Goal: Use online tool/utility: Utilize a website feature to perform a specific function

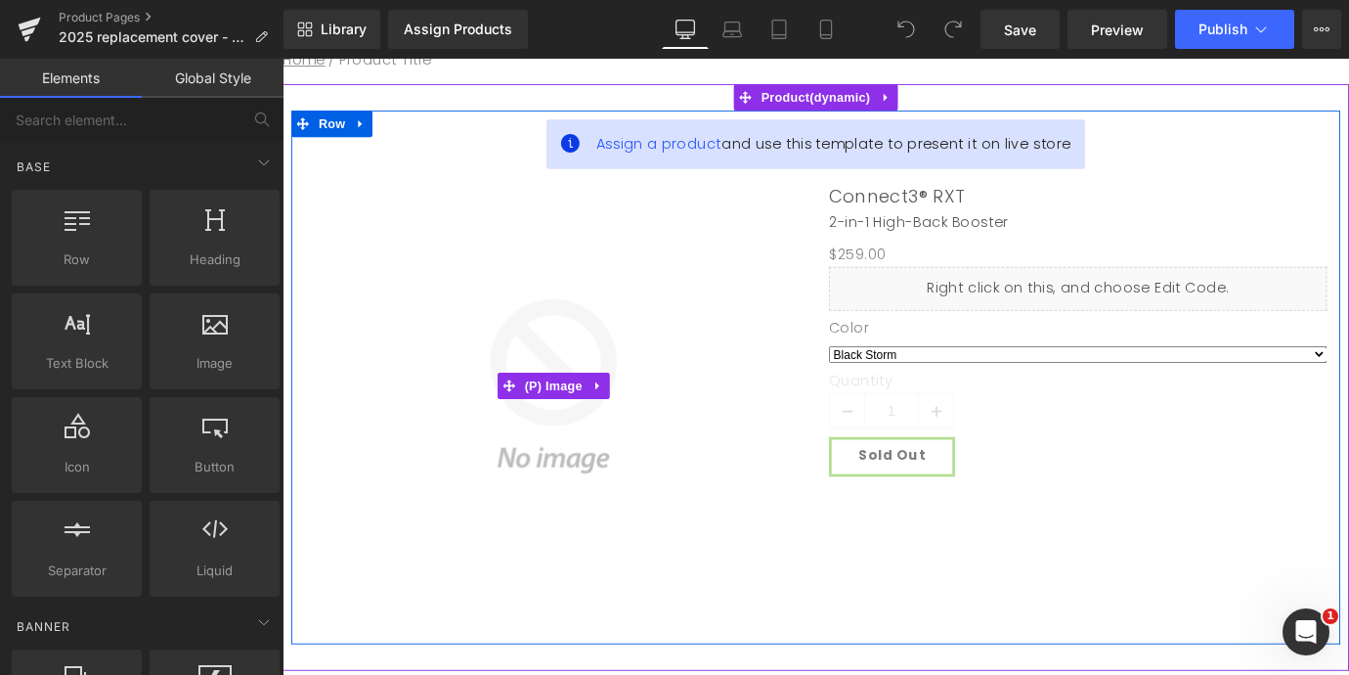
scroll to position [230, 0]
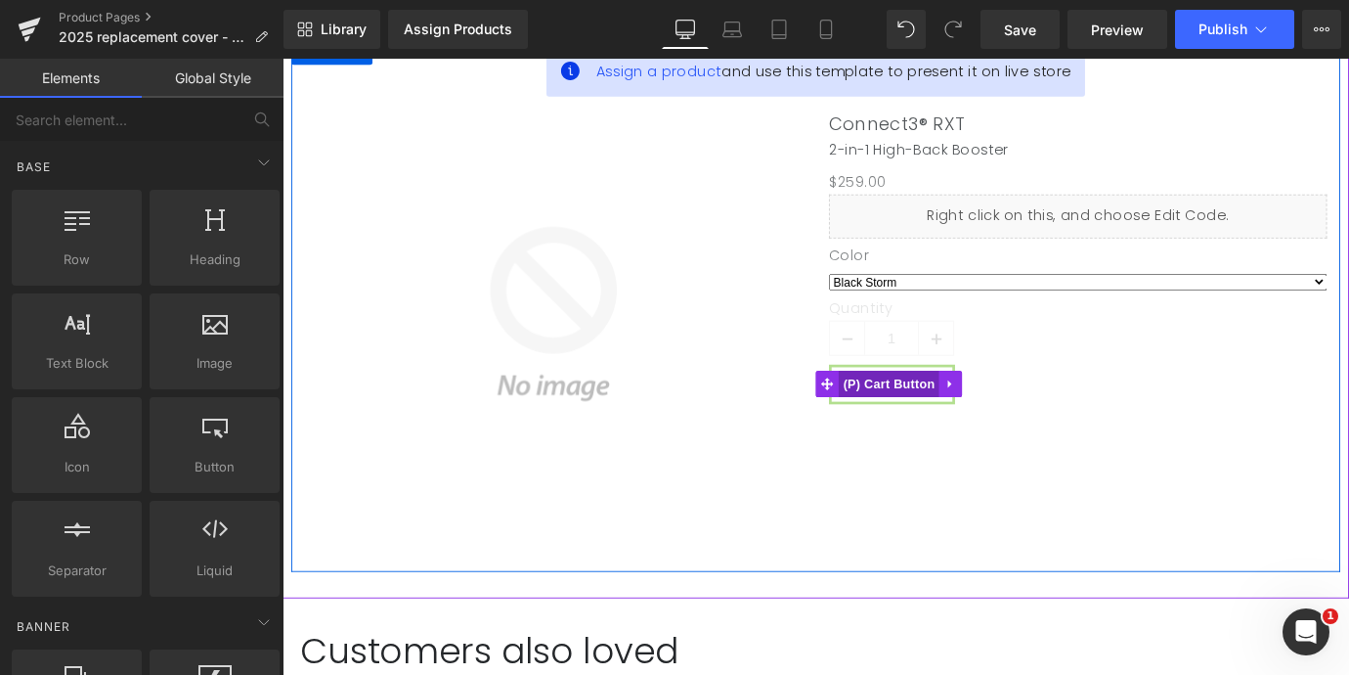
click at [975, 420] on span "(P) Cart Button" at bounding box center [955, 419] width 111 height 29
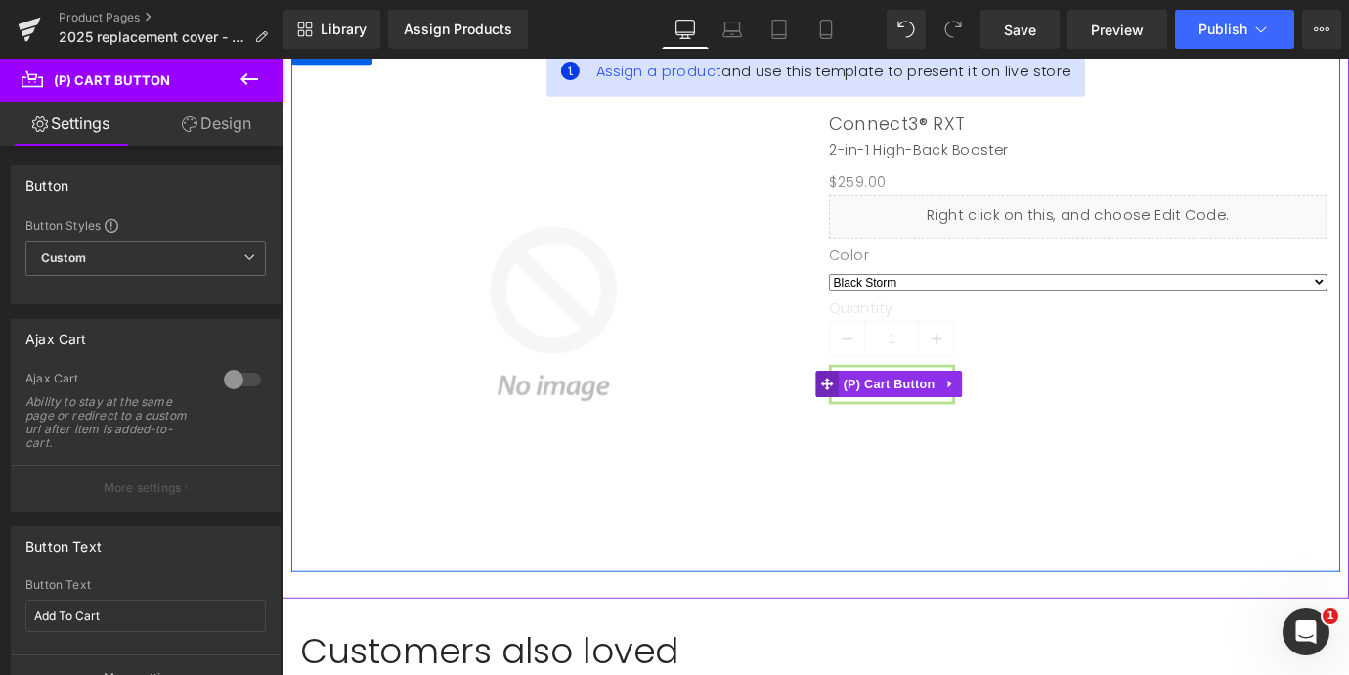
click at [882, 416] on icon at bounding box center [887, 420] width 14 height 15
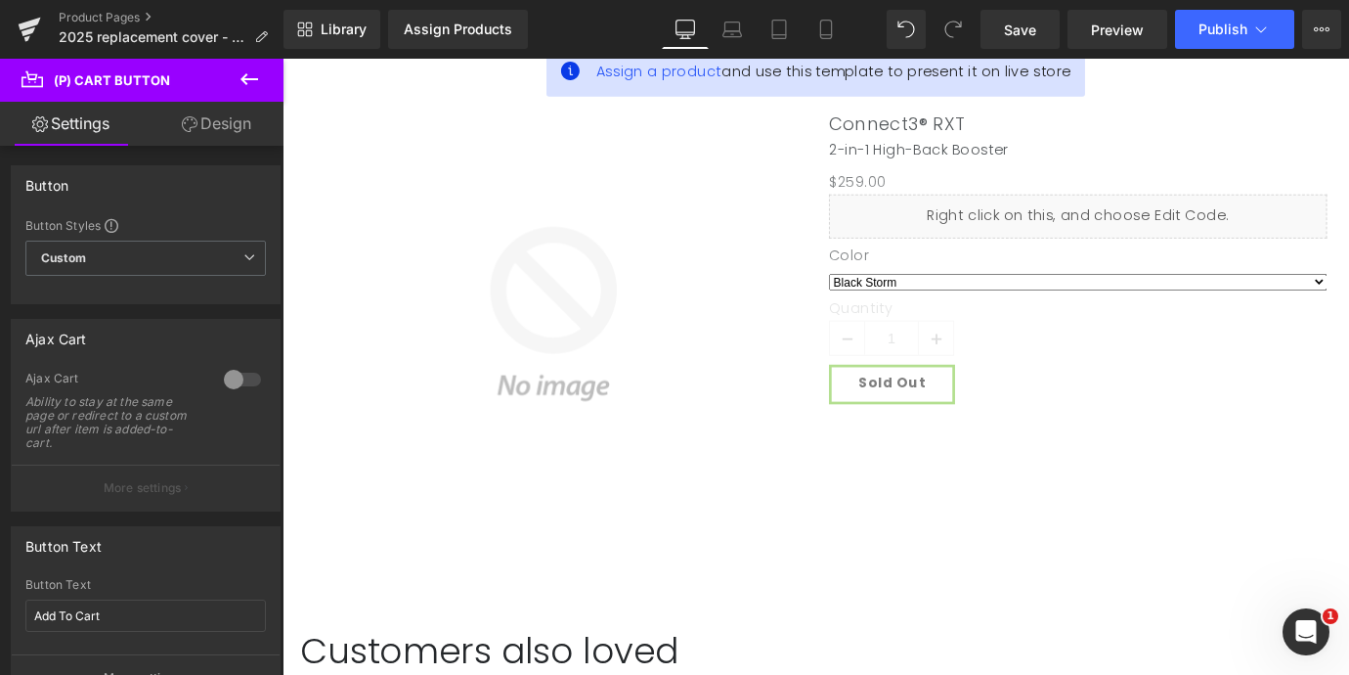
click at [243, 80] on icon at bounding box center [250, 79] width 18 height 12
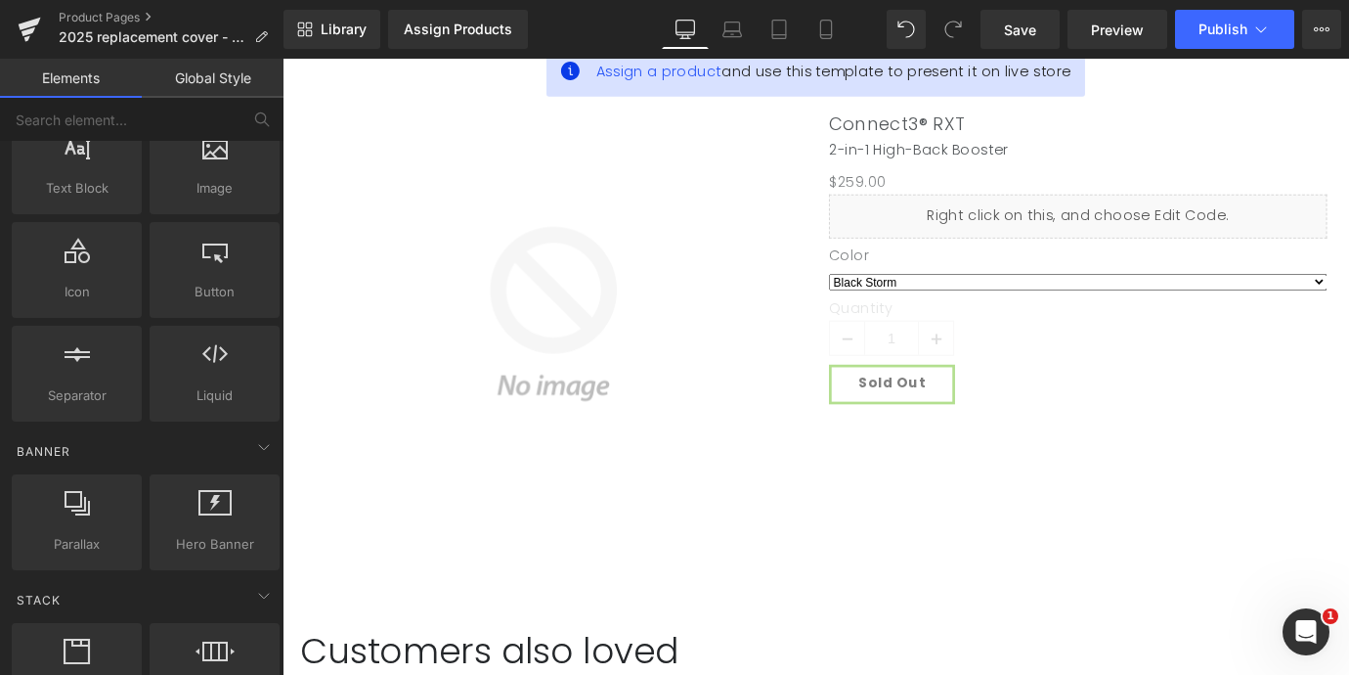
scroll to position [180, 0]
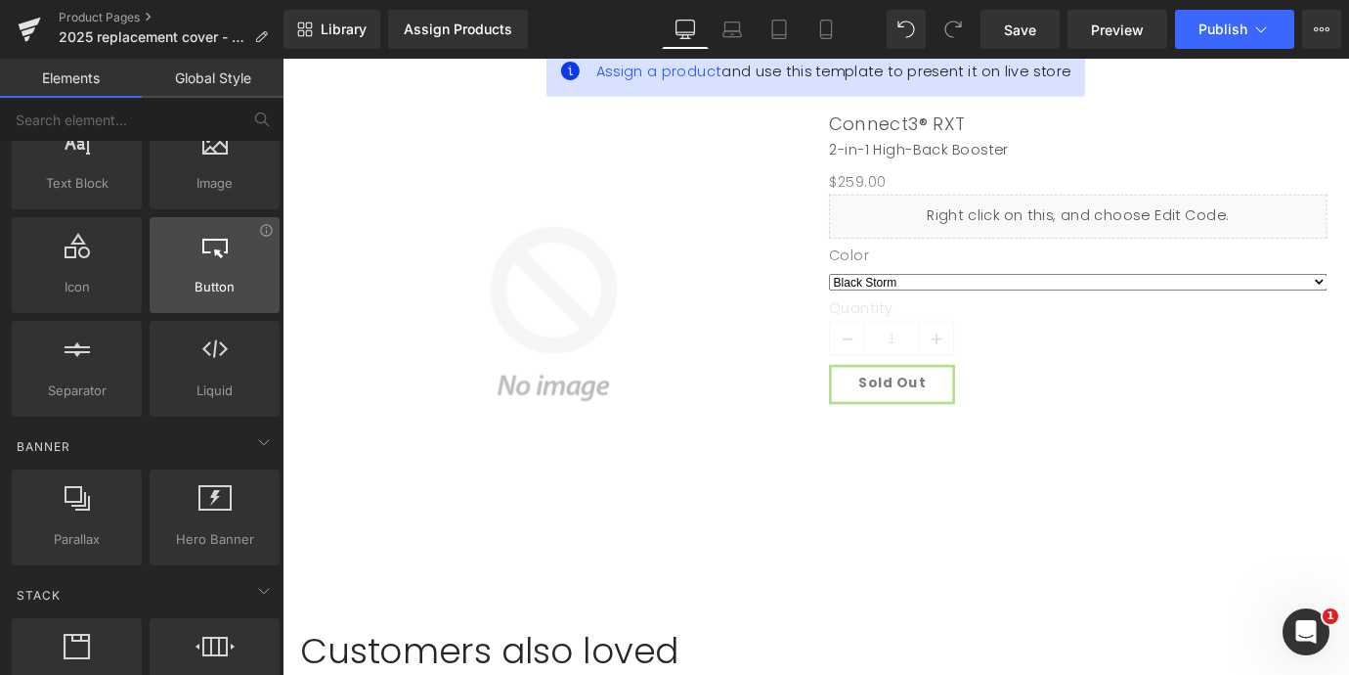
click at [219, 252] on icon at bounding box center [214, 245] width 25 height 25
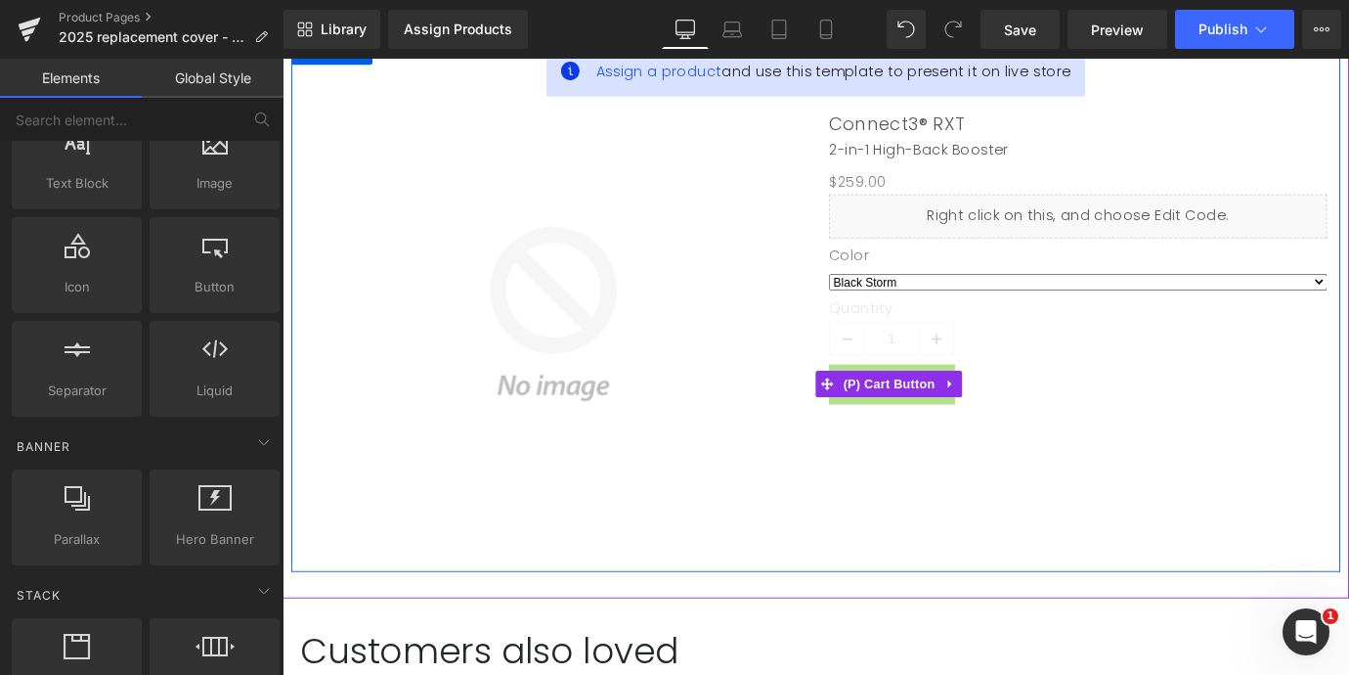
click at [942, 436] on button "Sold Out" at bounding box center [959, 420] width 140 height 44
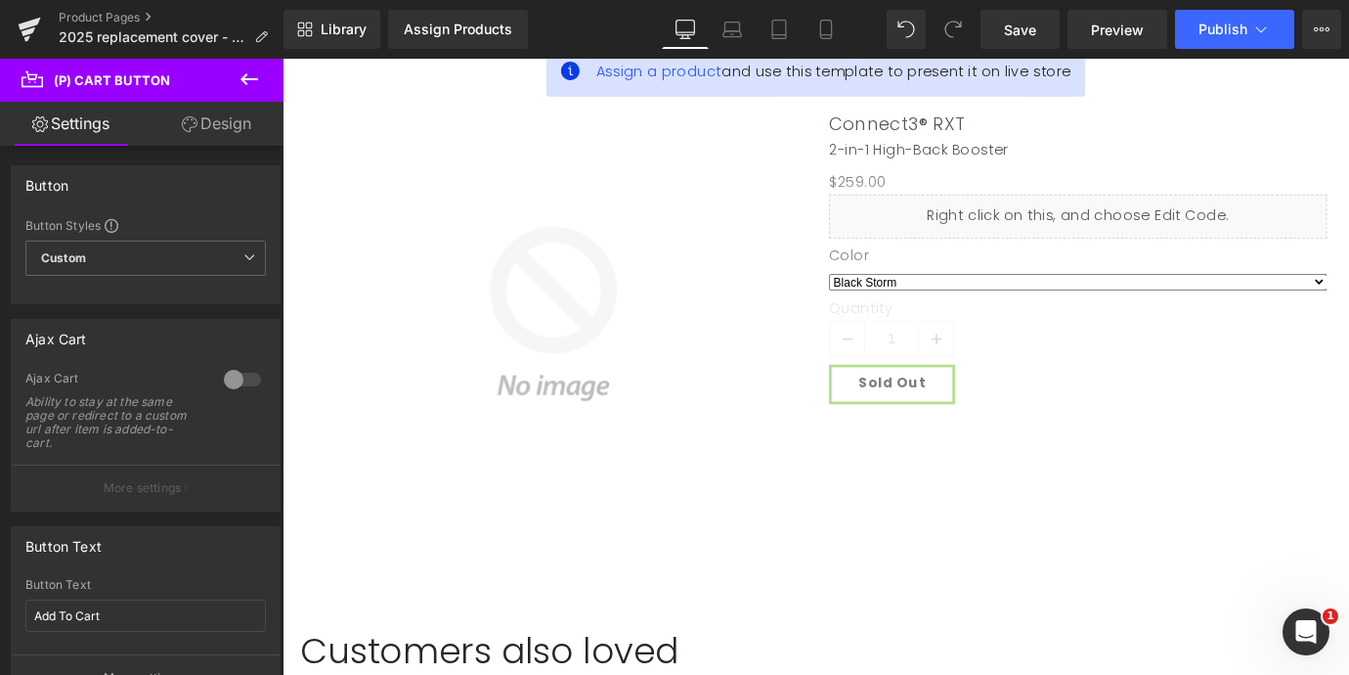
click at [243, 77] on icon at bounding box center [250, 79] width 18 height 12
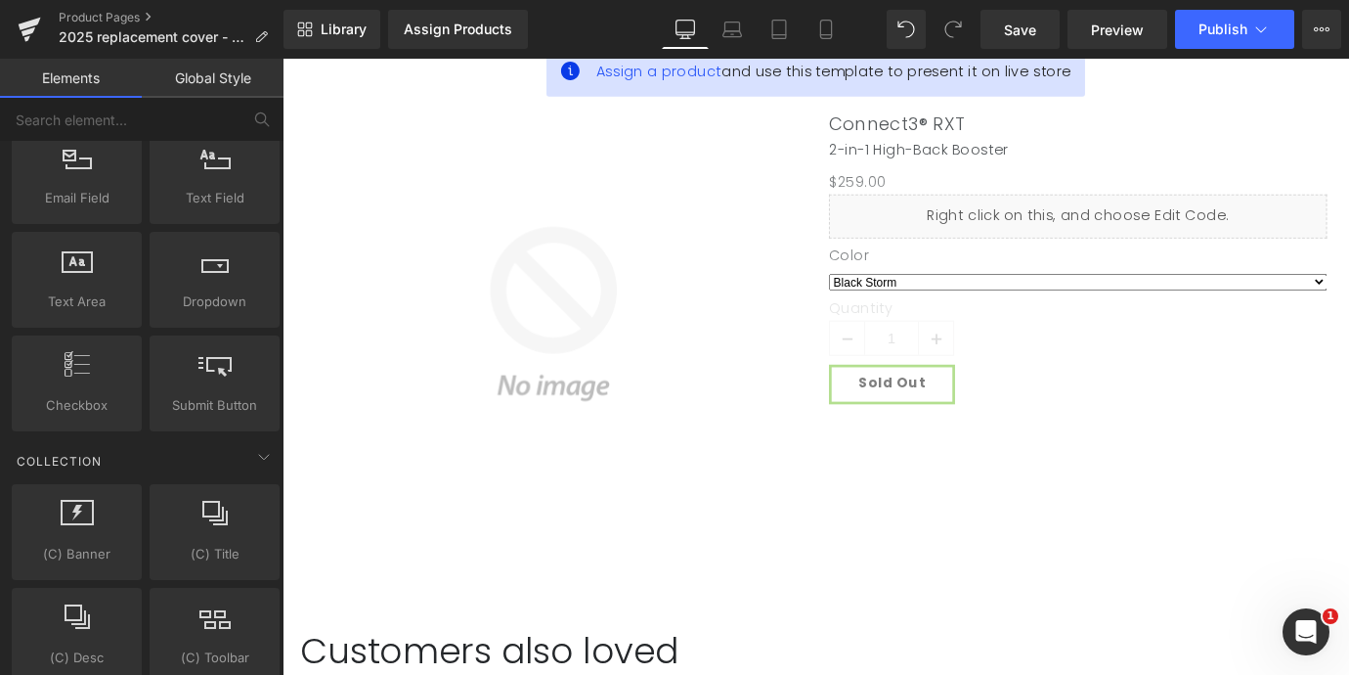
scroll to position [2964, 0]
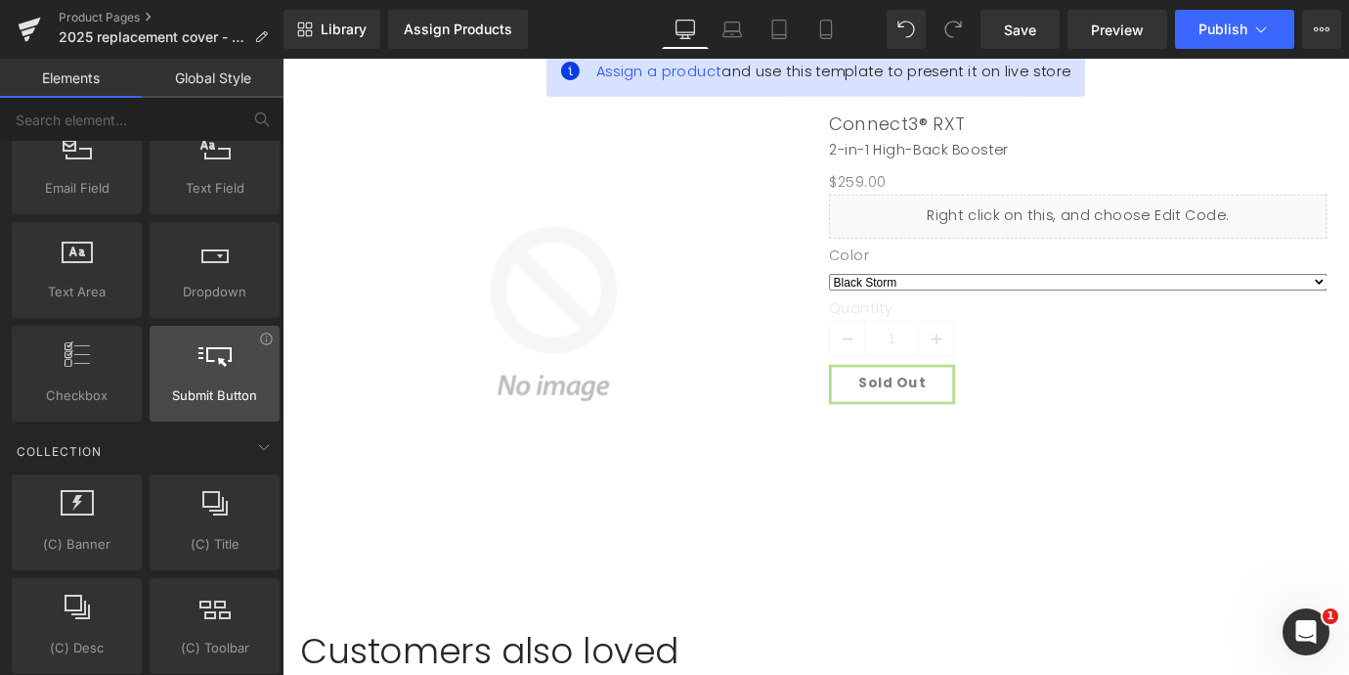
click at [208, 398] on span "Submit Button" at bounding box center [214, 395] width 118 height 21
click at [208, 374] on div at bounding box center [214, 363] width 118 height 44
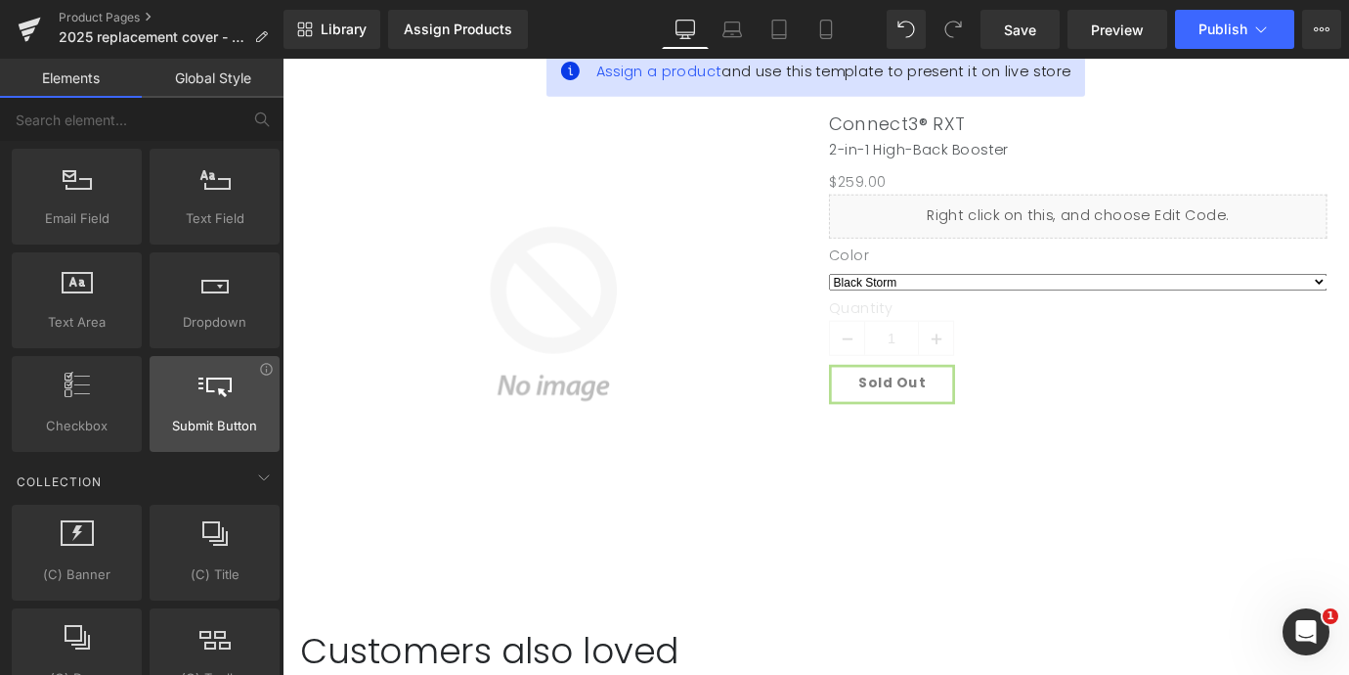
scroll to position [2933, 0]
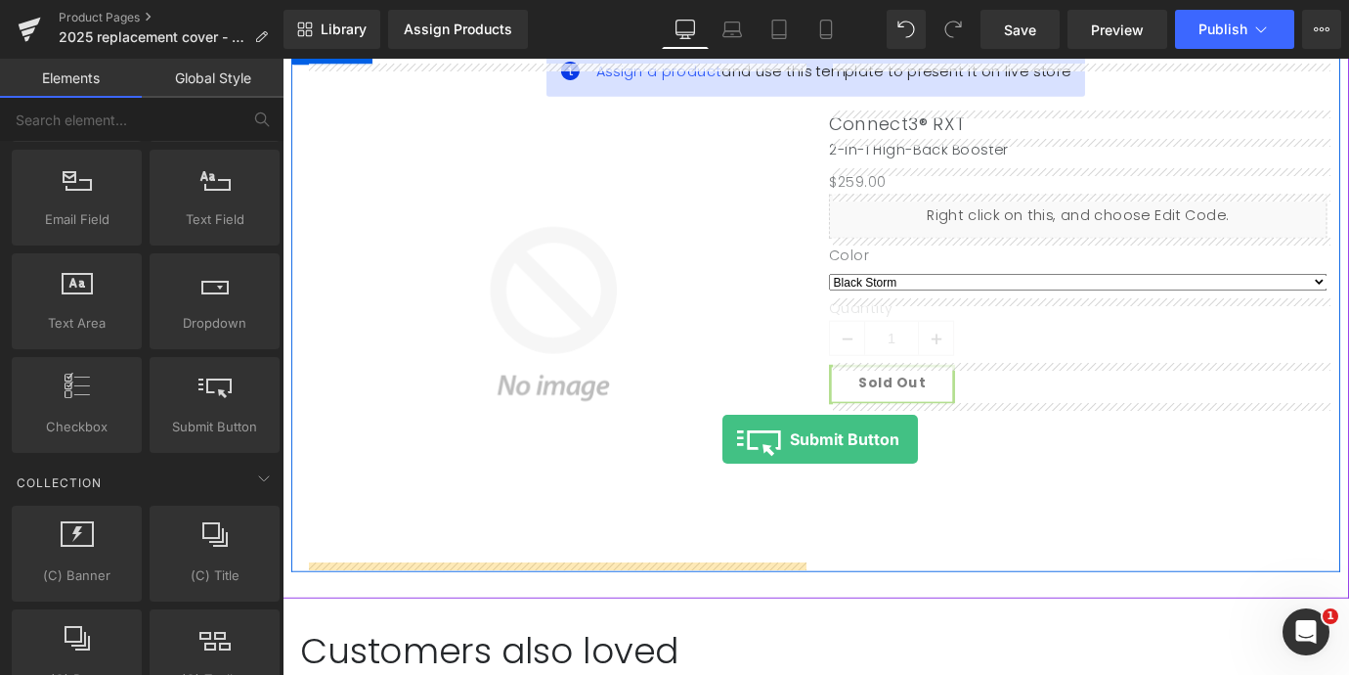
drag, startPoint x: 503, startPoint y: 457, endPoint x: 771, endPoint y: 480, distance: 269.0
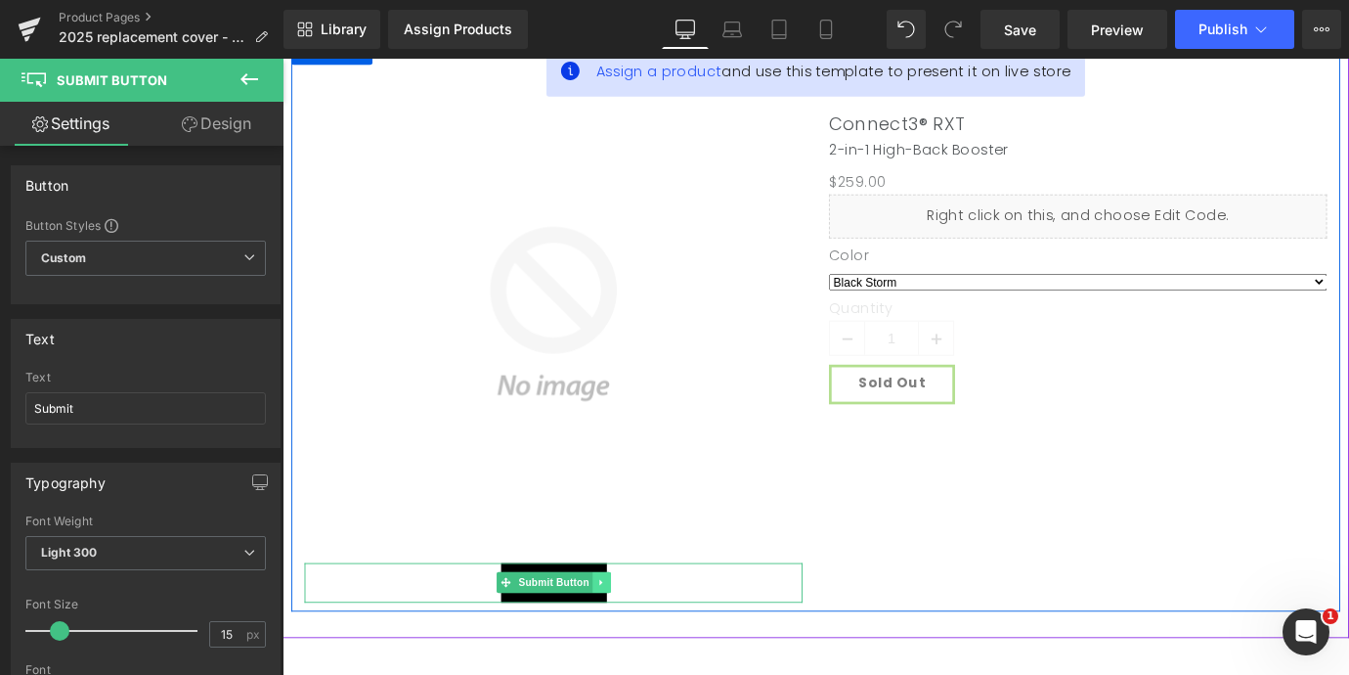
click at [634, 642] on icon at bounding box center [635, 640] width 3 height 7
click at [644, 640] on icon at bounding box center [646, 640] width 11 height 12
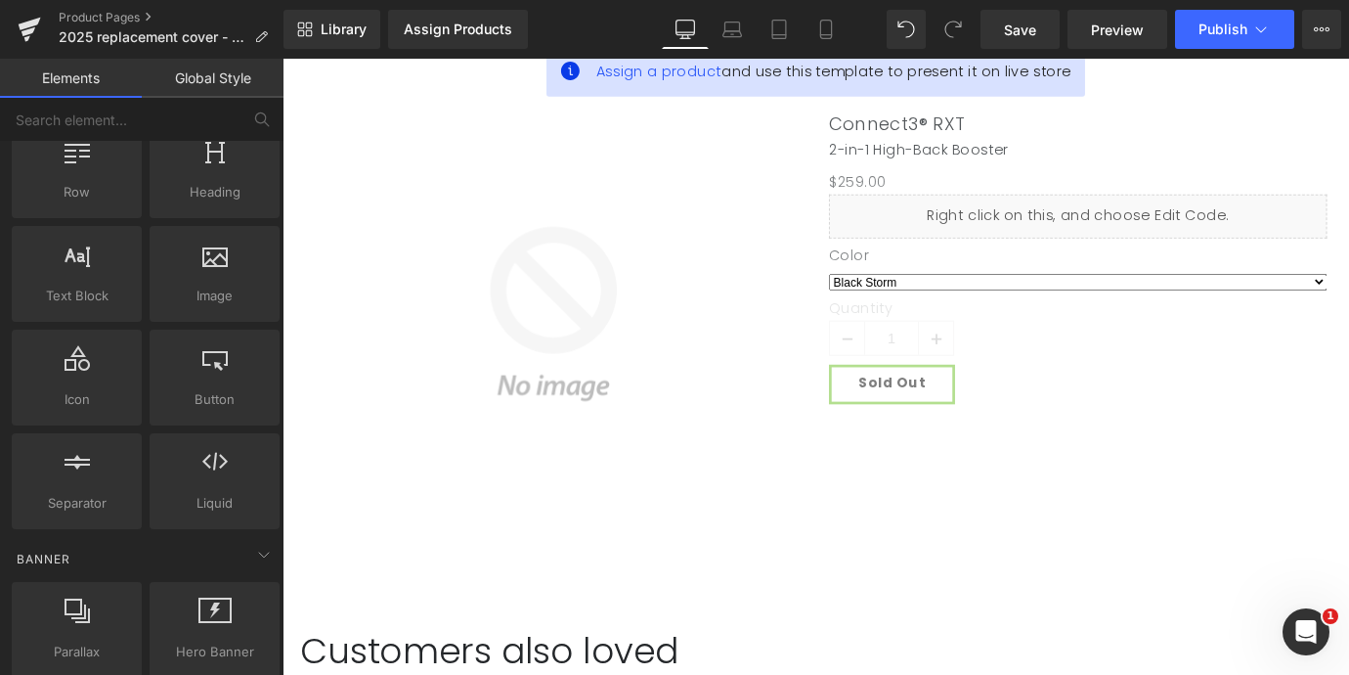
scroll to position [54, 0]
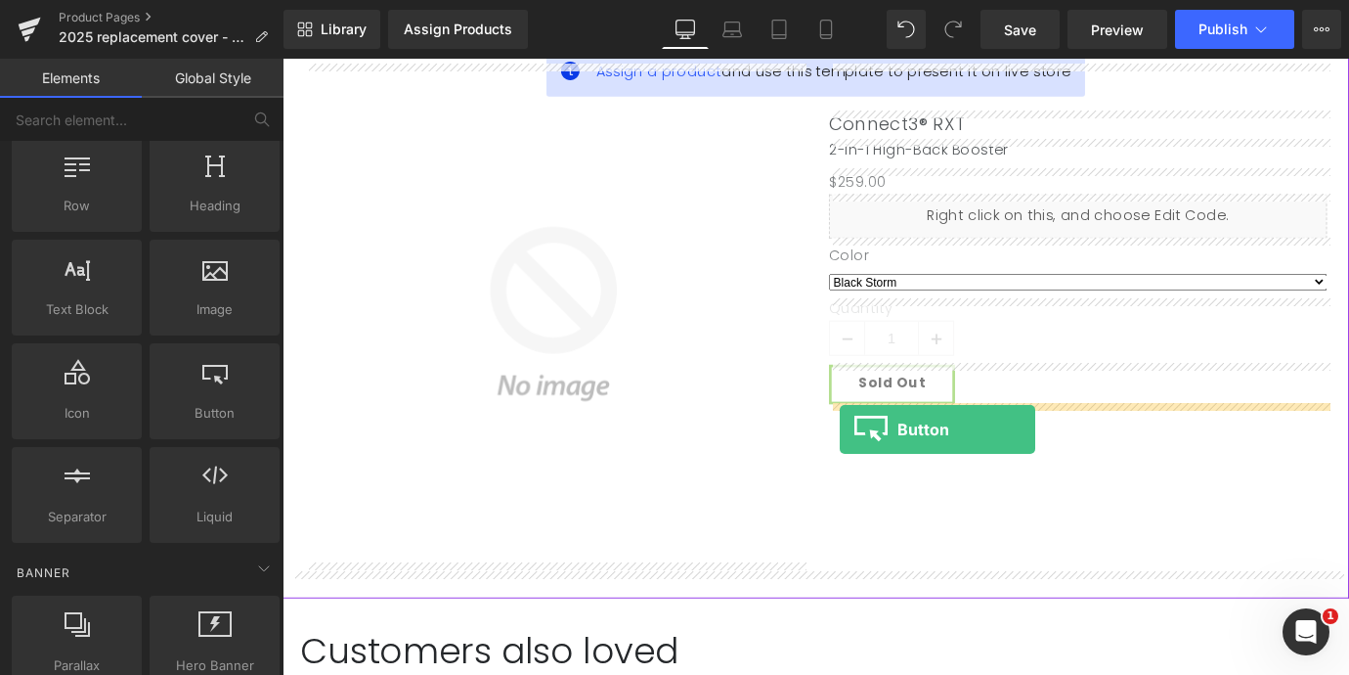
drag, startPoint x: 483, startPoint y: 424, endPoint x: 902, endPoint y: 468, distance: 420.8
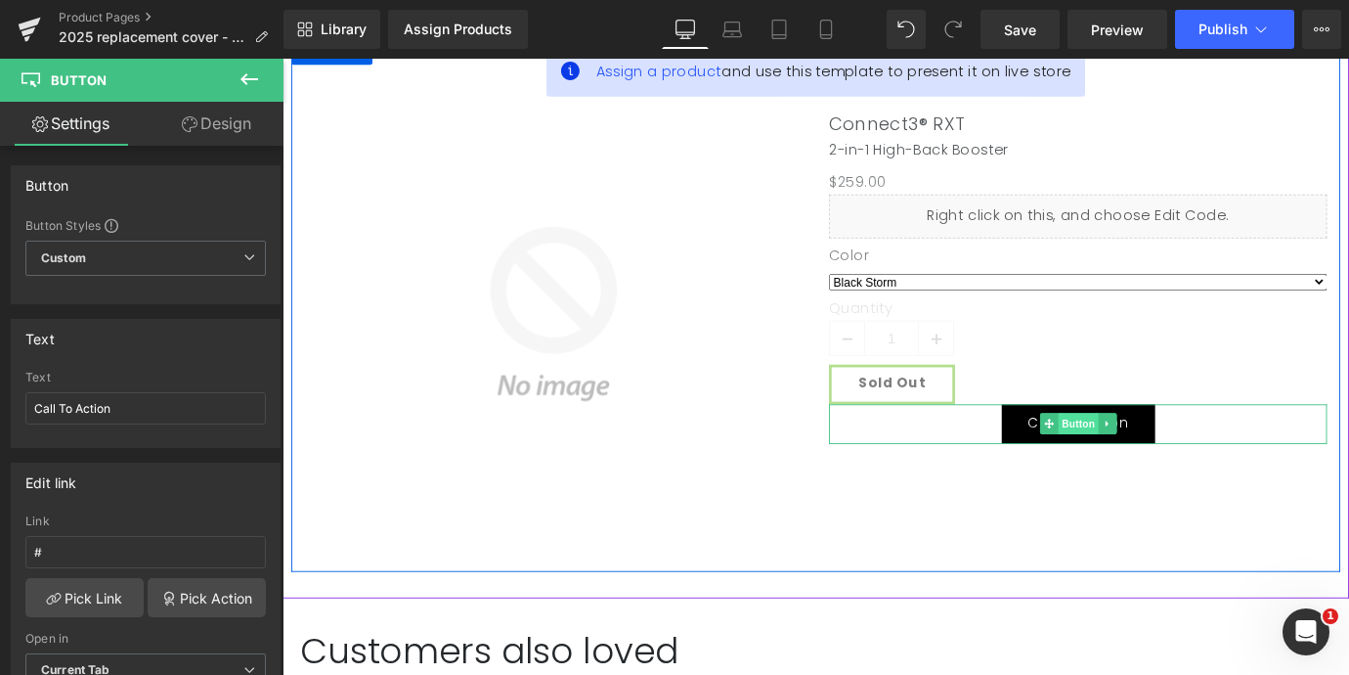
click at [1175, 464] on span "Button" at bounding box center [1165, 463] width 45 height 23
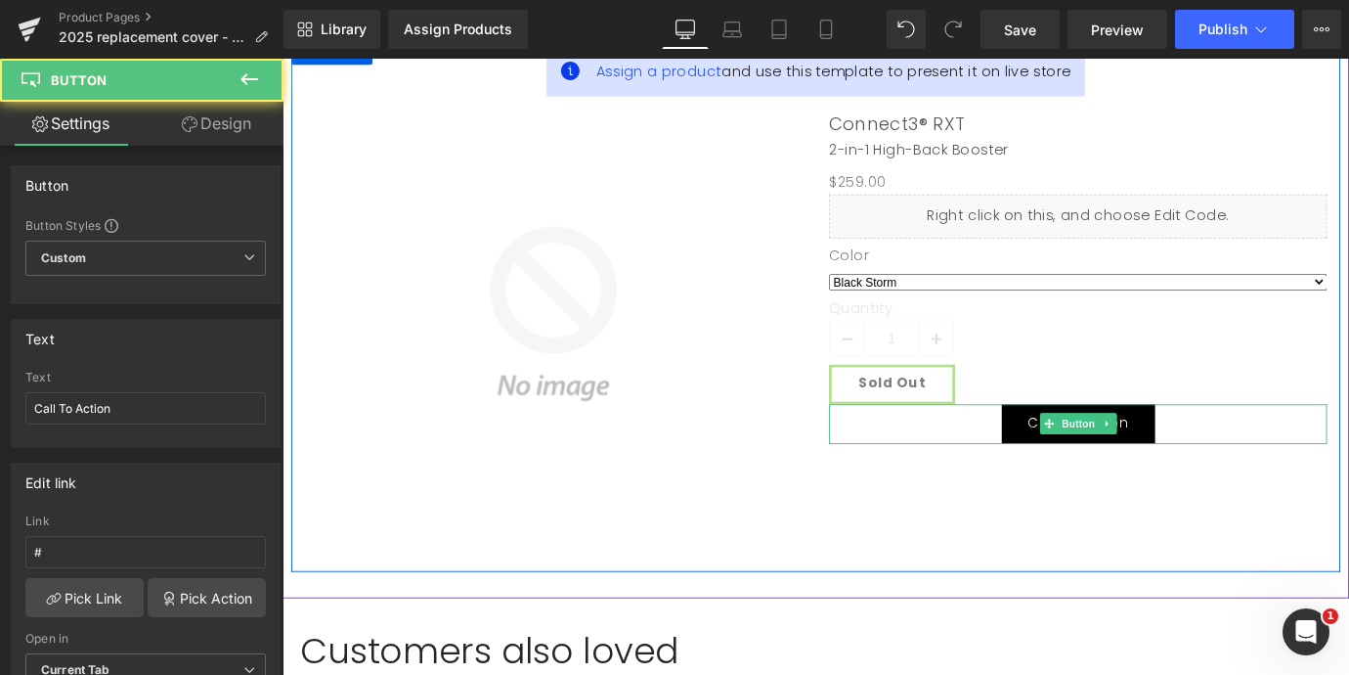
click at [1073, 465] on div "Call To Action" at bounding box center [1165, 464] width 552 height 44
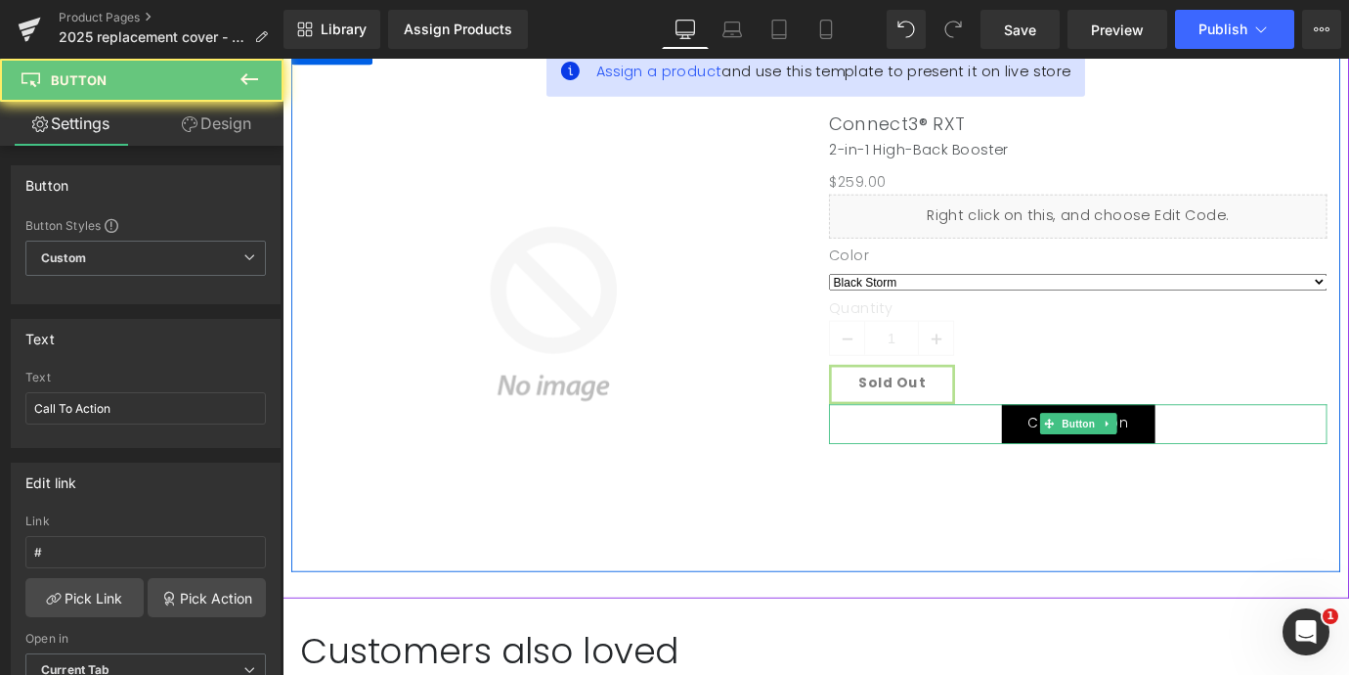
click at [1091, 465] on link "Call To Action" at bounding box center [1165, 464] width 170 height 44
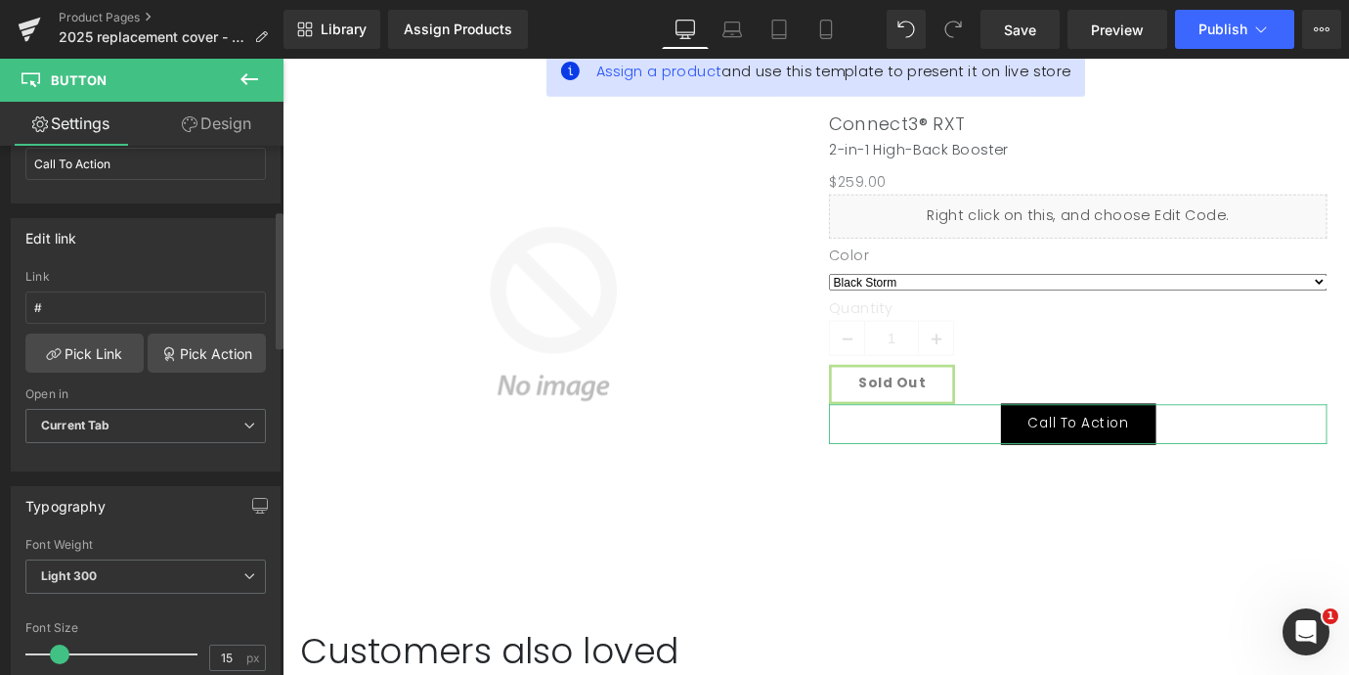
scroll to position [245, 0]
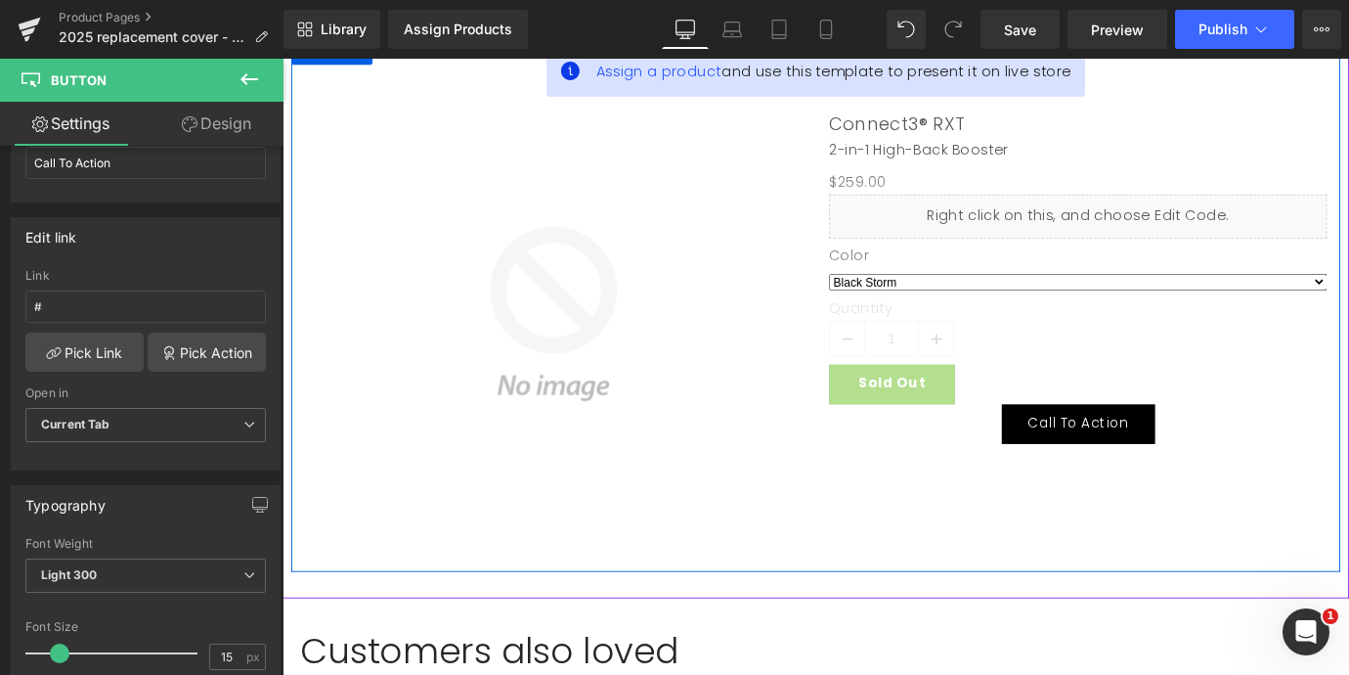
click at [940, 434] on button "Sold Out" at bounding box center [959, 420] width 140 height 44
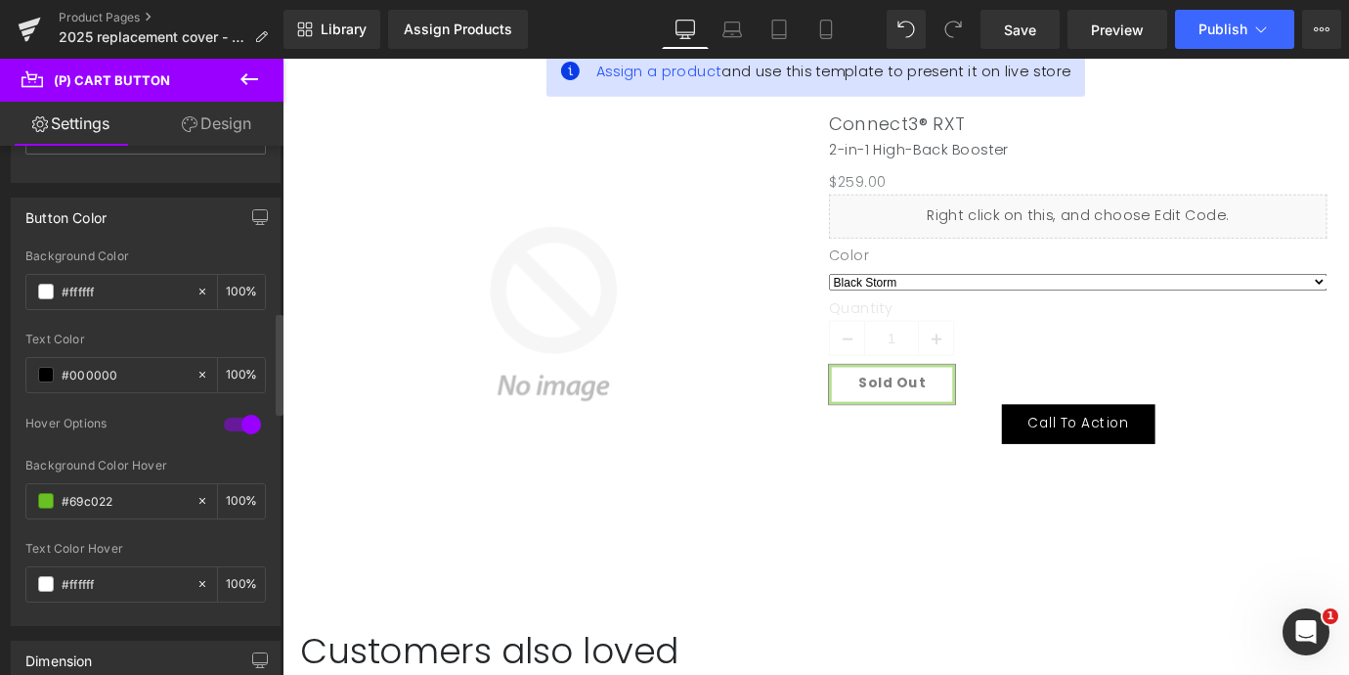
scroll to position [900, 0]
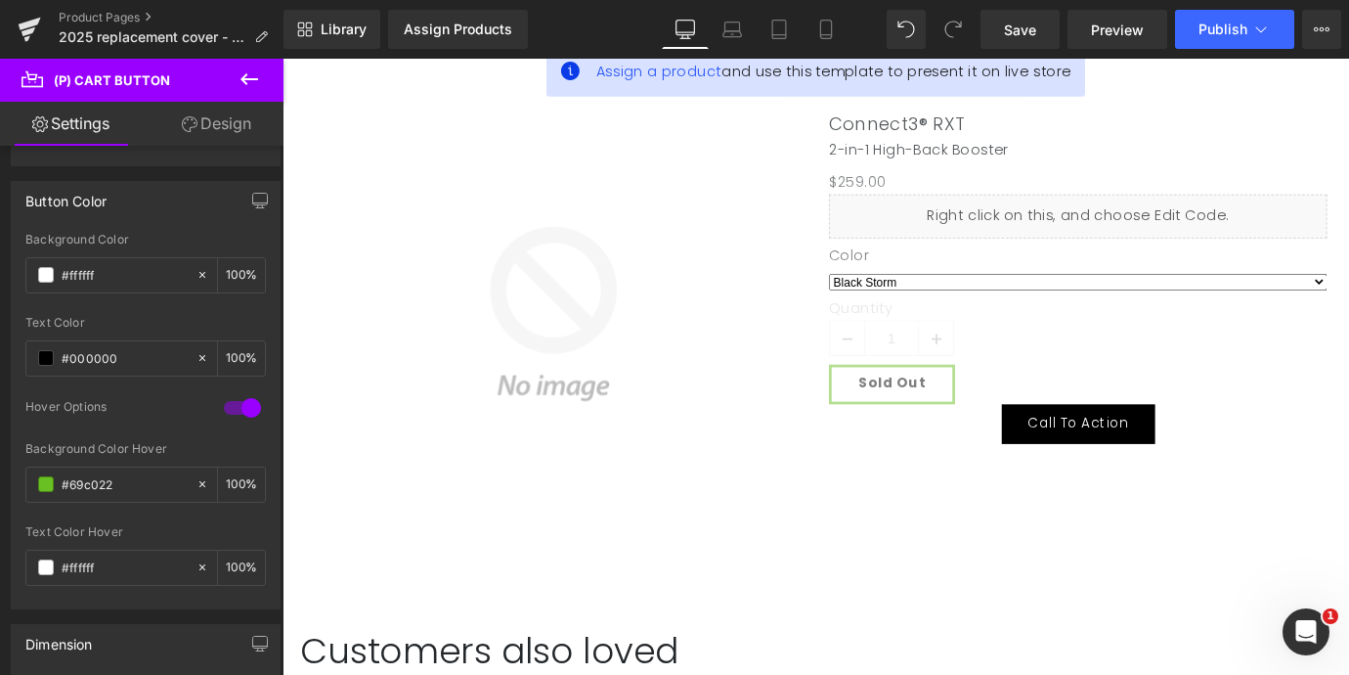
drag, startPoint x: 128, startPoint y: 484, endPoint x: -19, endPoint y: 474, distance: 147.0
click at [0, 474] on html "Button You are previewing how the will restyle your page. You can not edit Elem…" at bounding box center [674, 337] width 1349 height 675
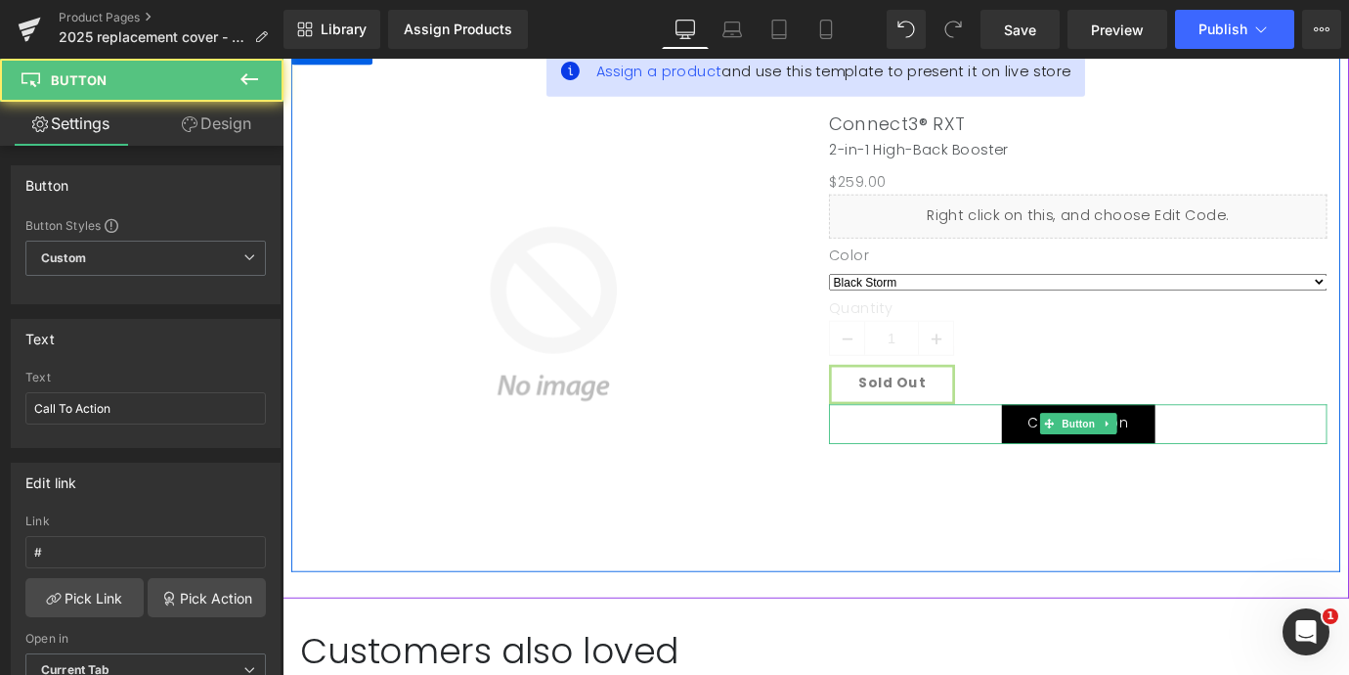
click at [1120, 461] on span "Call To Action" at bounding box center [1165, 463] width 111 height 18
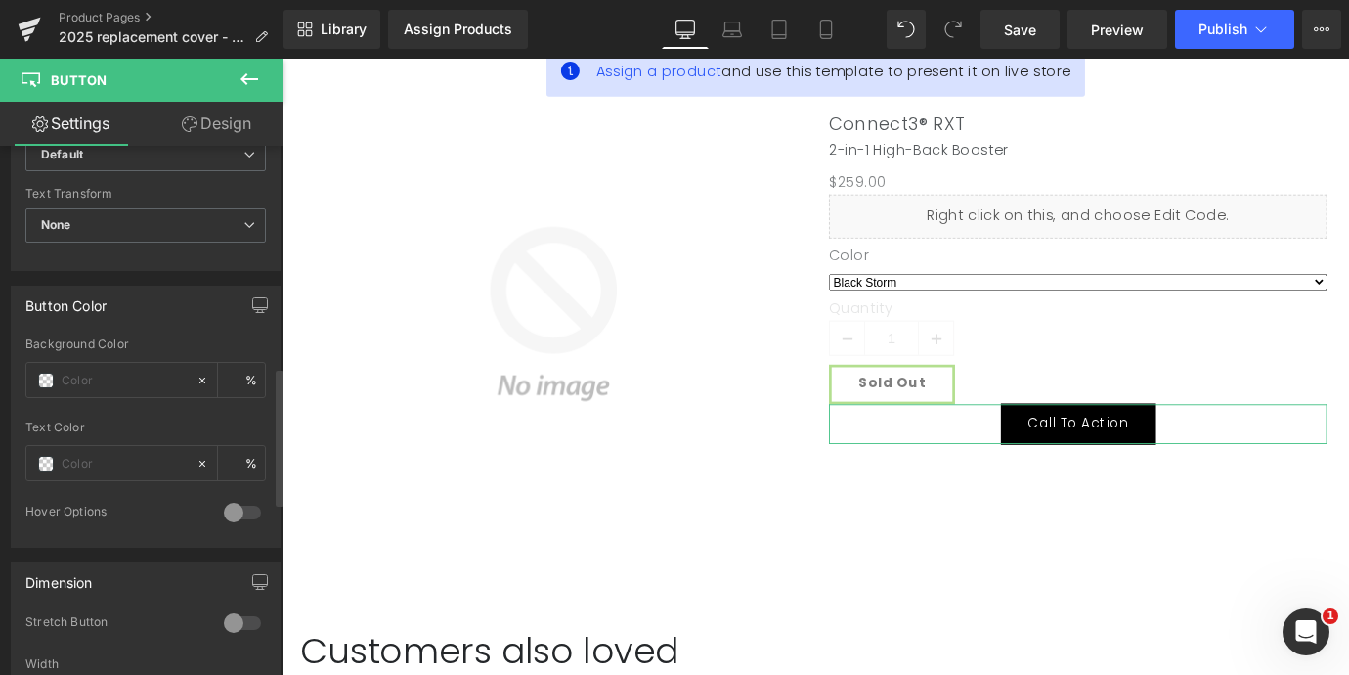
scroll to position [860, 0]
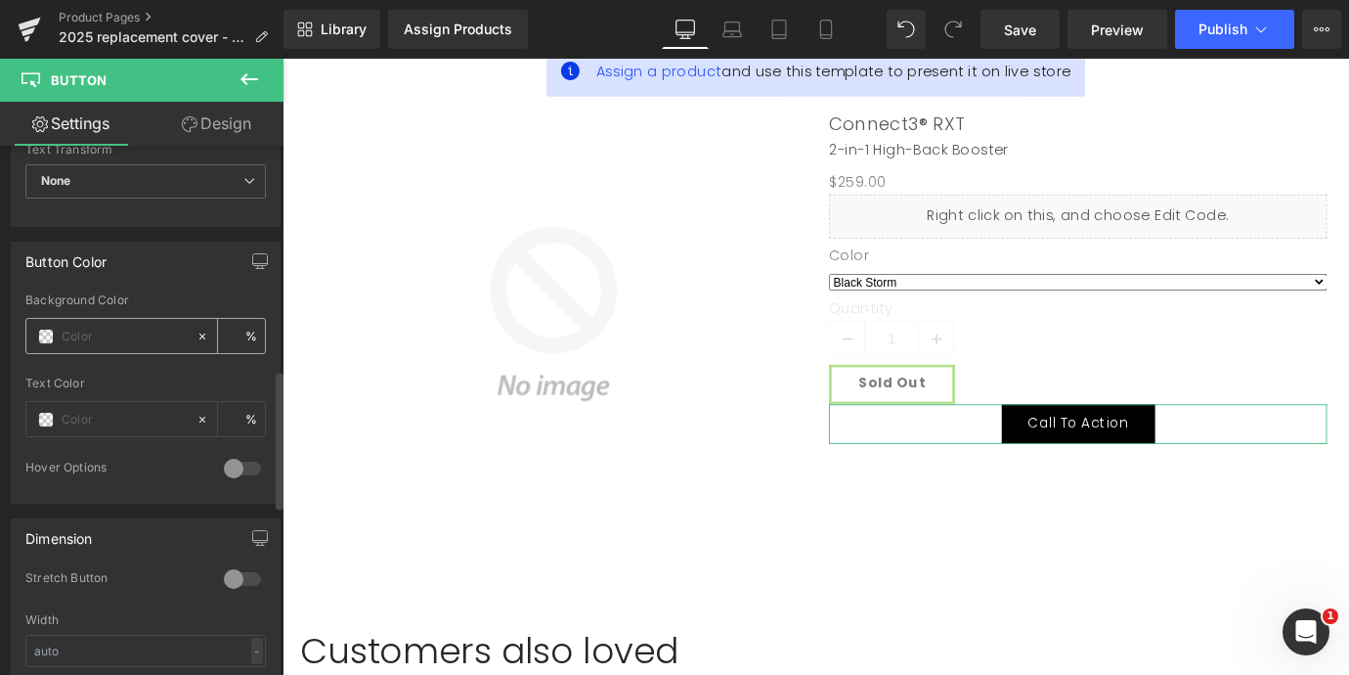
click at [155, 331] on input "text" at bounding box center [124, 337] width 125 height 22
type input "0"
click at [199, 334] on icon at bounding box center [202, 336] width 6 height 6
click at [118, 347] on div "none" at bounding box center [110, 336] width 169 height 34
click at [51, 340] on span at bounding box center [46, 337] width 16 height 16
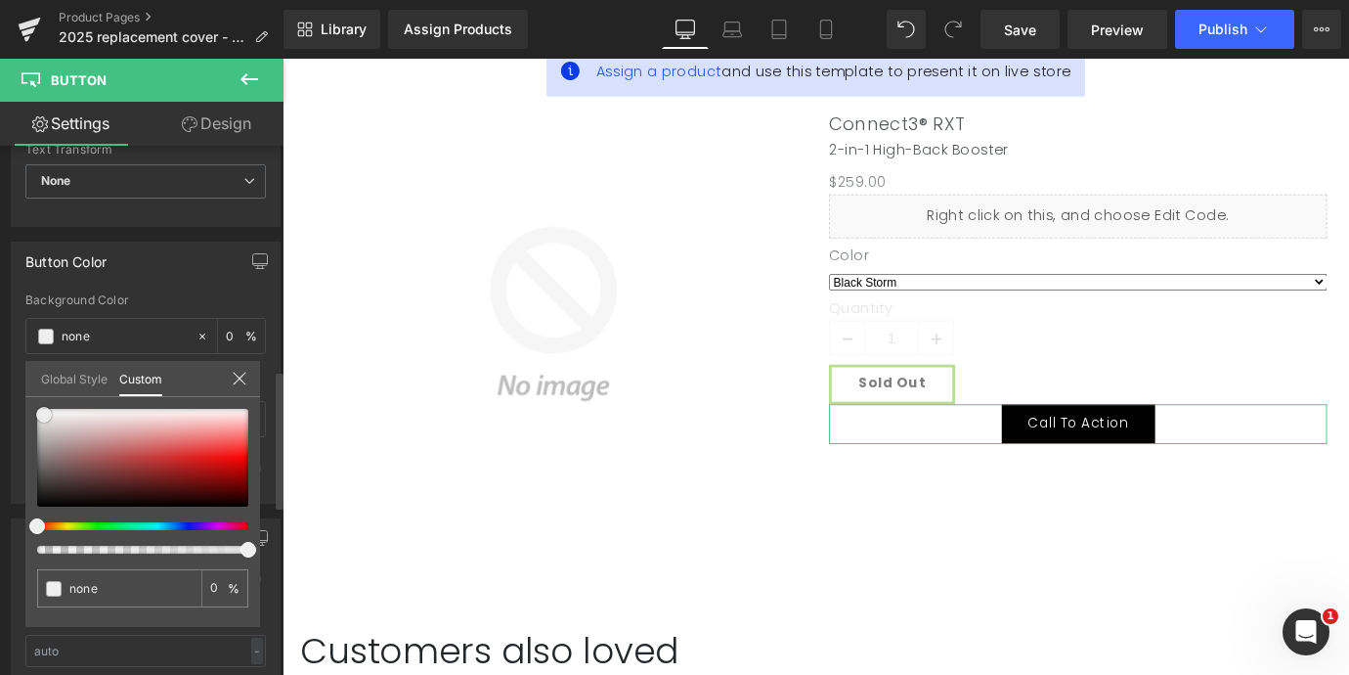
type input "#f0efef"
type input "100"
type input "#f0efef"
type input "100"
type input "#f4f4f4"
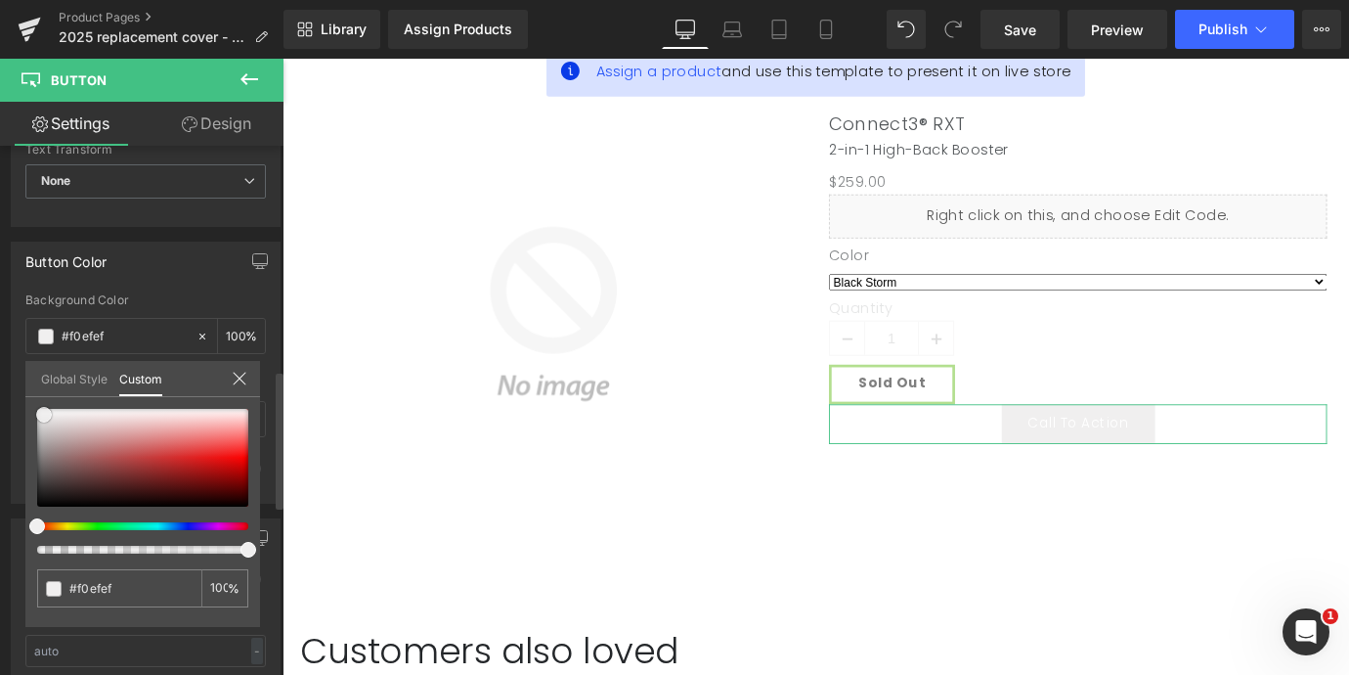
type input "#f4f4f4"
type input "#ffffff"
drag, startPoint x: 44, startPoint y: 415, endPoint x: 16, endPoint y: 399, distance: 32.4
click at [16, 399] on div "Button Color rgba(255, 255, 255, 1) Background Color #ffffff 100 % Text Color %…" at bounding box center [146, 365] width 292 height 277
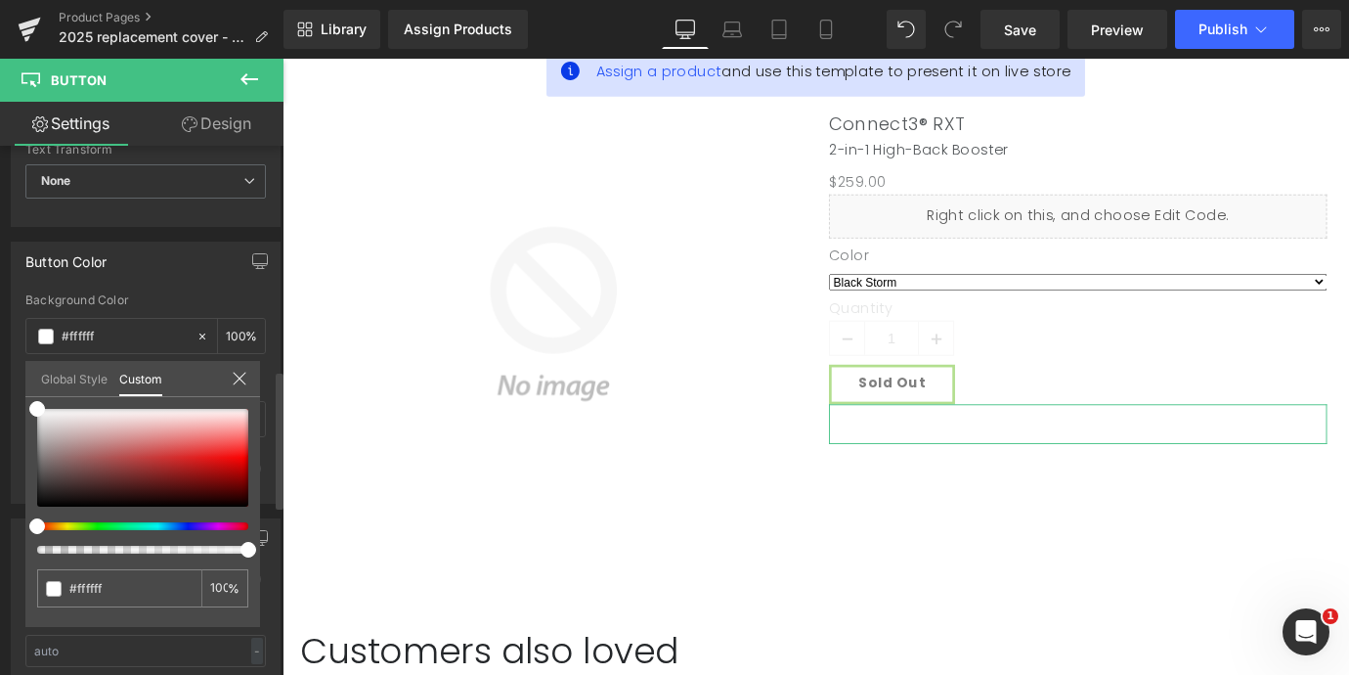
click at [241, 379] on icon at bounding box center [239, 378] width 13 height 13
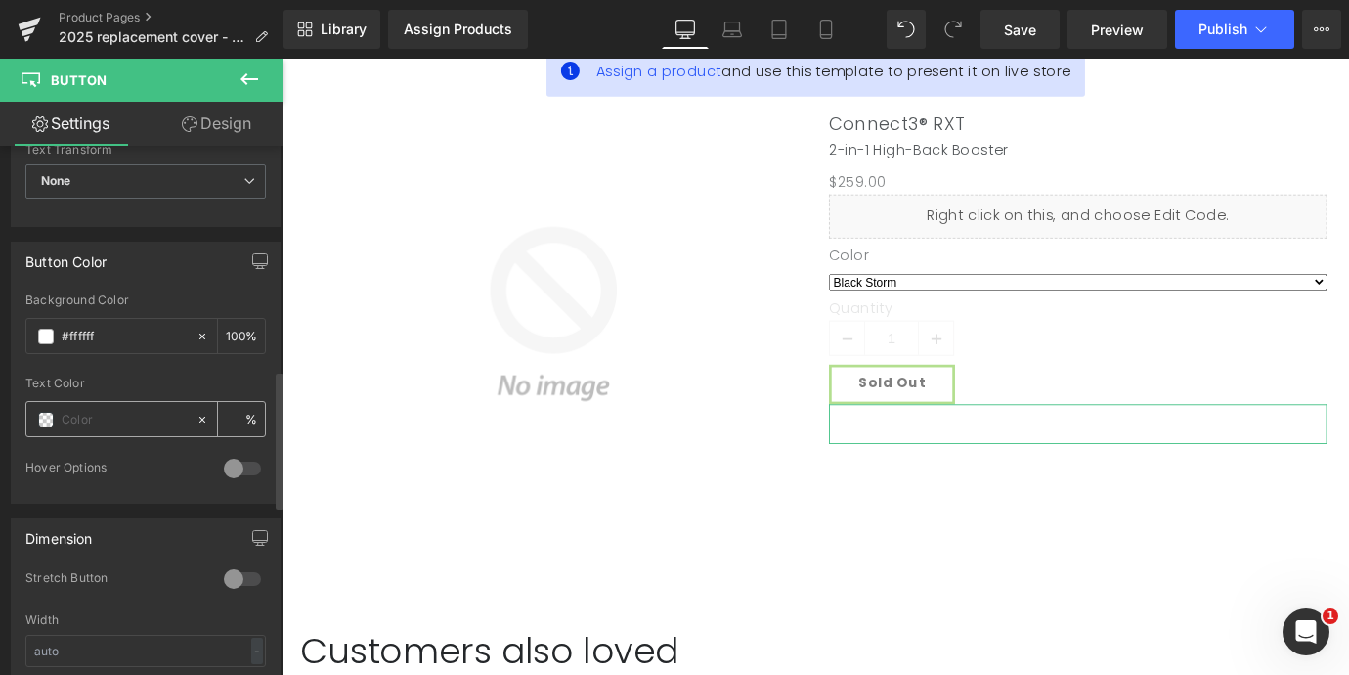
click at [44, 422] on span at bounding box center [46, 420] width 16 height 16
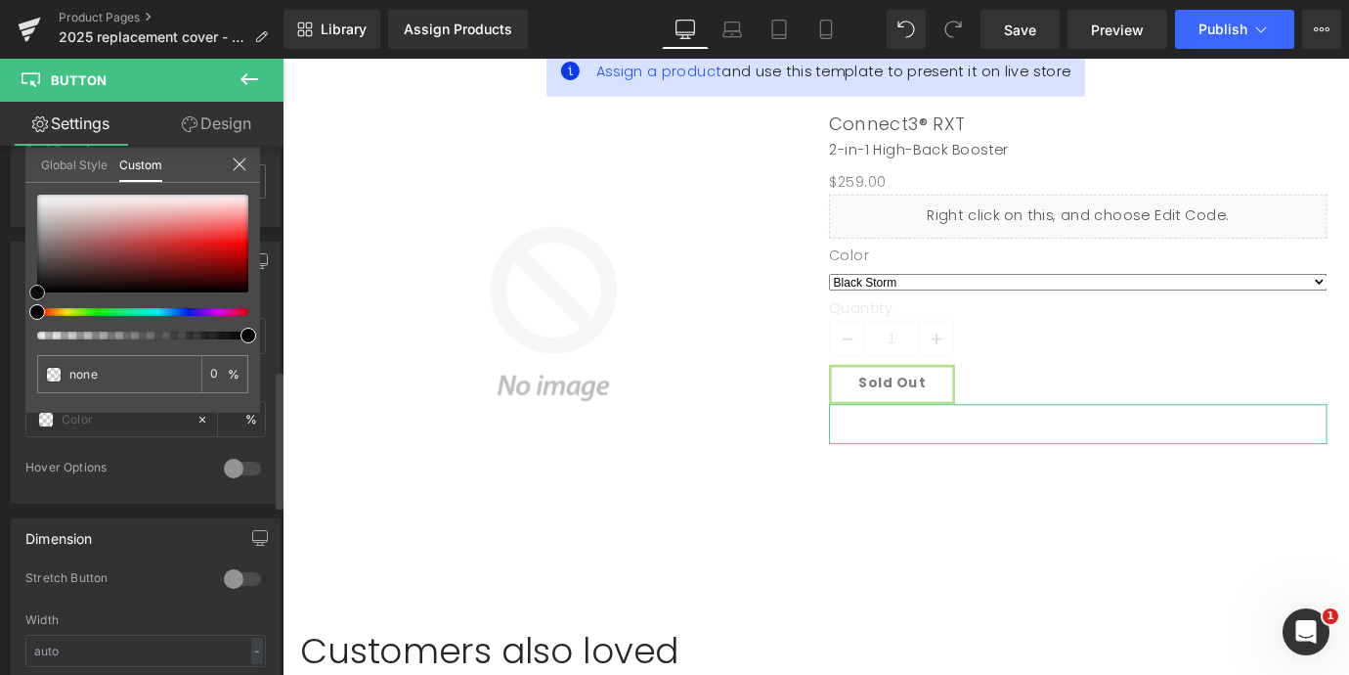
type input "#181515"
type input "100"
type input "#181515"
type input "100"
type input "#171616"
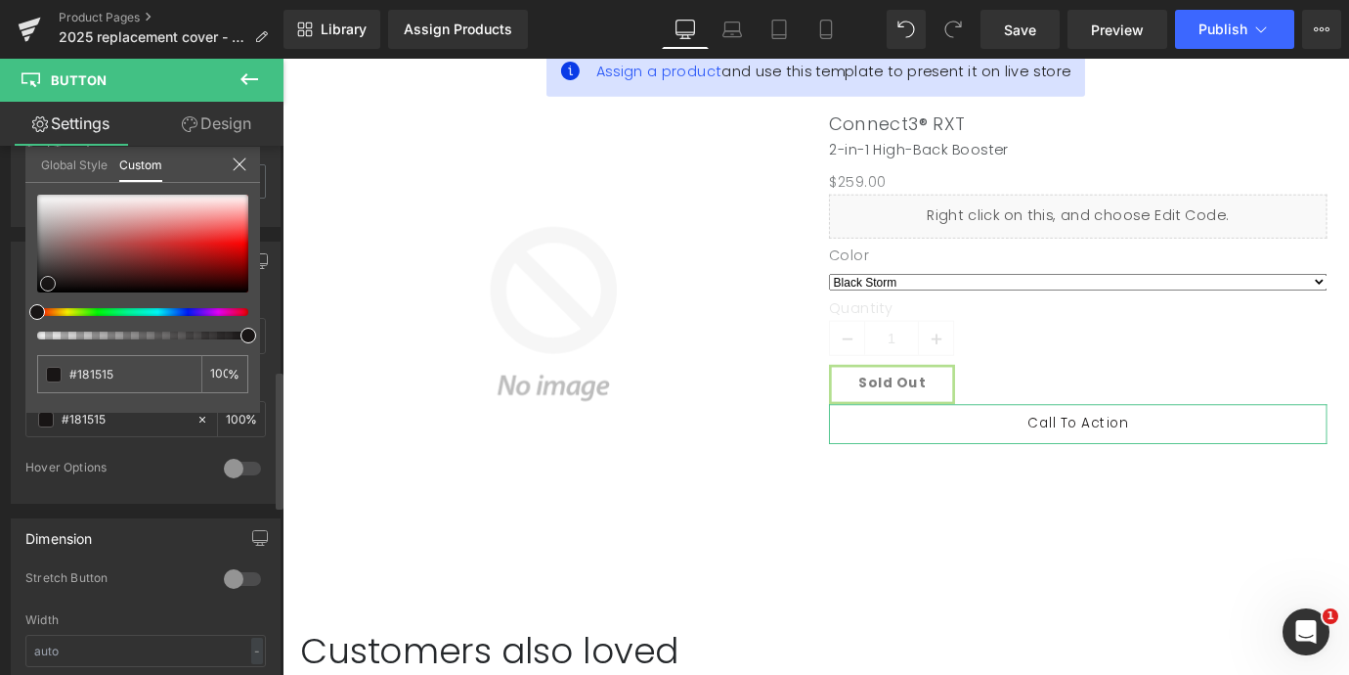
type input "#171616"
type input "#0f0e0e"
type input "#000000"
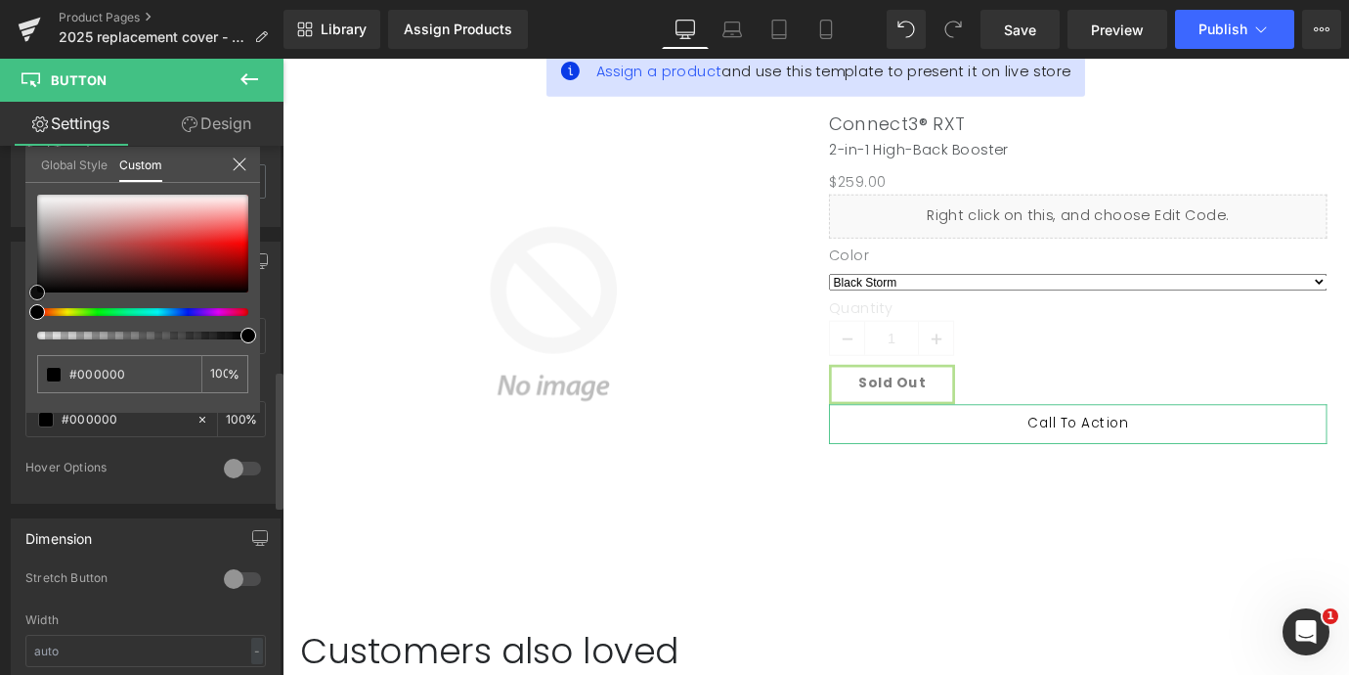
drag, startPoint x: 48, startPoint y: 284, endPoint x: 24, endPoint y: 300, distance: 28.8
click at [25, 299] on div "#000000 100 %" at bounding box center [142, 304] width 235 height 218
click at [239, 167] on icon at bounding box center [240, 164] width 16 height 16
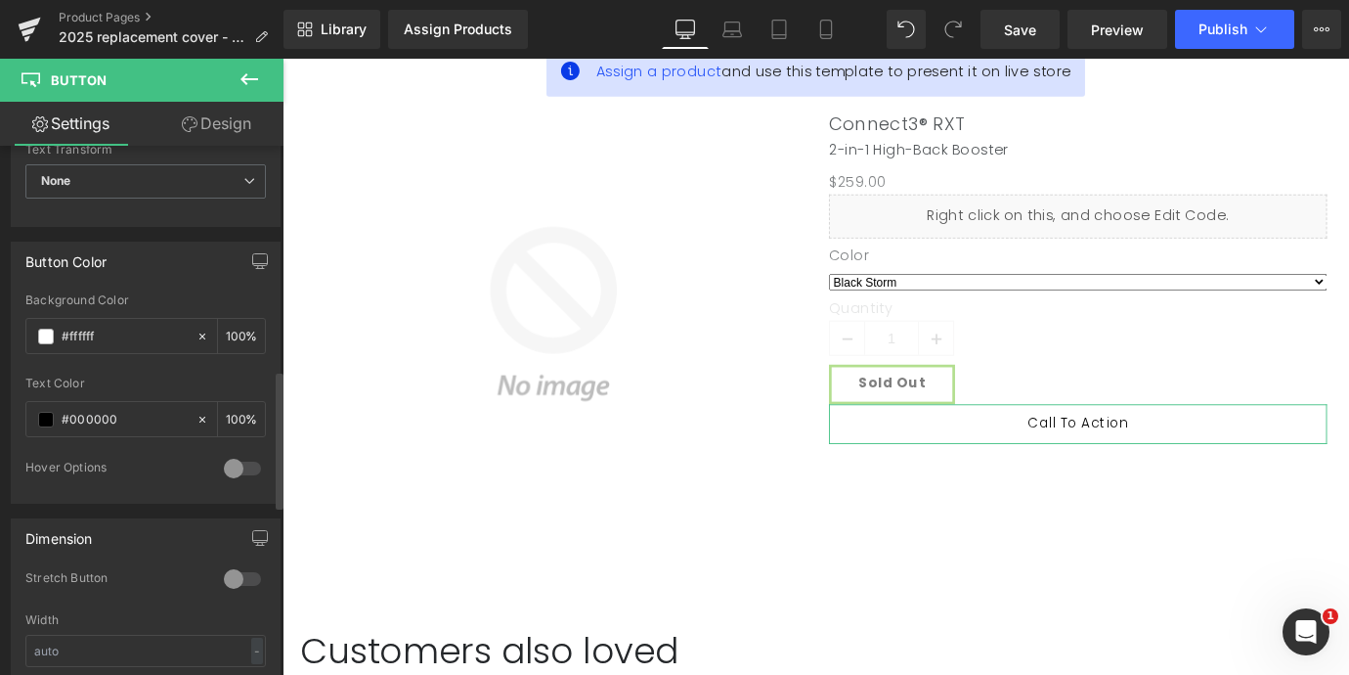
click at [223, 119] on link "Design" at bounding box center [217, 124] width 142 height 44
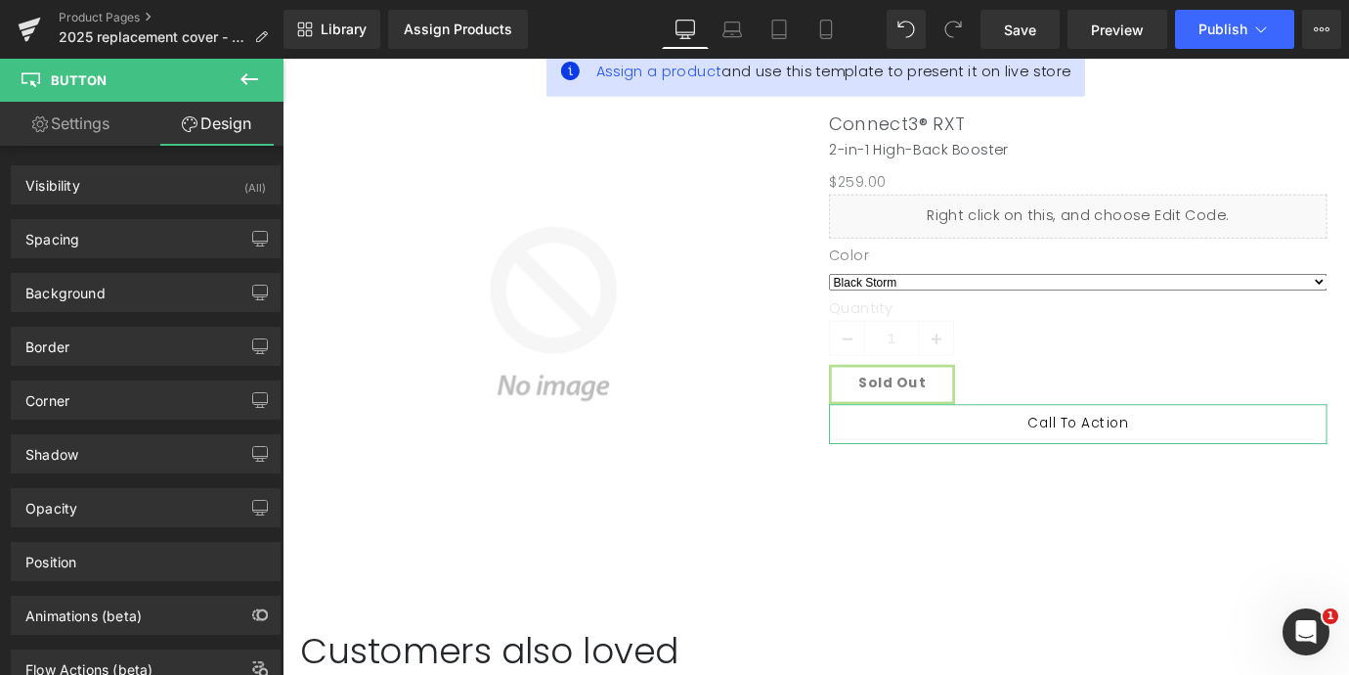
type input "#000000"
type input "100"
type input "0"
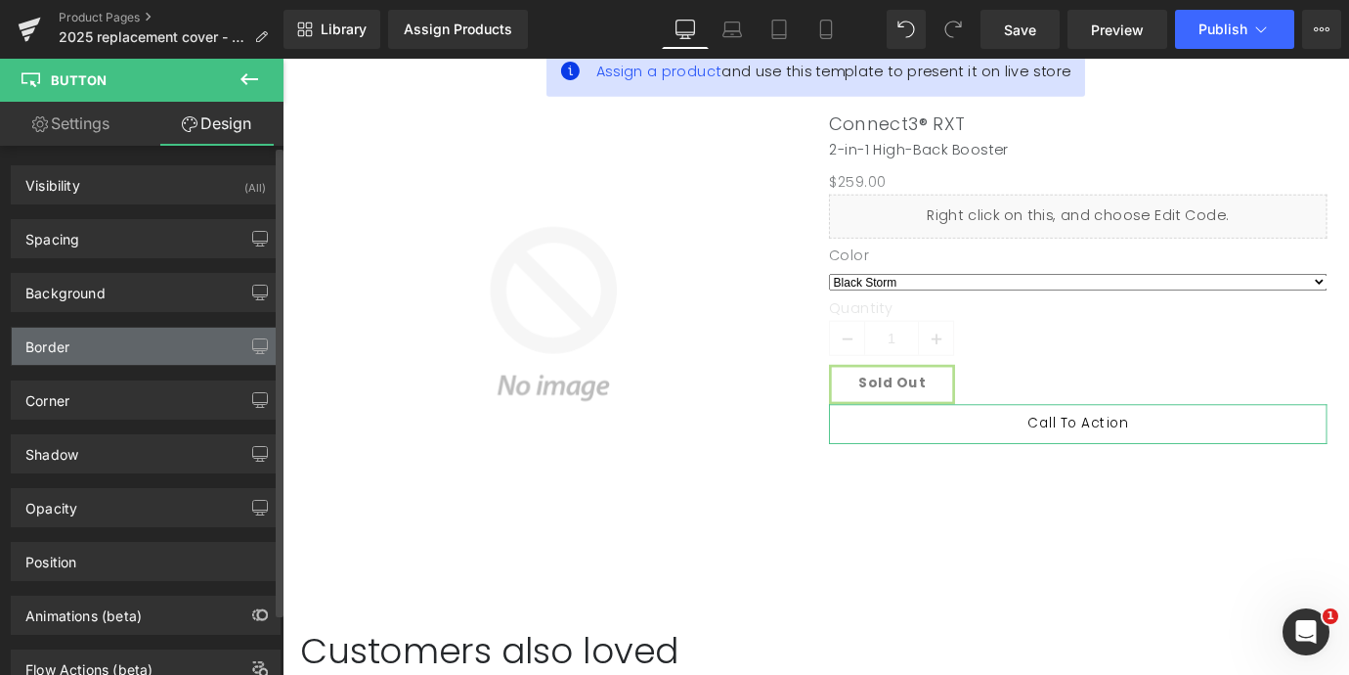
click at [91, 347] on div "Border" at bounding box center [146, 346] width 268 height 37
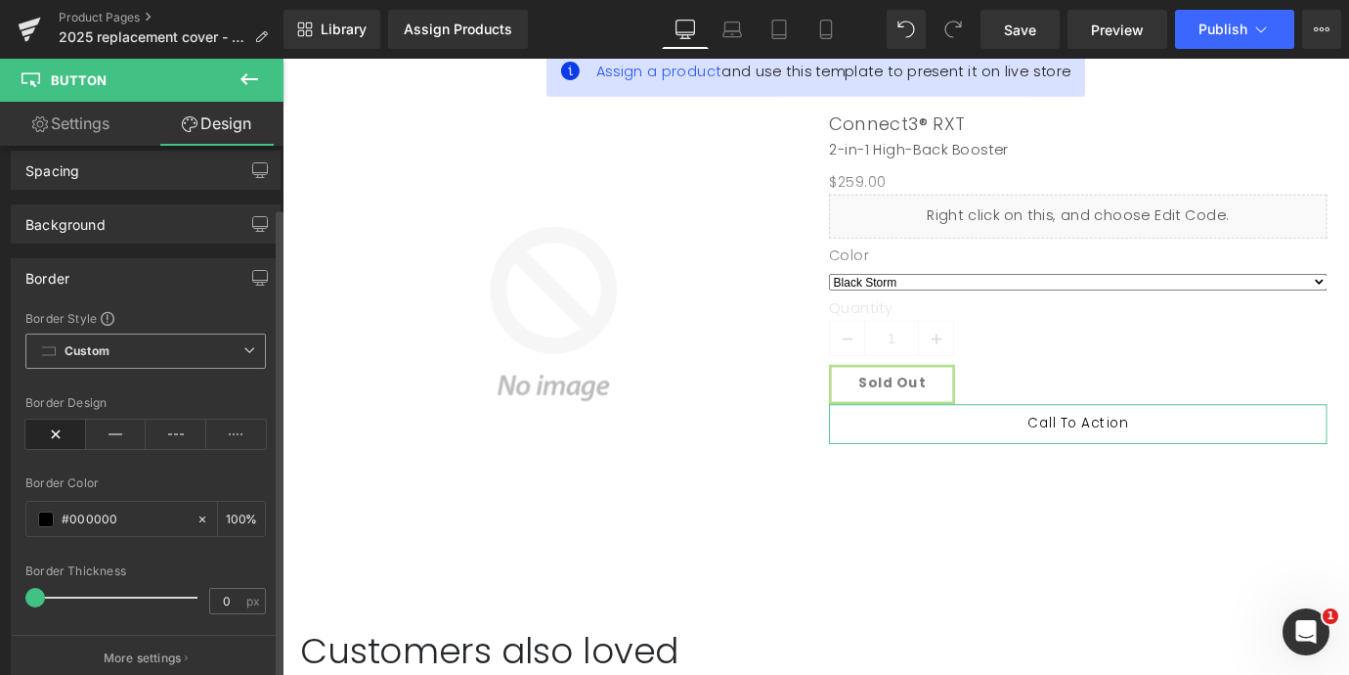
scroll to position [80, 0]
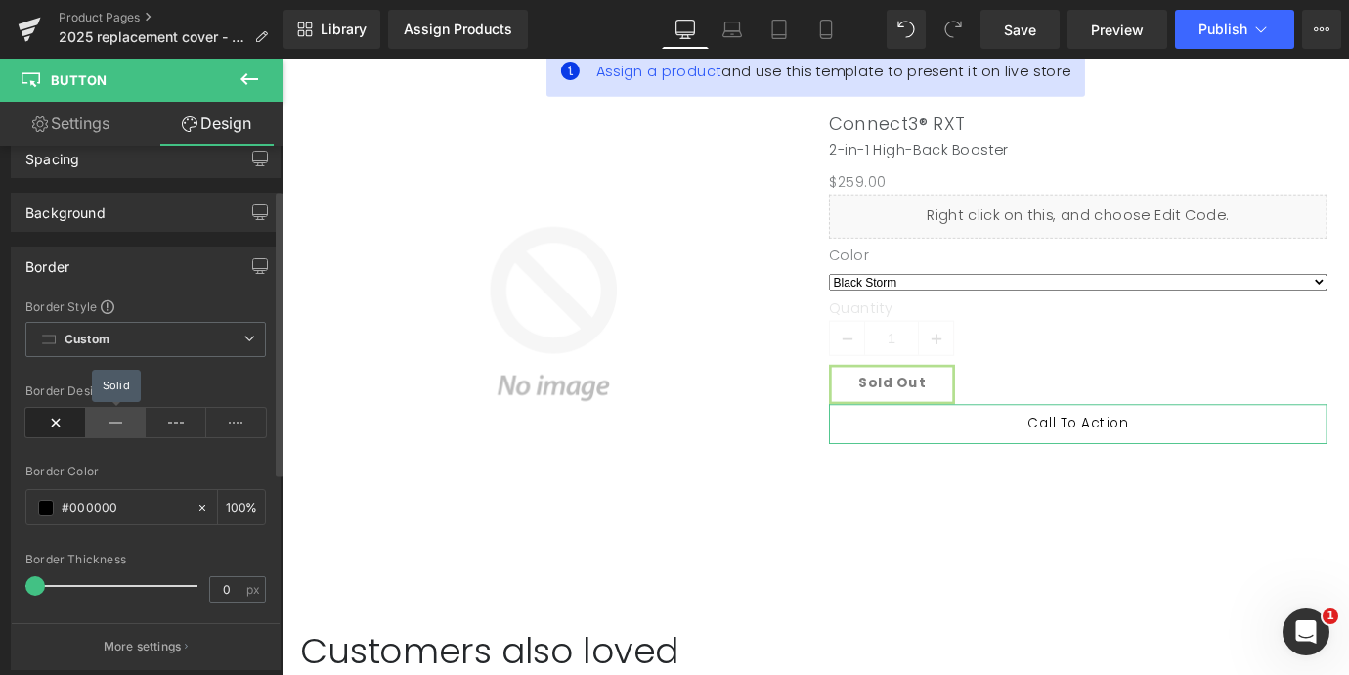
click at [111, 419] on icon at bounding box center [116, 422] width 61 height 29
drag, startPoint x: 134, startPoint y: 511, endPoint x: 11, endPoint y: 511, distance: 123.2
click at [11, 511] on div "Border Border Style Custom Custom Setup Global Style Custom Setup Global Style …" at bounding box center [146, 457] width 270 height 423
drag, startPoint x: 145, startPoint y: 507, endPoint x: -23, endPoint y: 507, distance: 168.2
click at [0, 507] on html "Button You are previewing how the will restyle your page. You can not edit Elem…" at bounding box center [674, 337] width 1349 height 675
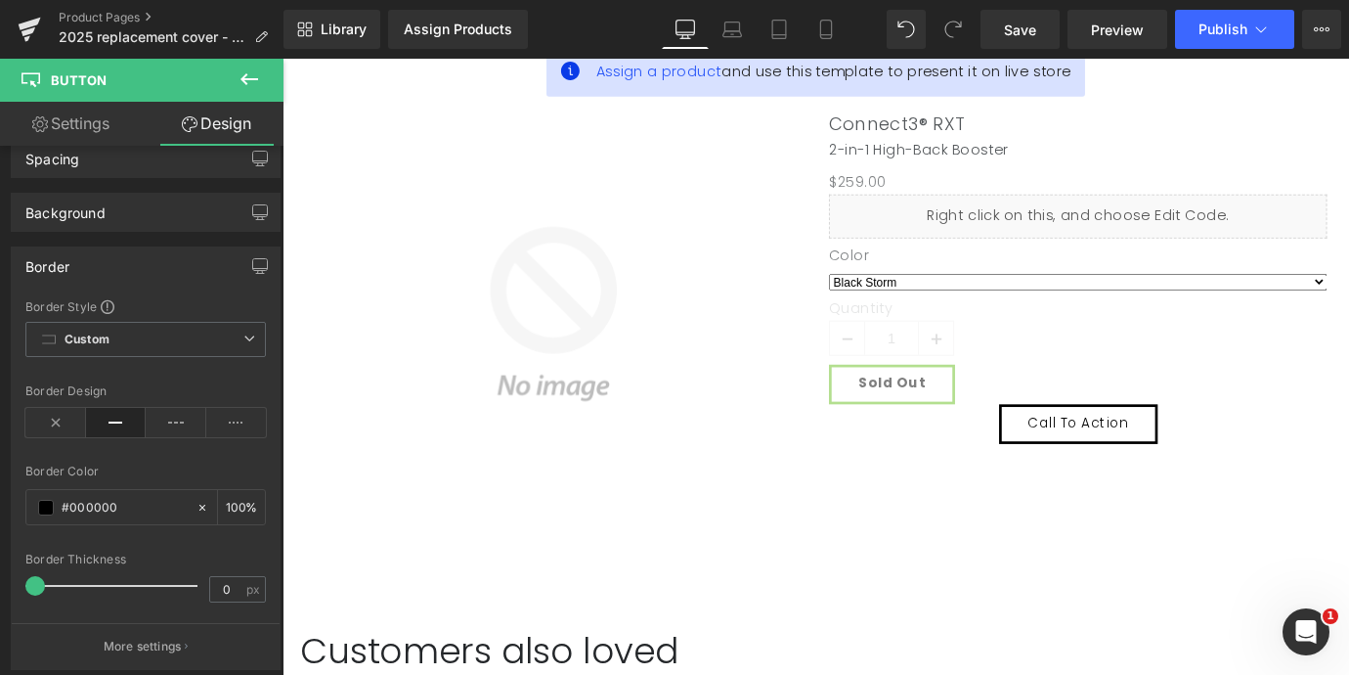
paste input "69c022"
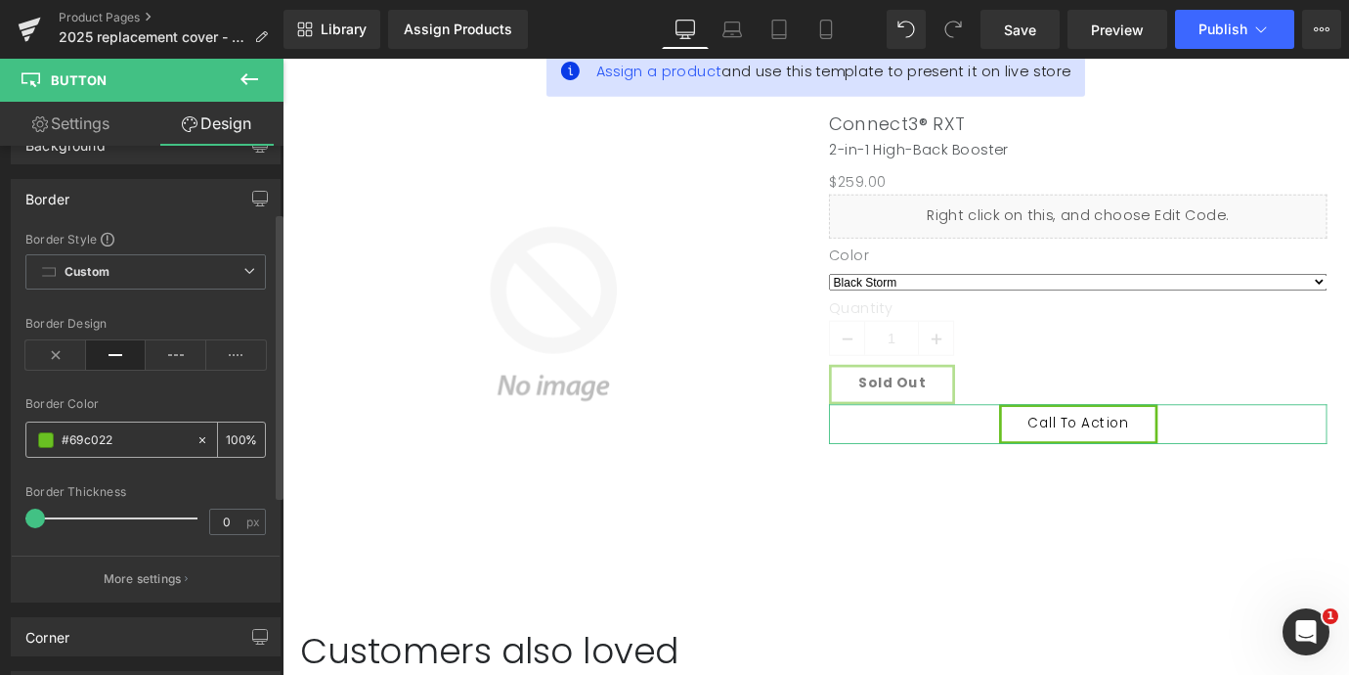
scroll to position [164, 0]
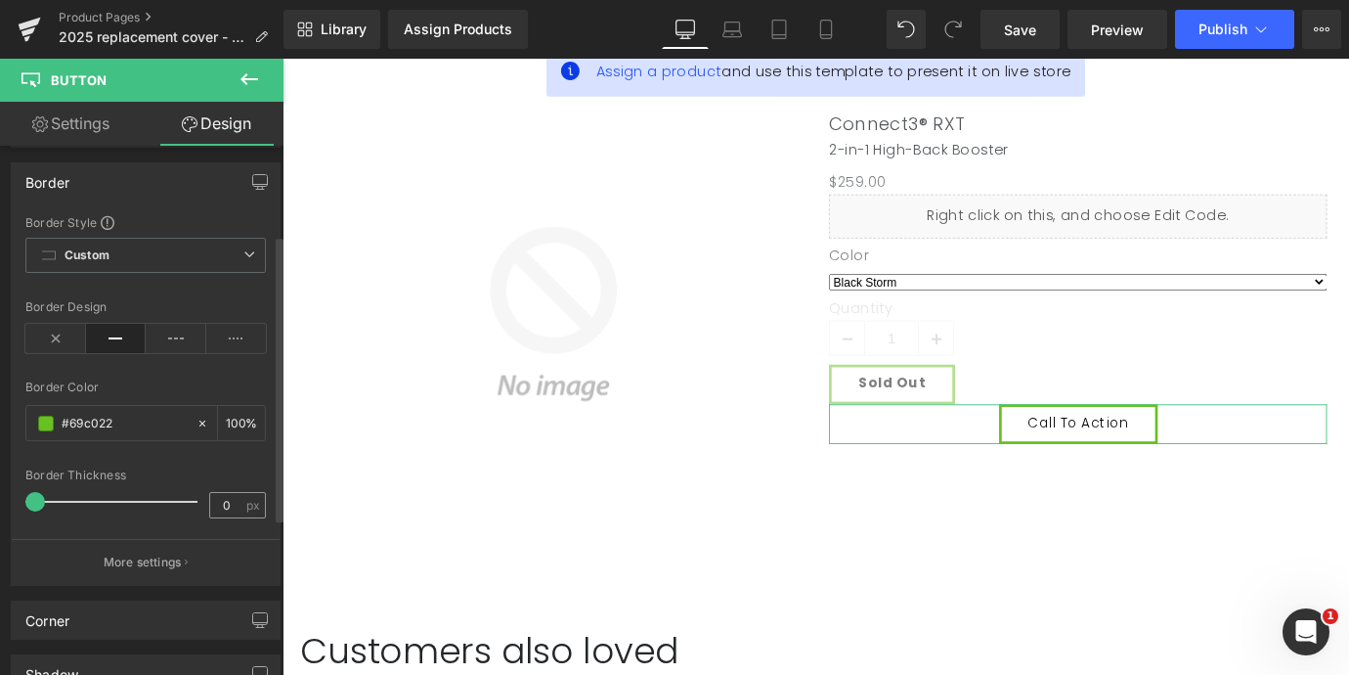
type input "#69c022"
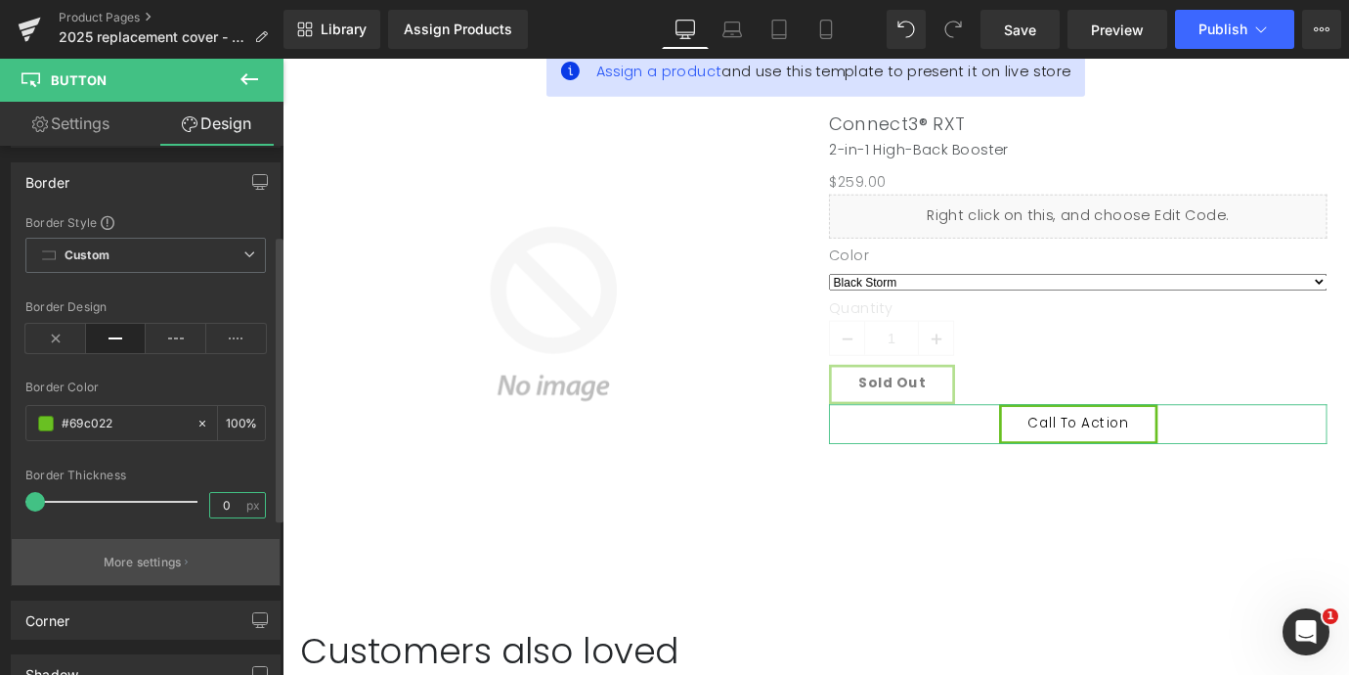
drag, startPoint x: 221, startPoint y: 504, endPoint x: 245, endPoint y: 546, distance: 48.6
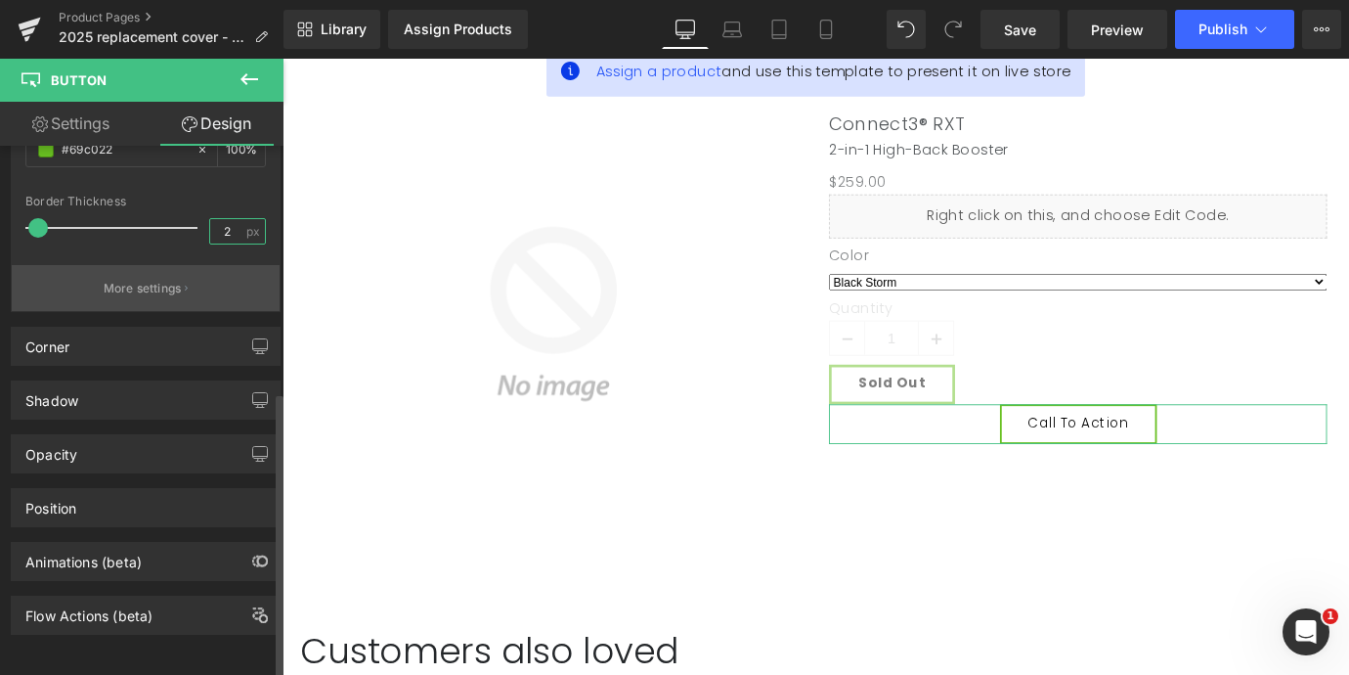
scroll to position [0, 0]
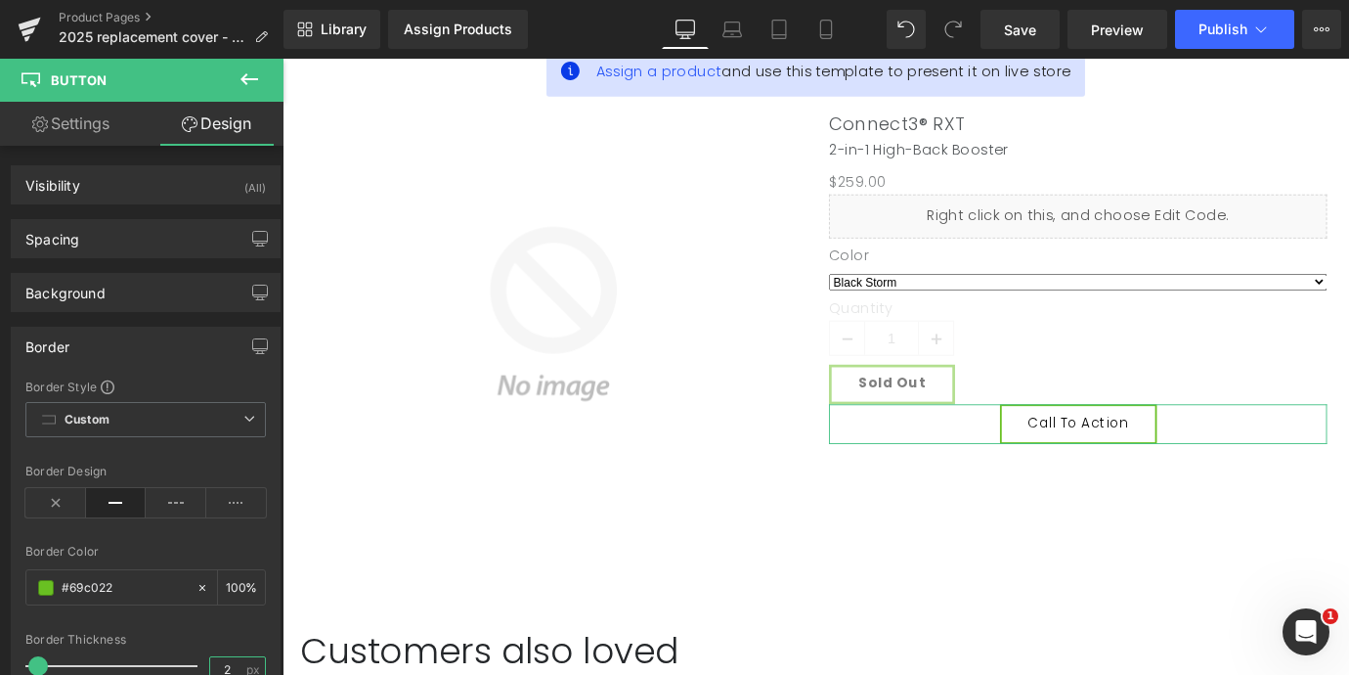
type input "2"
click at [129, 124] on link "Settings" at bounding box center [71, 124] width 142 height 44
type input "100"
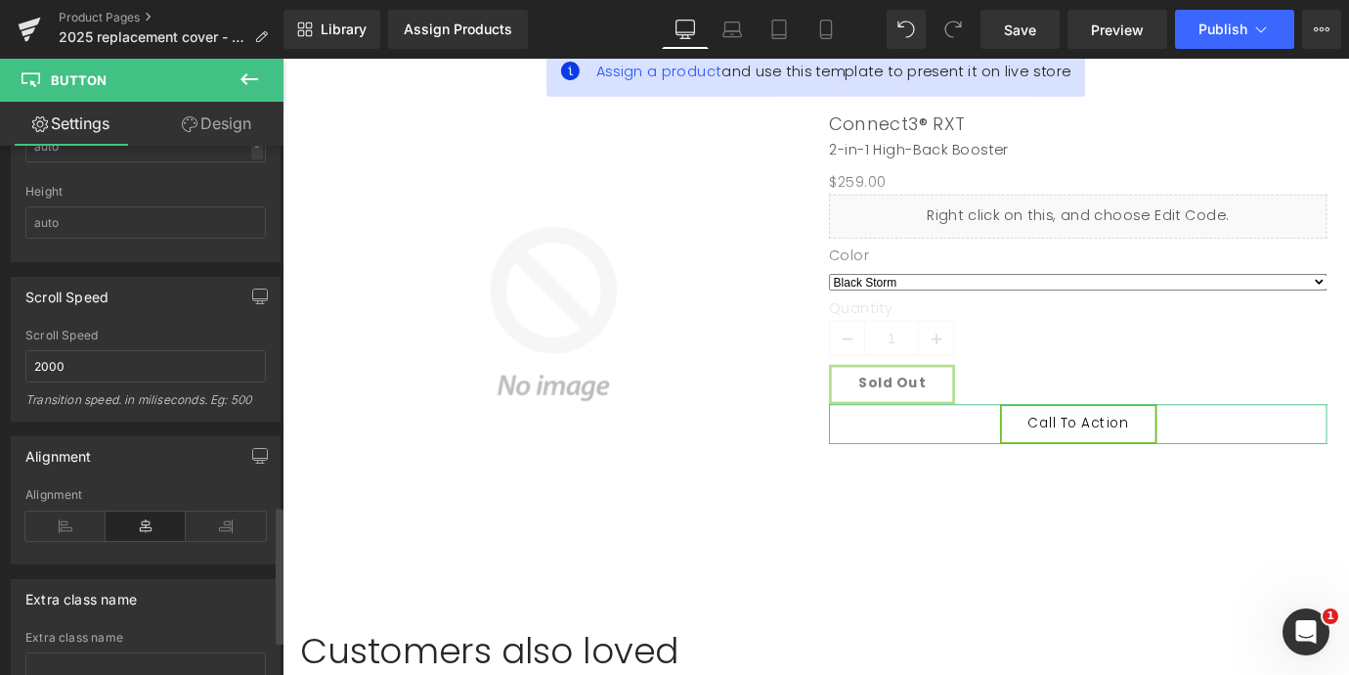
scroll to position [1435, 0]
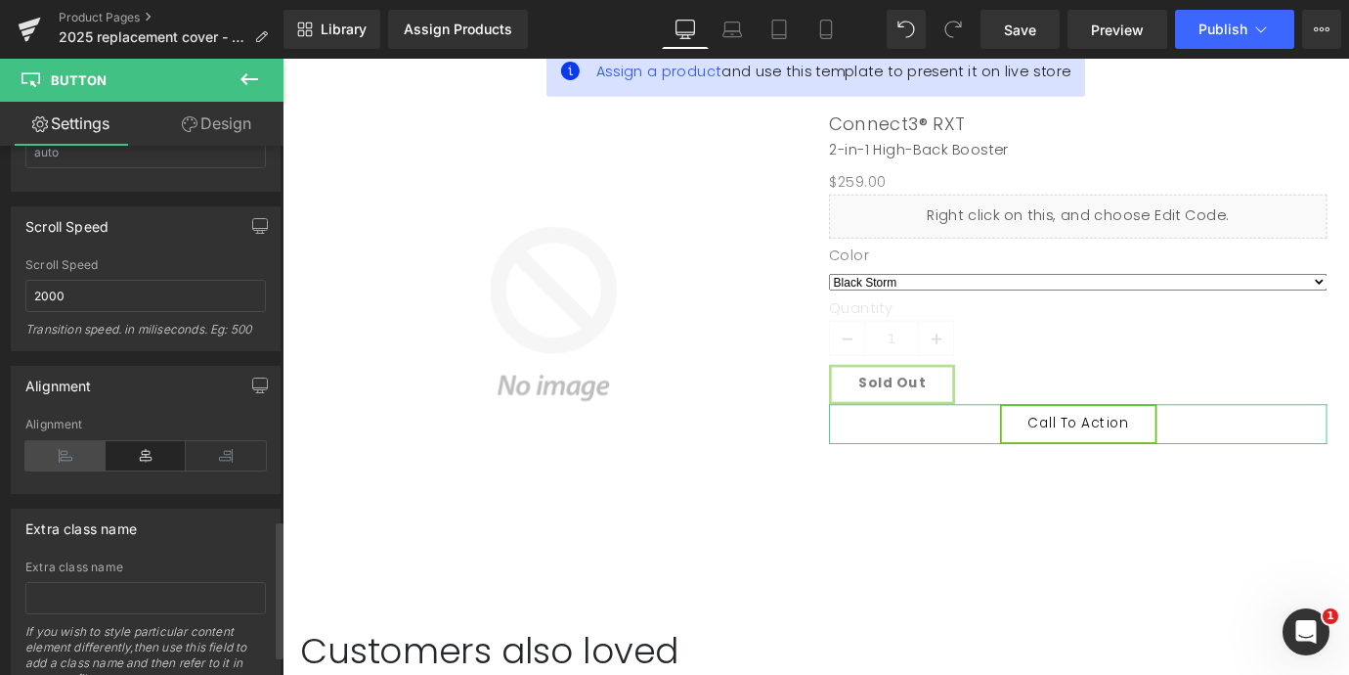
click at [70, 455] on icon at bounding box center [65, 455] width 80 height 29
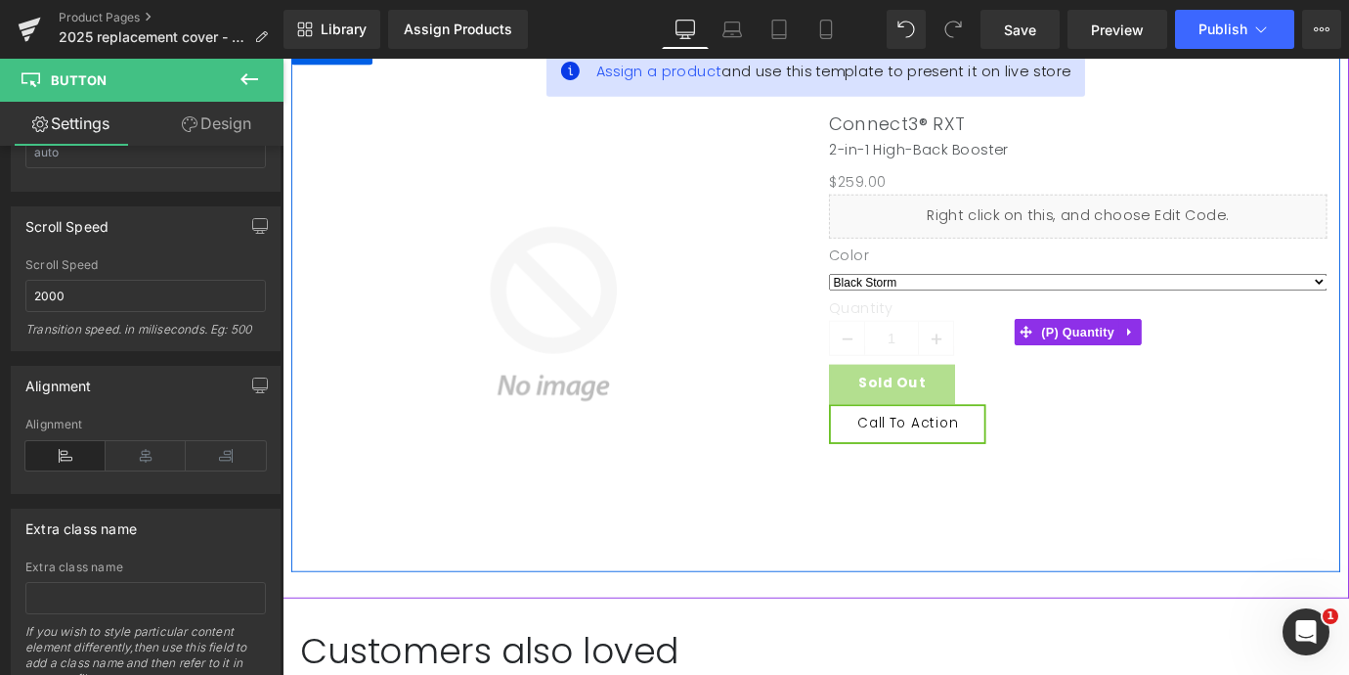
click at [912, 398] on button "Sold Out" at bounding box center [959, 420] width 140 height 44
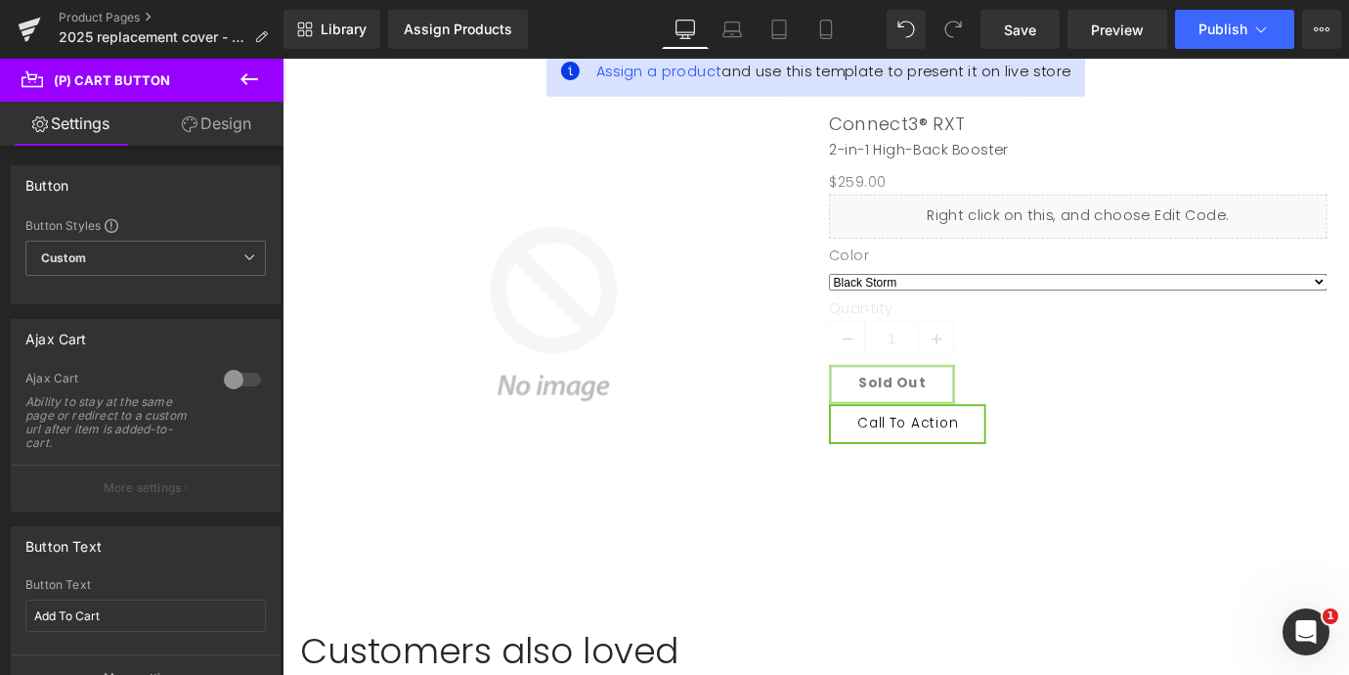
click at [218, 119] on link "Design" at bounding box center [217, 124] width 142 height 44
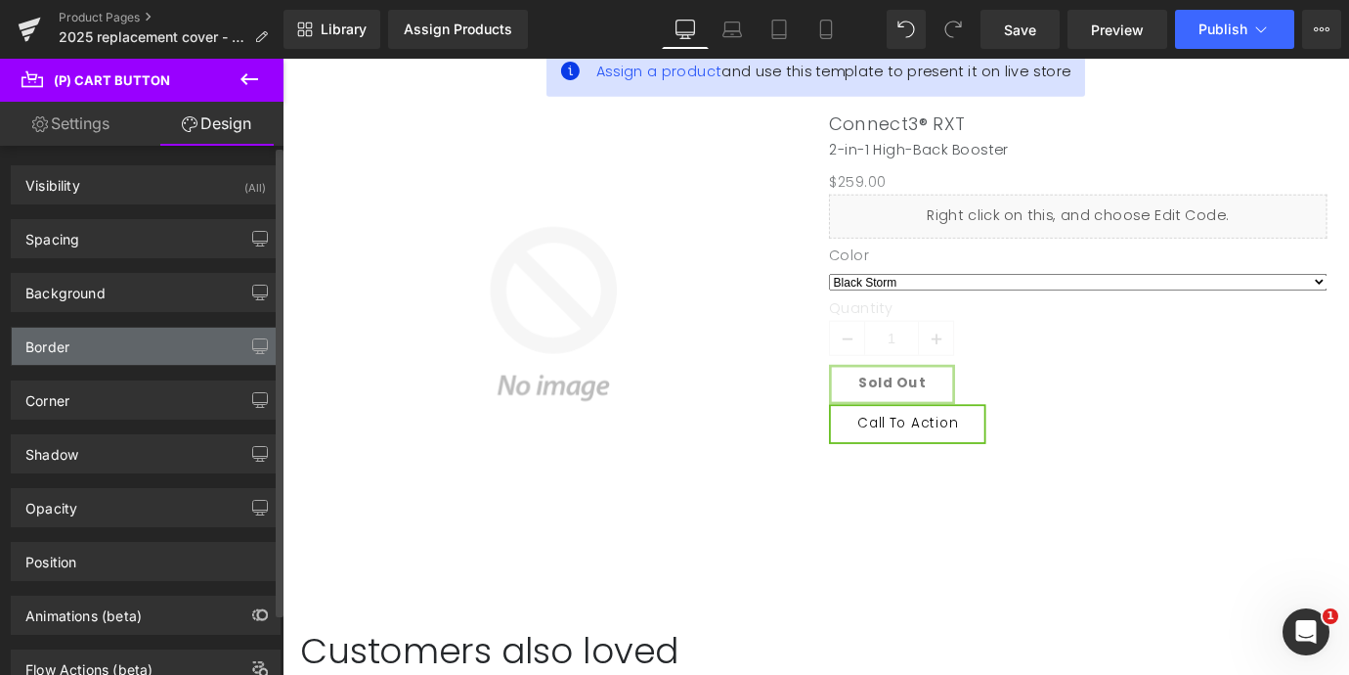
click at [77, 347] on div "Border" at bounding box center [146, 346] width 268 height 37
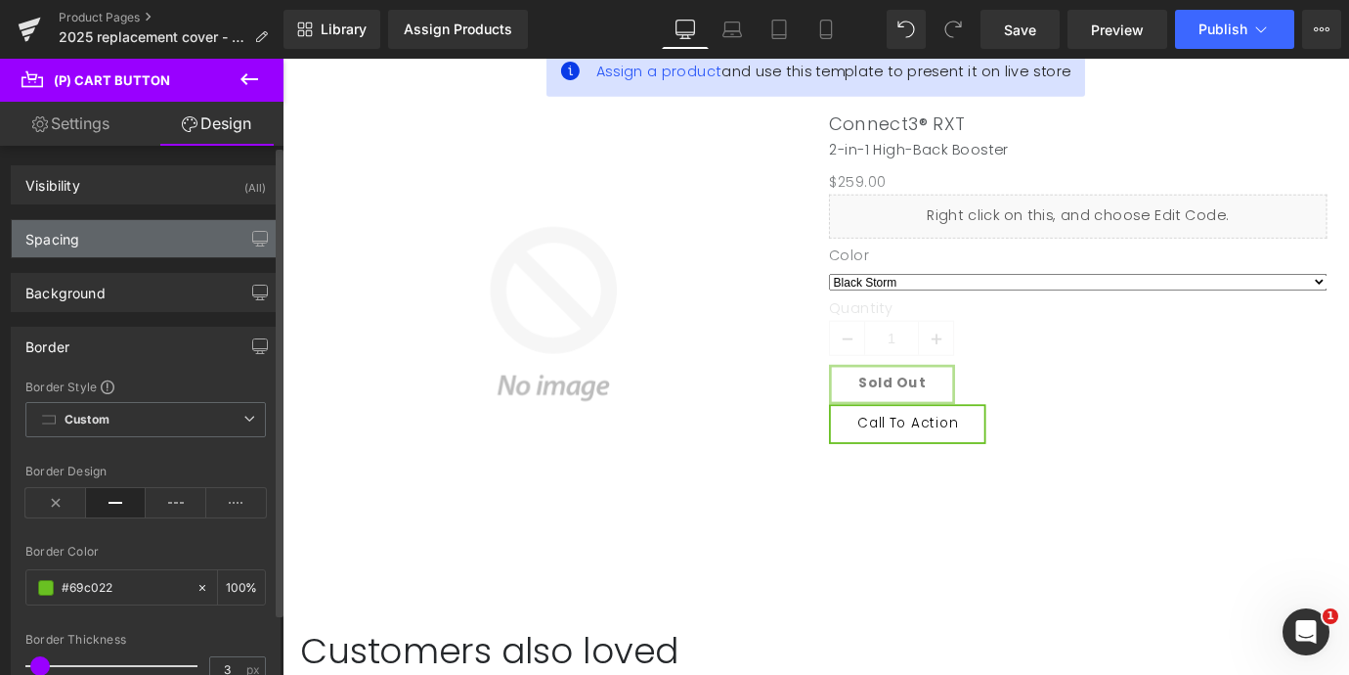
click at [79, 230] on div "Spacing" at bounding box center [146, 238] width 268 height 37
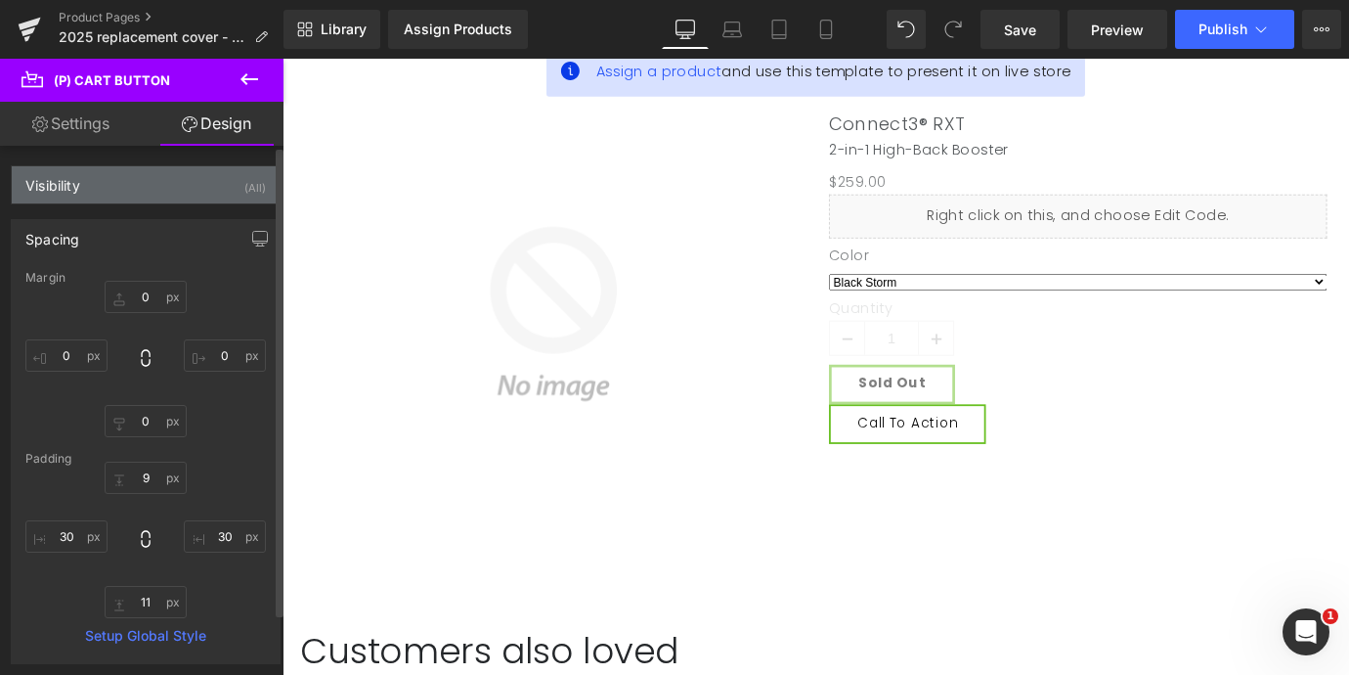
click at [80, 185] on div "Visibility" at bounding box center [52, 179] width 55 height 27
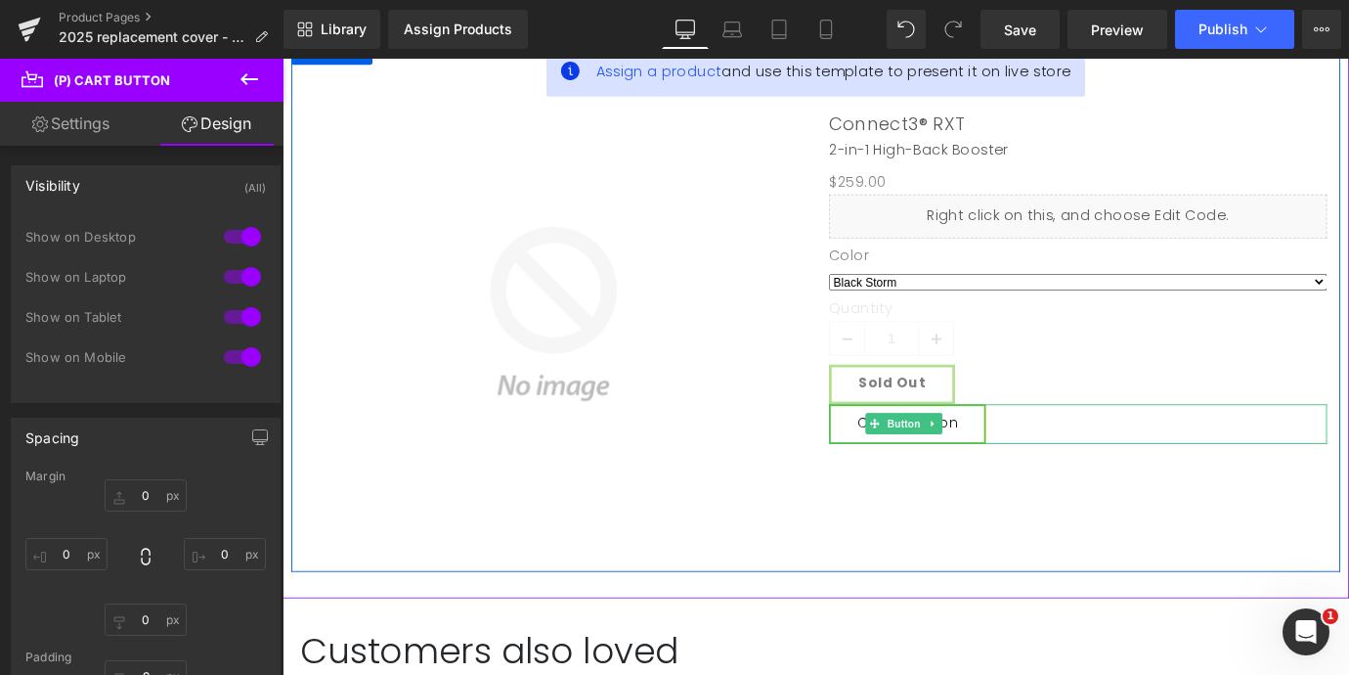
click at [907, 460] on link "Call To Action" at bounding box center [976, 464] width 174 height 44
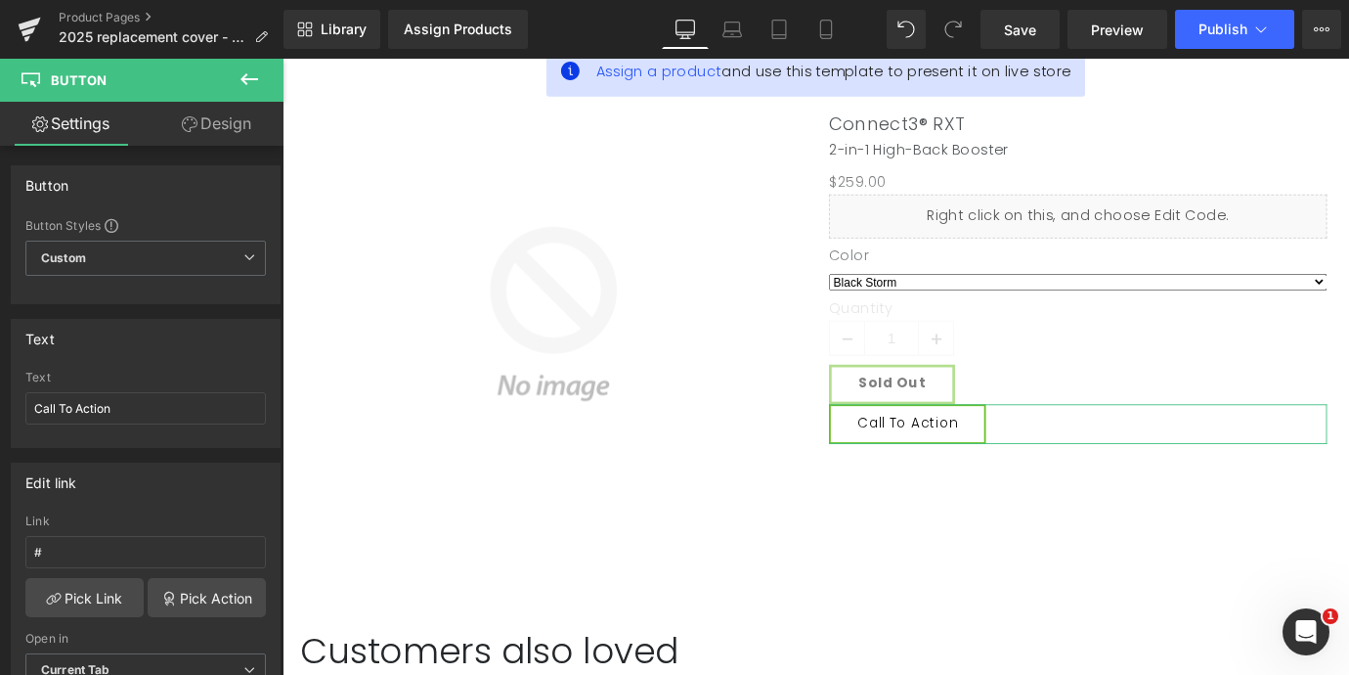
click at [212, 143] on link "Design" at bounding box center [217, 124] width 142 height 44
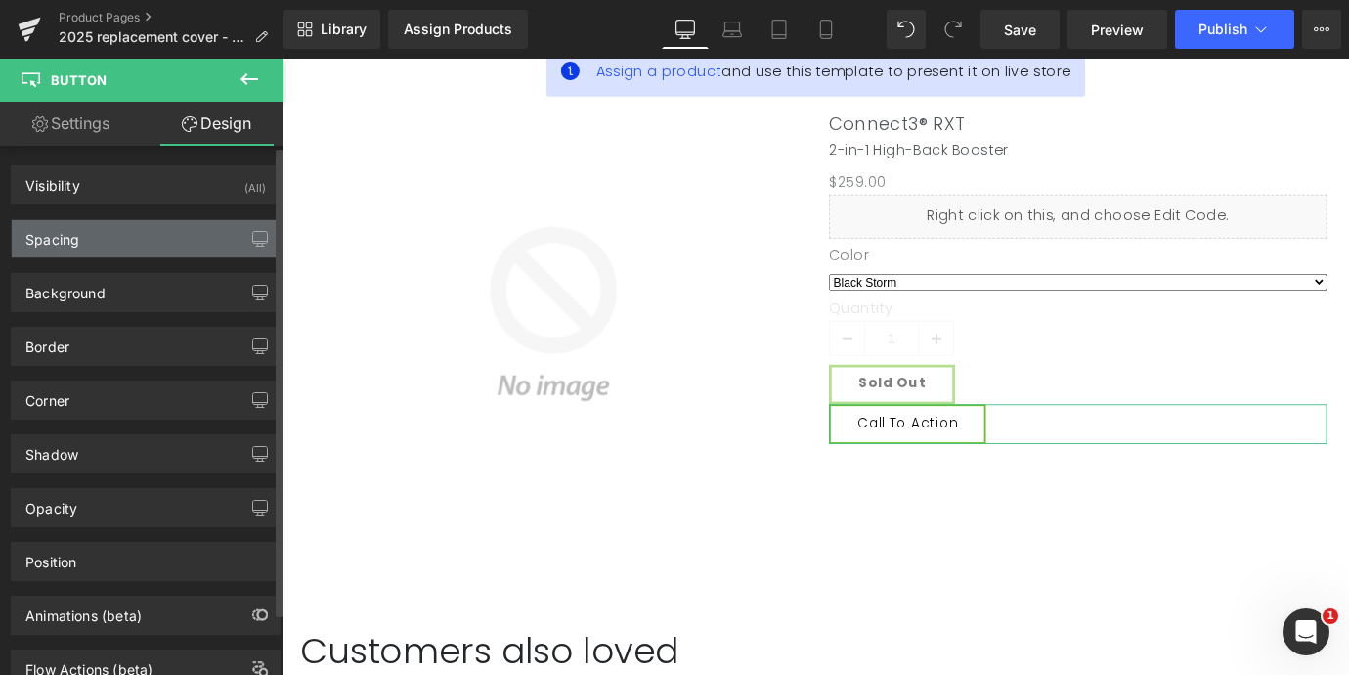
click at [122, 245] on div "Spacing" at bounding box center [146, 238] width 268 height 37
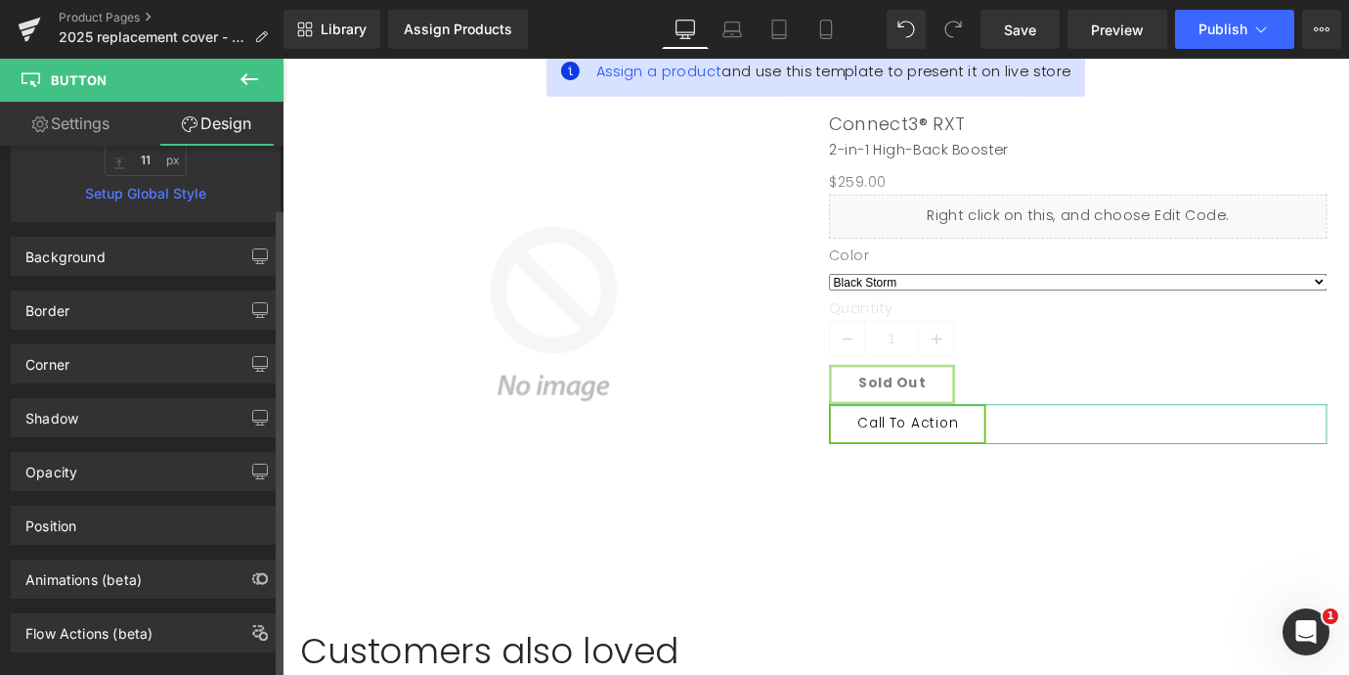
scroll to position [444, 0]
click at [63, 123] on link "Settings" at bounding box center [71, 124] width 142 height 44
type input "100"
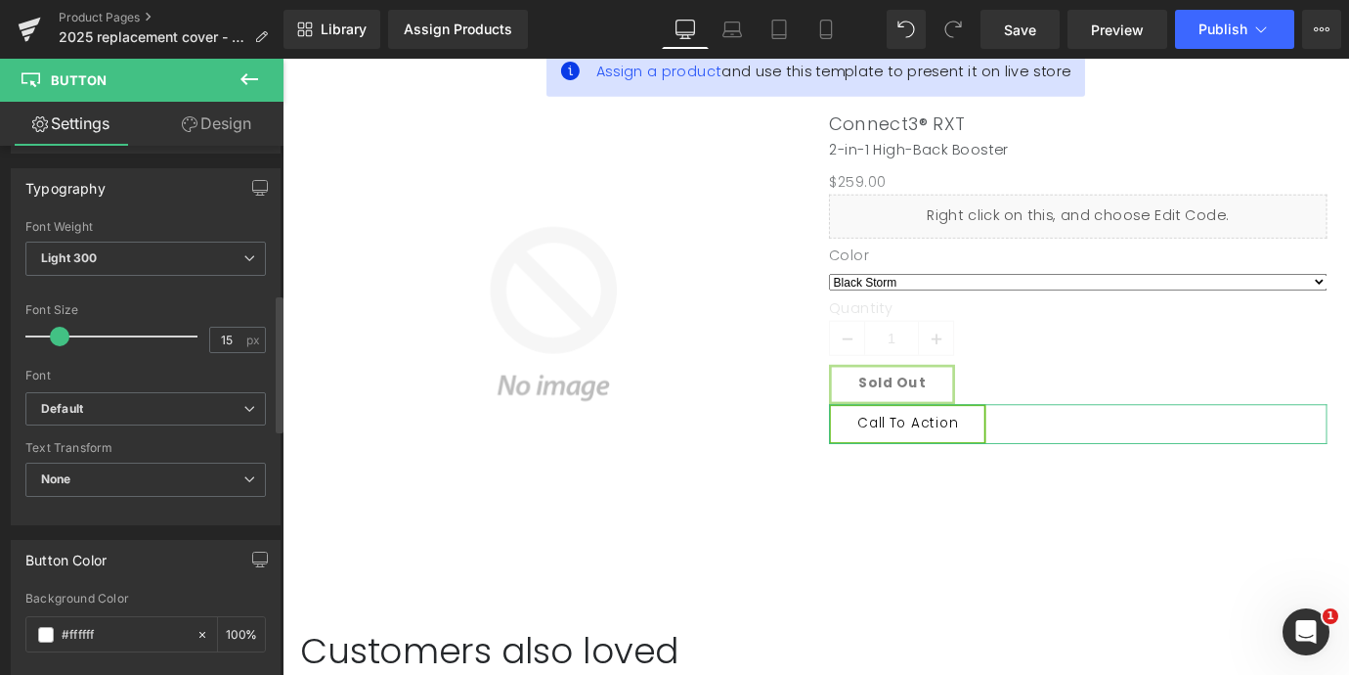
scroll to position [567, 0]
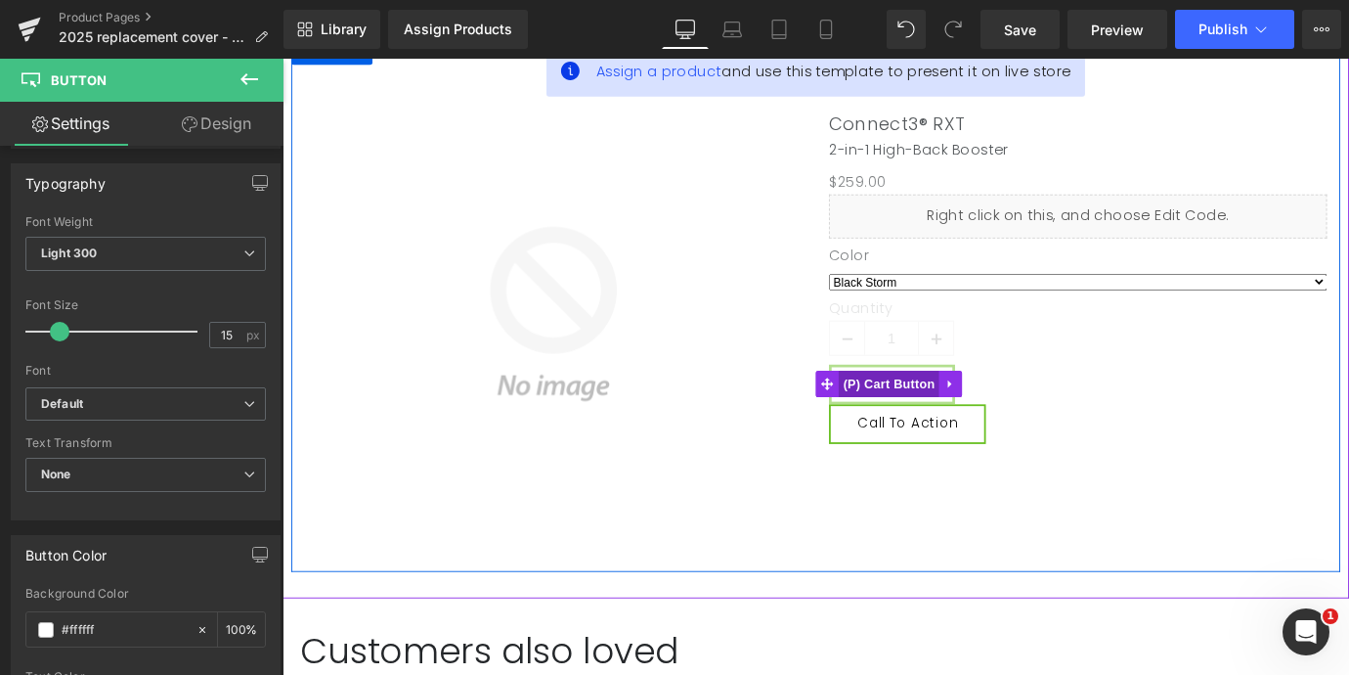
click at [937, 419] on span "(P) Cart Button" at bounding box center [955, 419] width 111 height 29
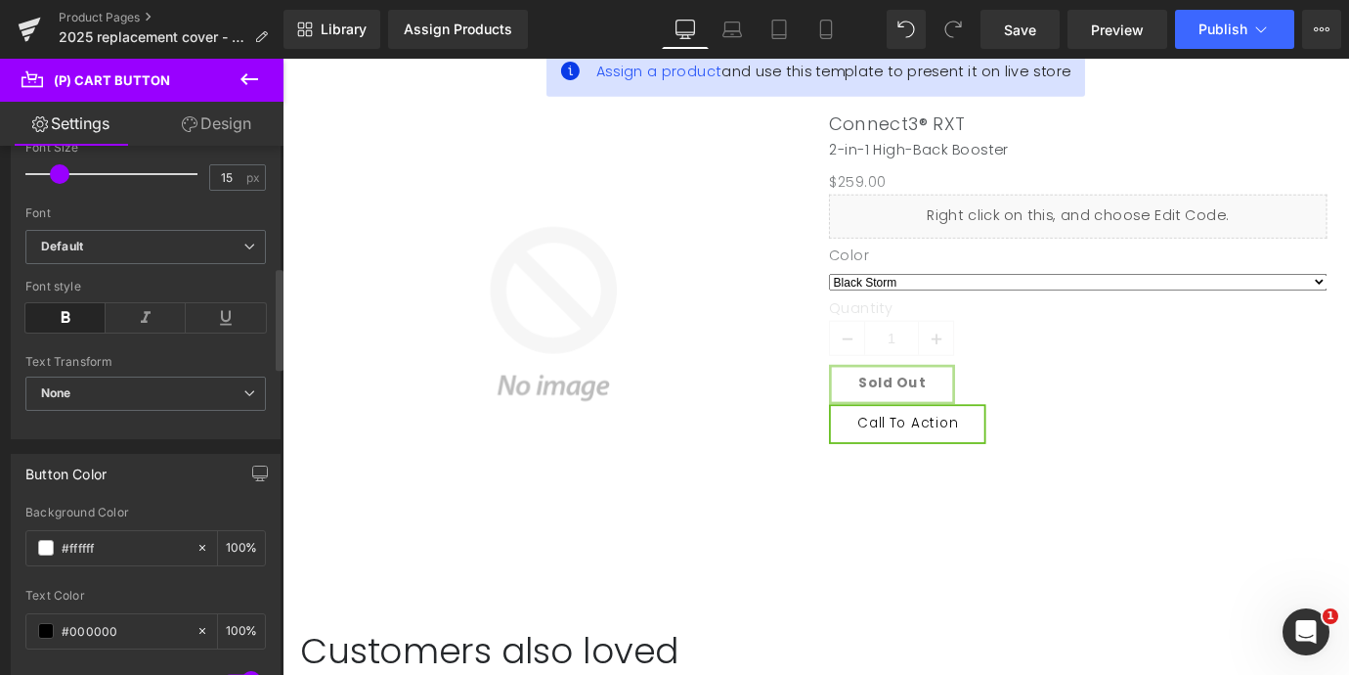
scroll to position [625, 0]
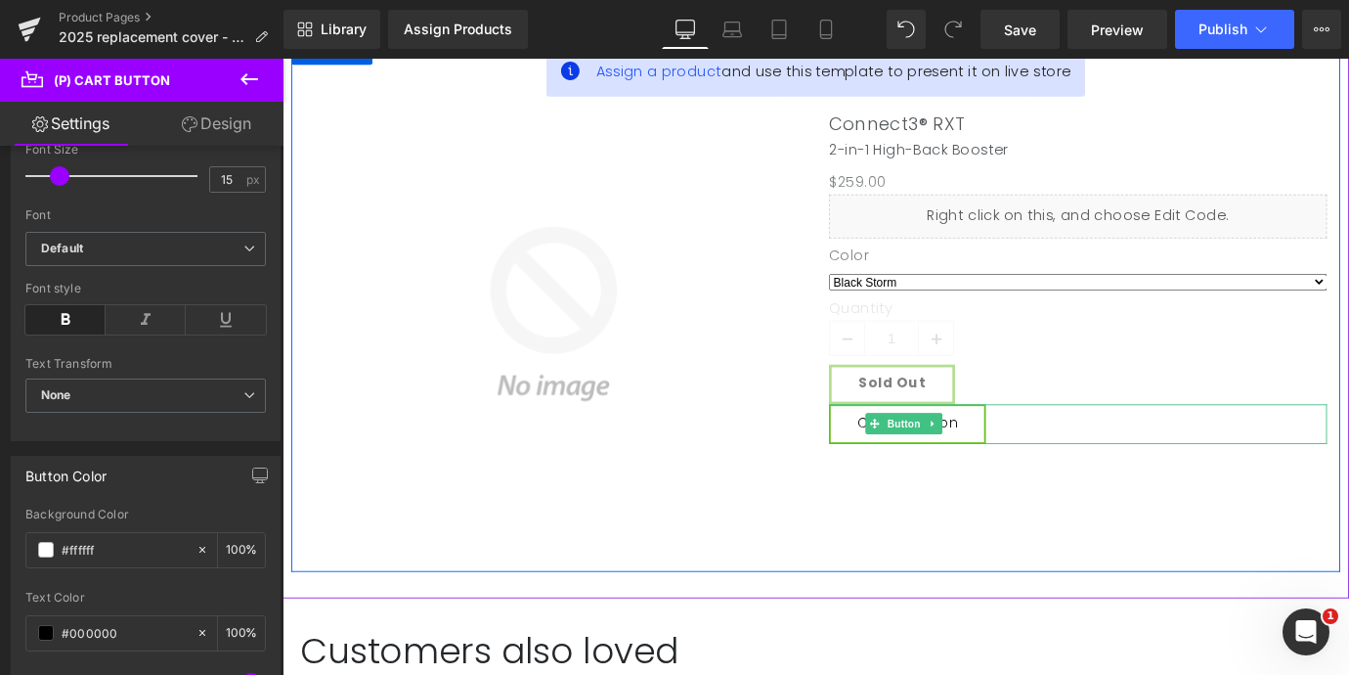
click at [931, 450] on link "Call To Action" at bounding box center [976, 464] width 174 height 44
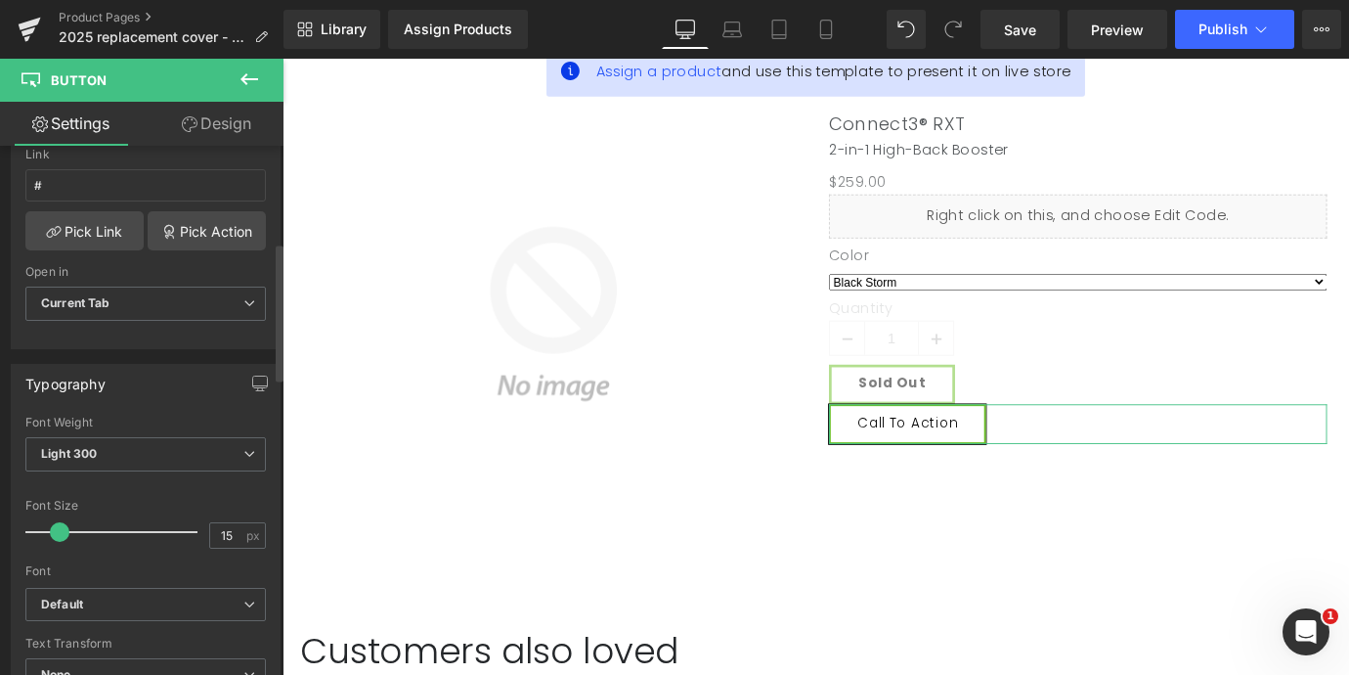
scroll to position [370, 0]
click at [112, 448] on span "Light 300" at bounding box center [145, 451] width 241 height 34
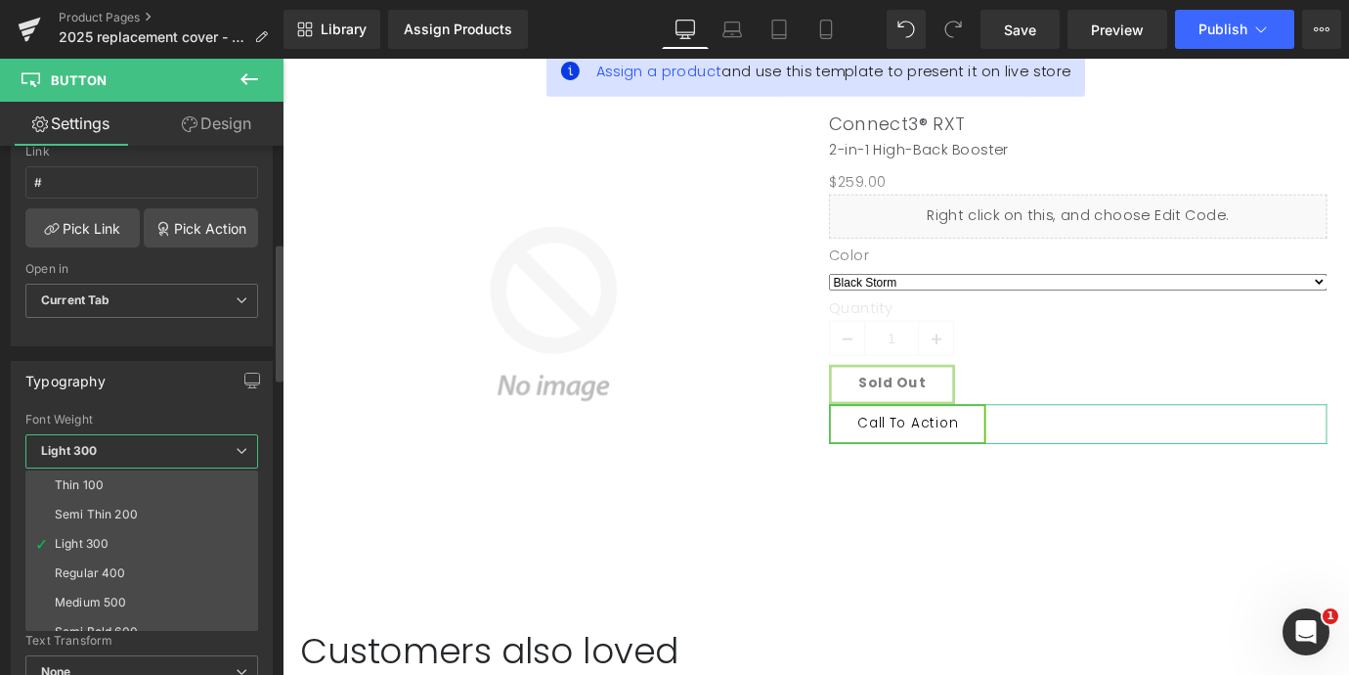
click at [112, 448] on span "Light 300" at bounding box center [141, 451] width 233 height 34
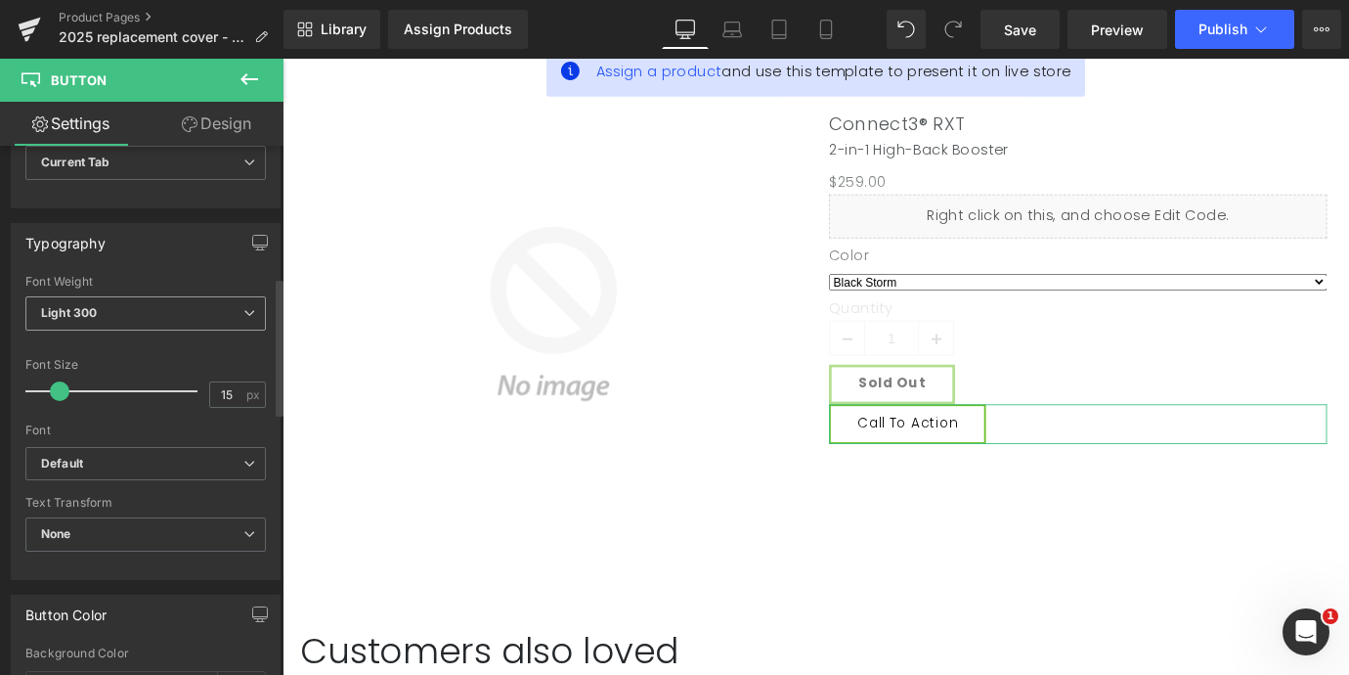
scroll to position [510, 0]
click at [109, 532] on span "None" at bounding box center [145, 531] width 241 height 34
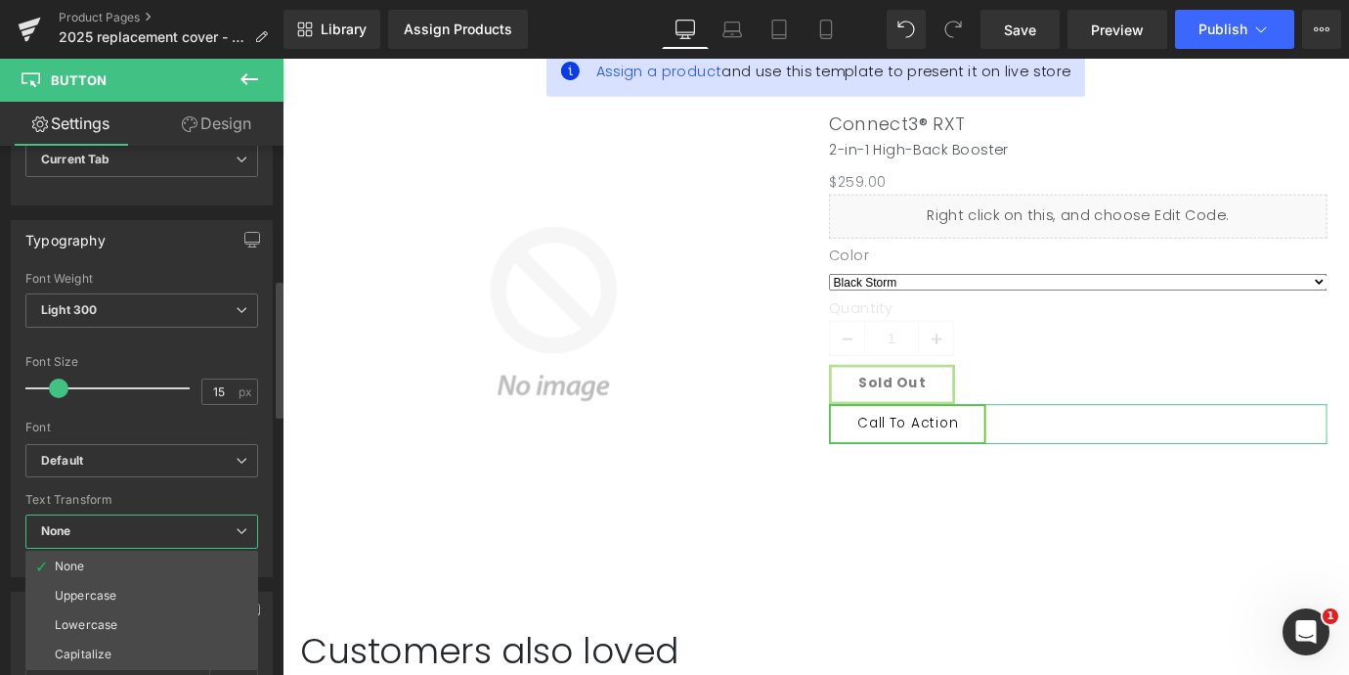
click at [109, 532] on span "None" at bounding box center [141, 531] width 233 height 34
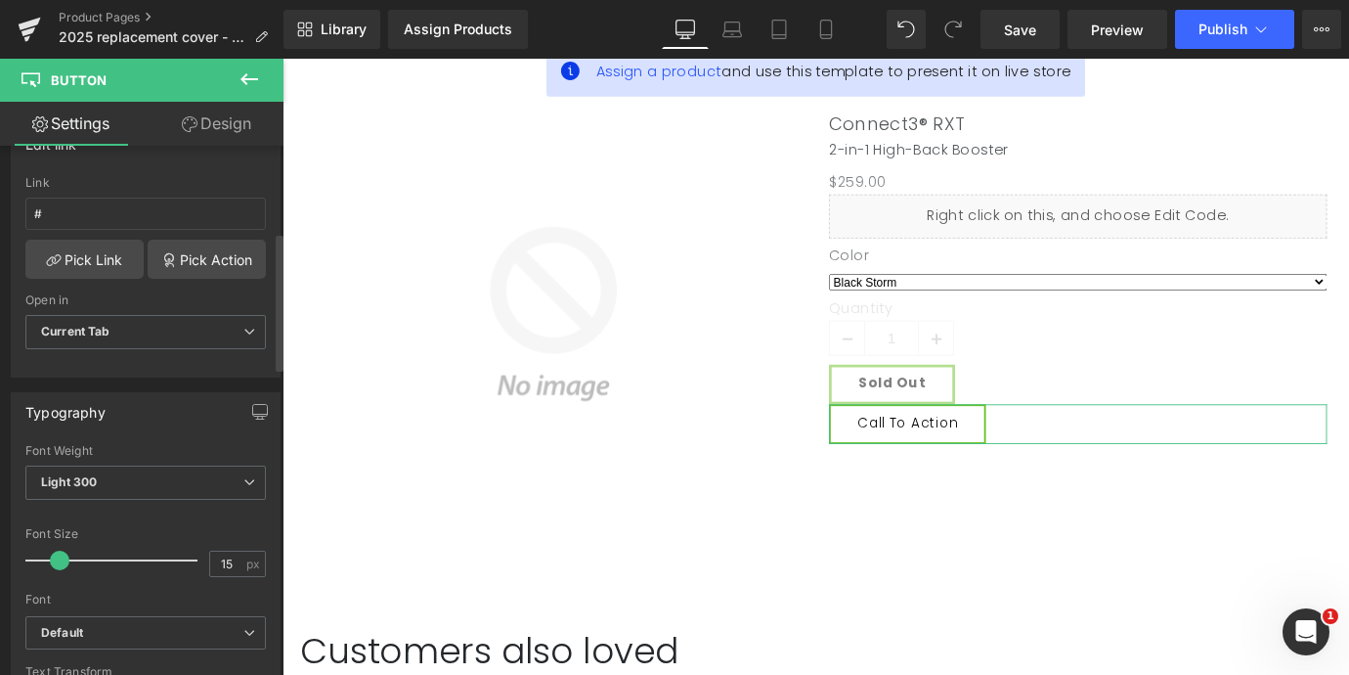
scroll to position [330, 0]
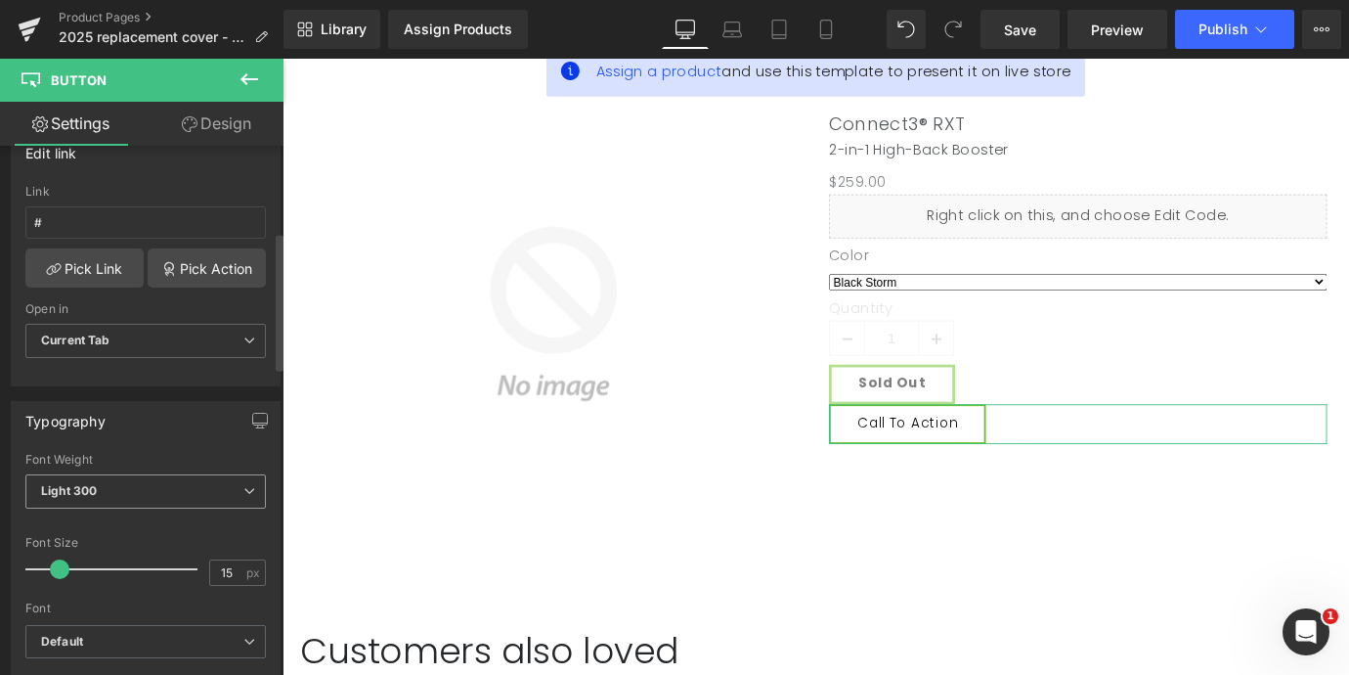
click at [91, 484] on b "Light 300" at bounding box center [69, 490] width 56 height 15
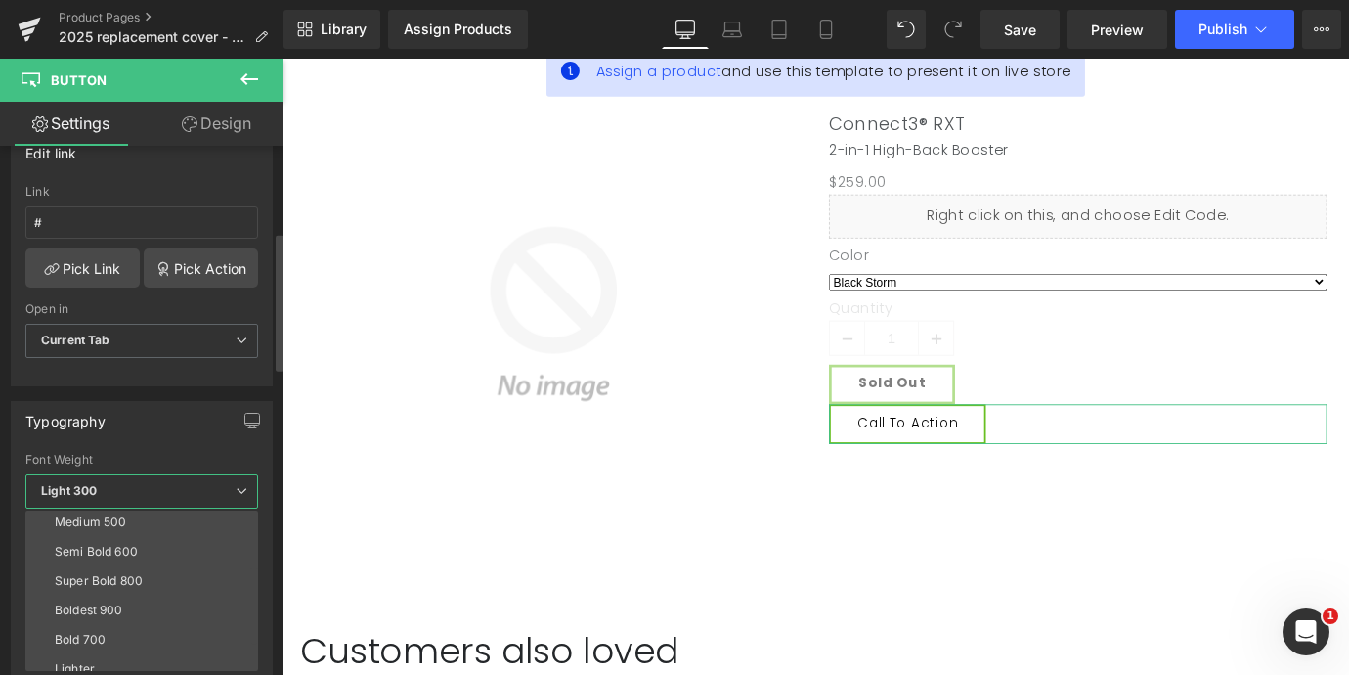
scroll to position [125, 0]
click at [90, 541] on div "Semi Bold 600" at bounding box center [96, 547] width 83 height 14
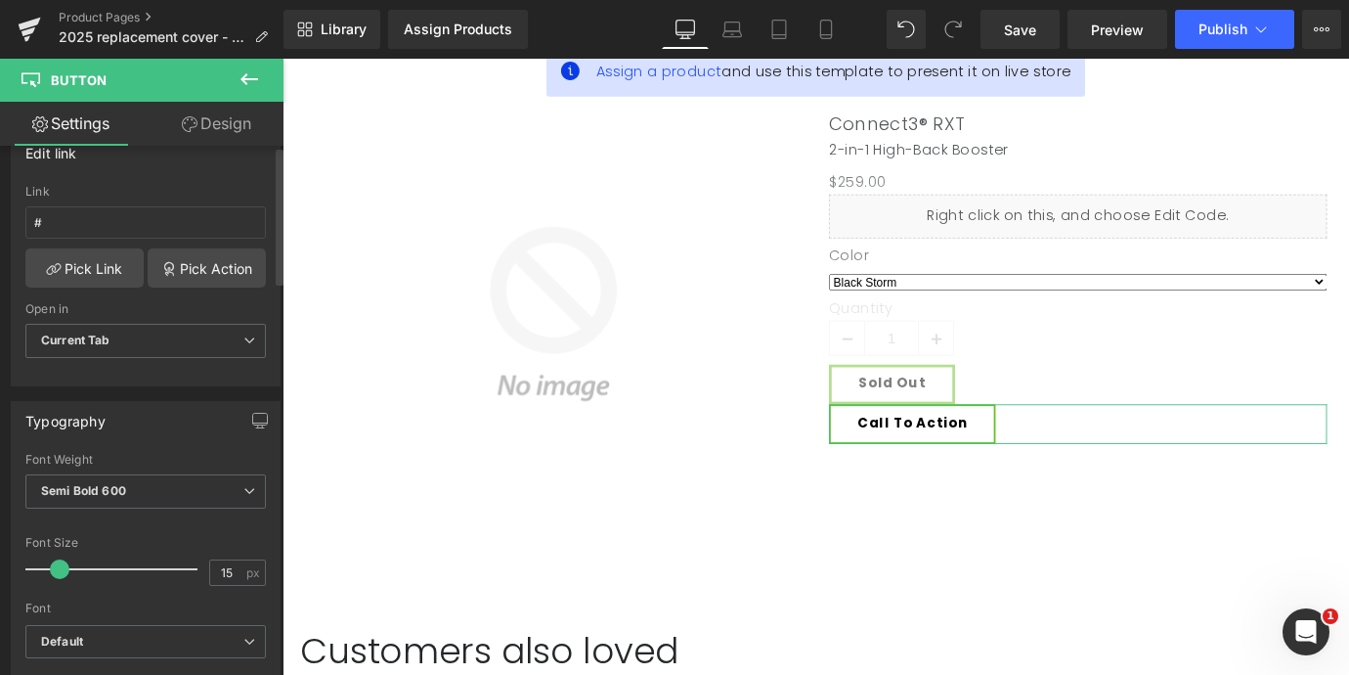
scroll to position [0, 0]
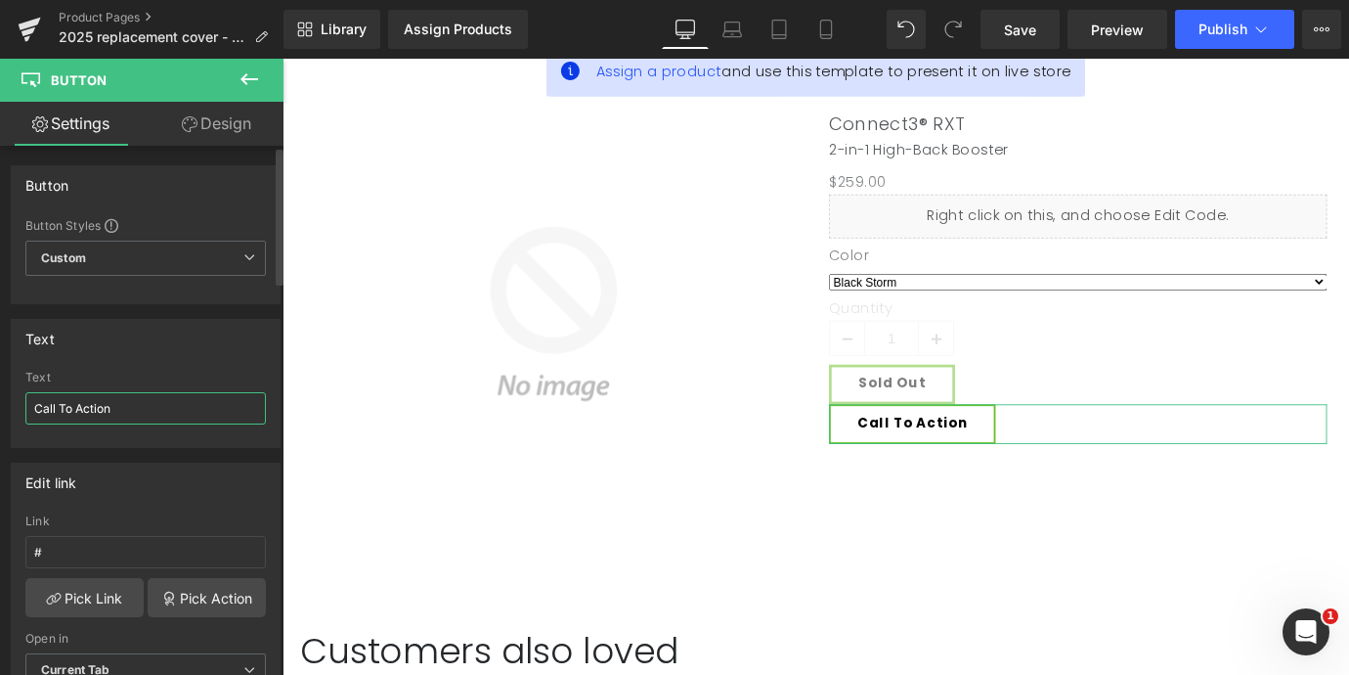
drag, startPoint x: 124, startPoint y: 409, endPoint x: 6, endPoint y: 407, distance: 118.3
click at [6, 407] on div "Text Call To Action Text Call To Action" at bounding box center [146, 376] width 292 height 144
type input "Enquire now"
click at [216, 129] on link "Design" at bounding box center [217, 124] width 142 height 44
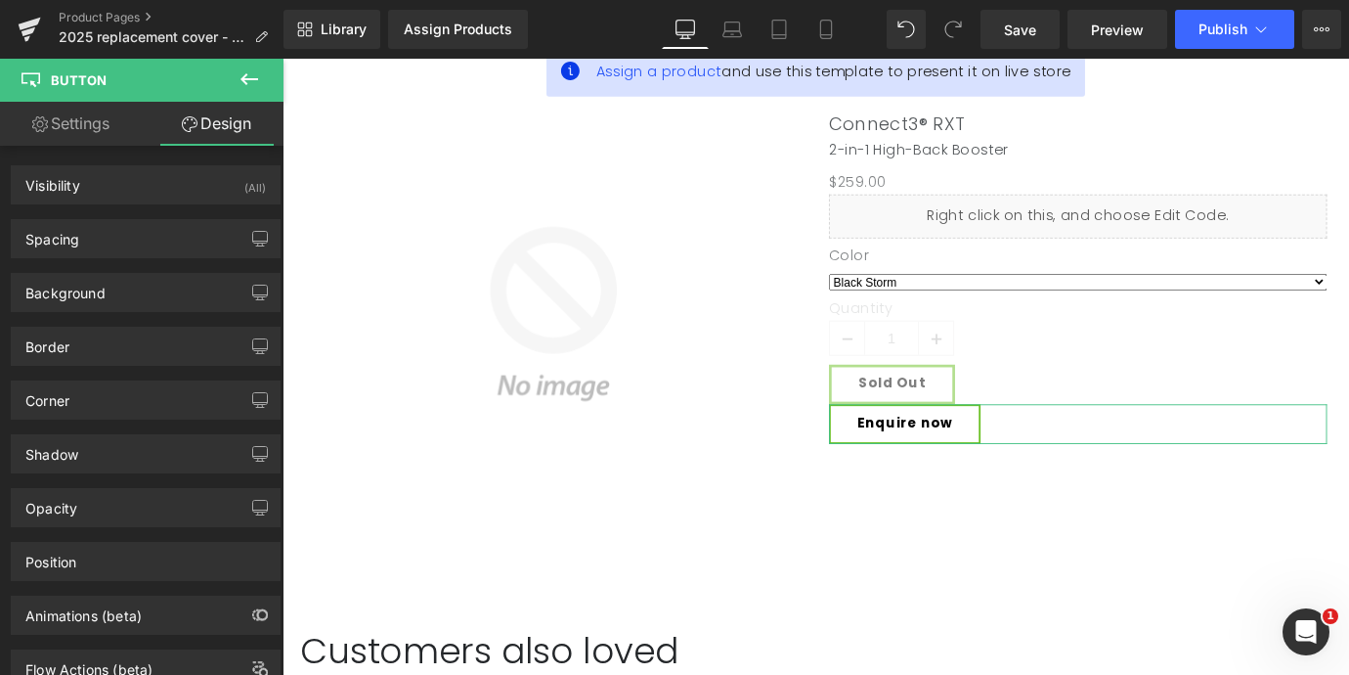
click at [92, 127] on link "Settings" at bounding box center [71, 124] width 142 height 44
type input "100"
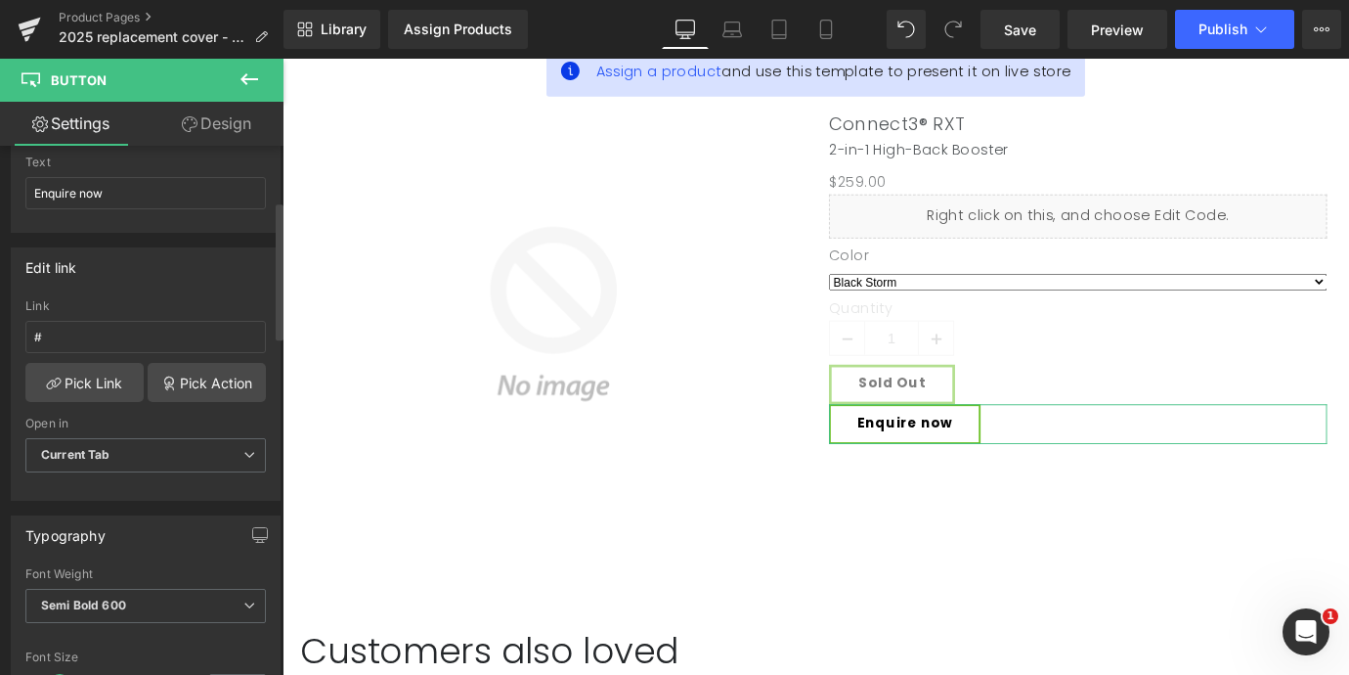
scroll to position [201, 0]
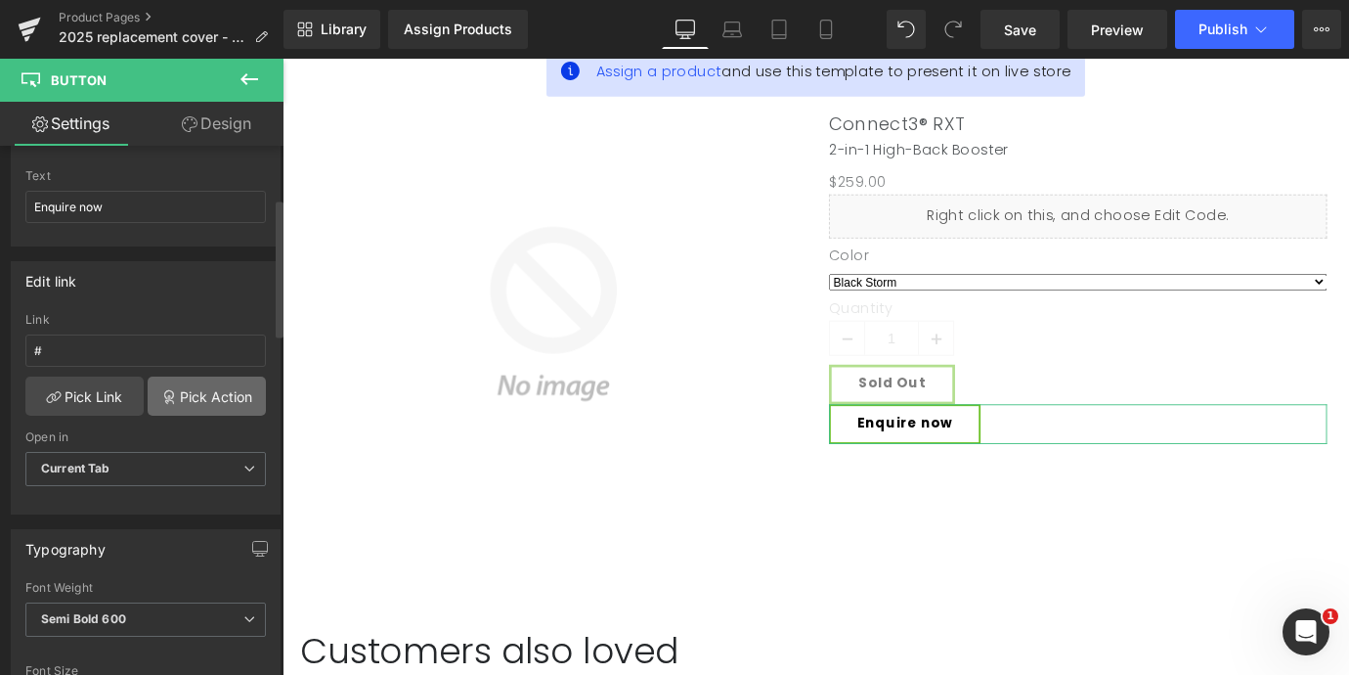
click at [195, 401] on link "Pick Action" at bounding box center [207, 395] width 118 height 39
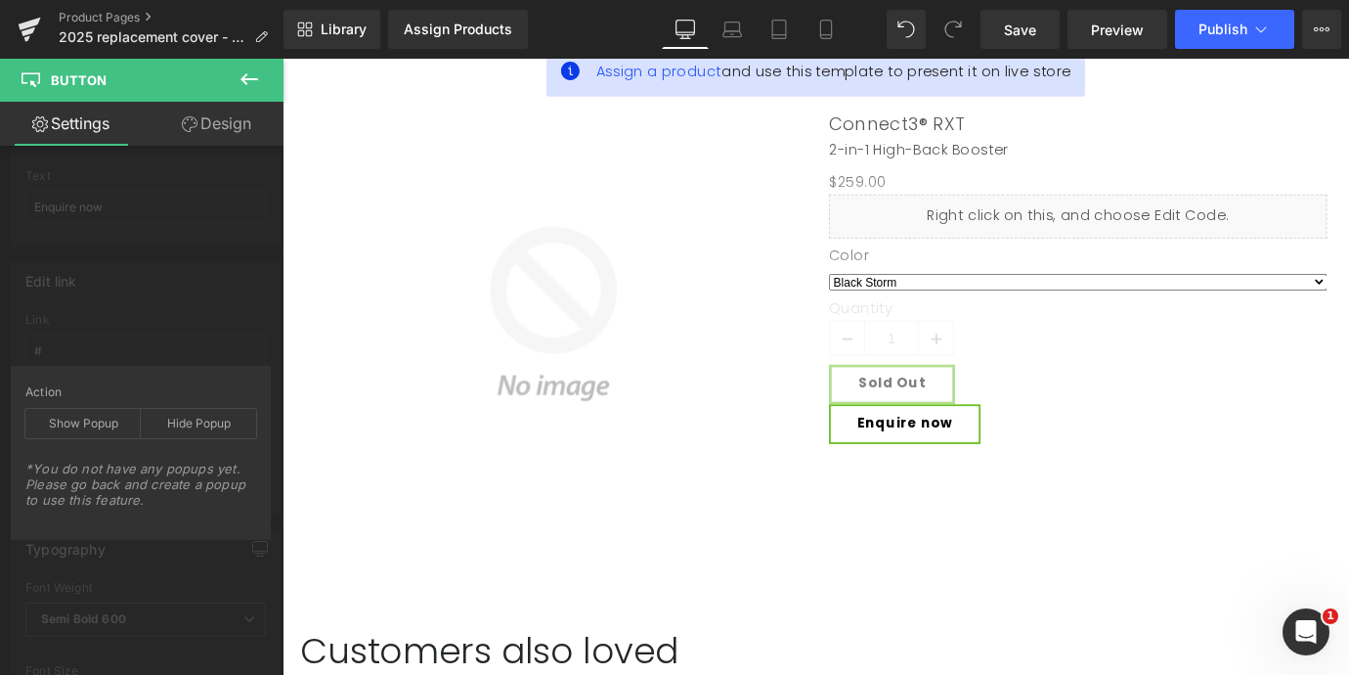
click at [253, 76] on icon at bounding box center [249, 78] width 23 height 23
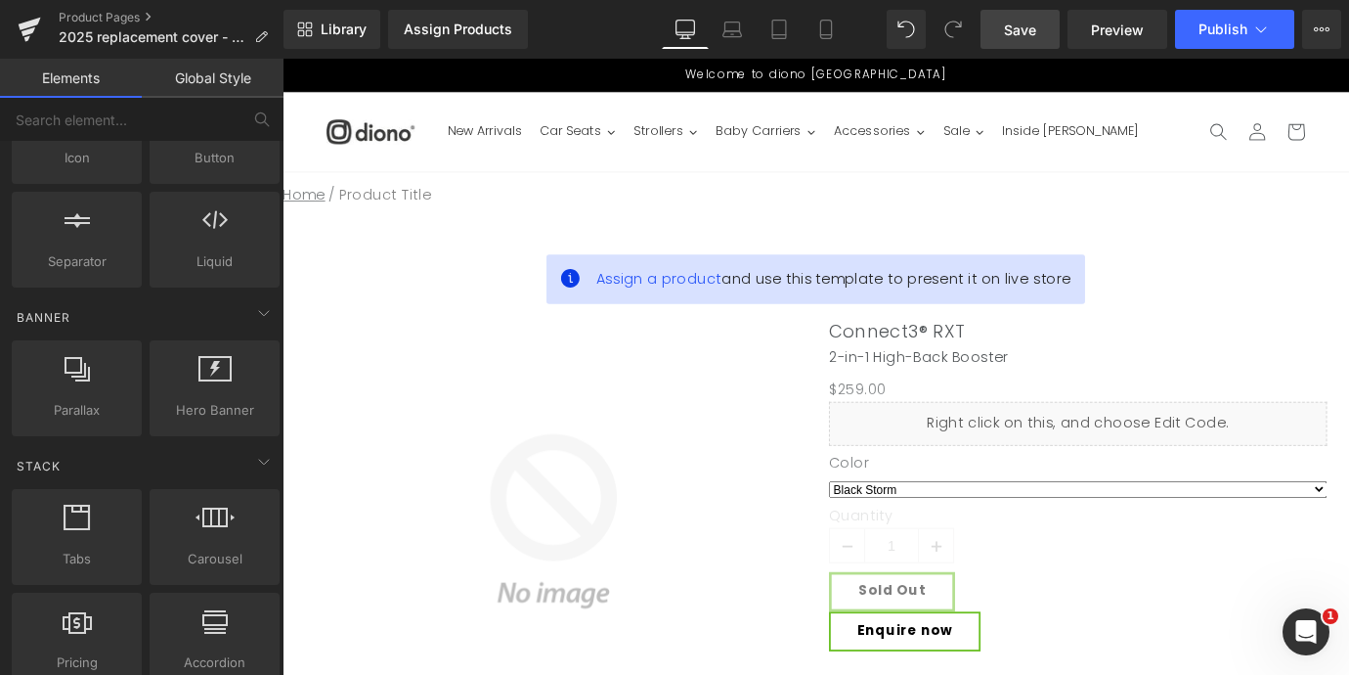
click at [1029, 33] on span "Save" at bounding box center [1020, 30] width 32 height 21
click at [116, 17] on link "Product Pages" at bounding box center [171, 18] width 225 height 16
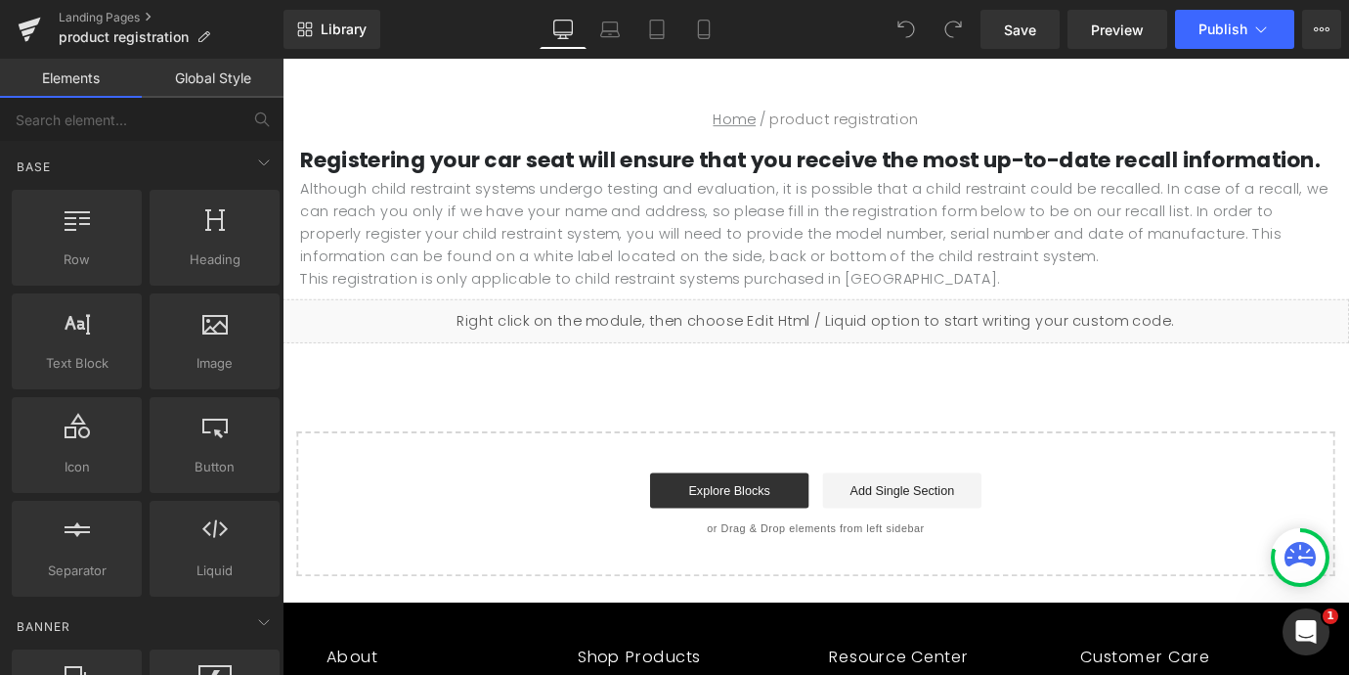
scroll to position [142, 0]
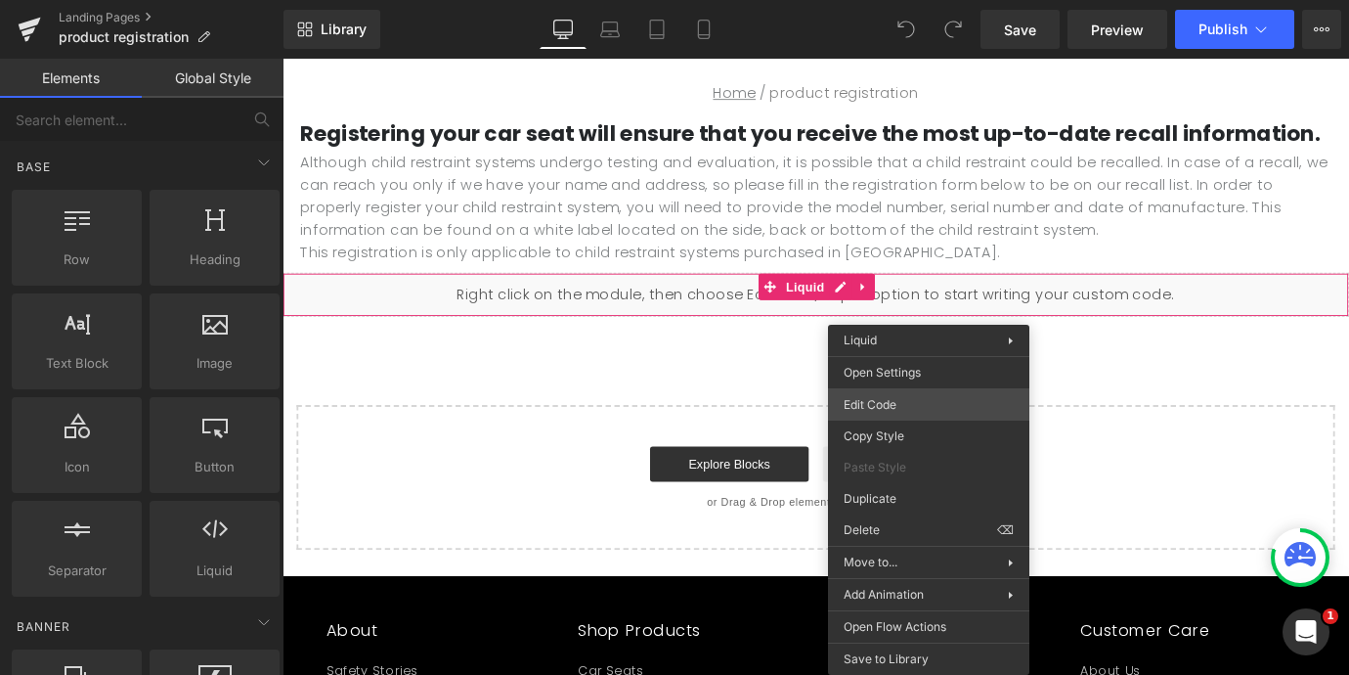
click at [891, 0] on div "You are previewing how the will restyle your page. You can not edit Elements in…" at bounding box center [674, 0] width 1349 height 0
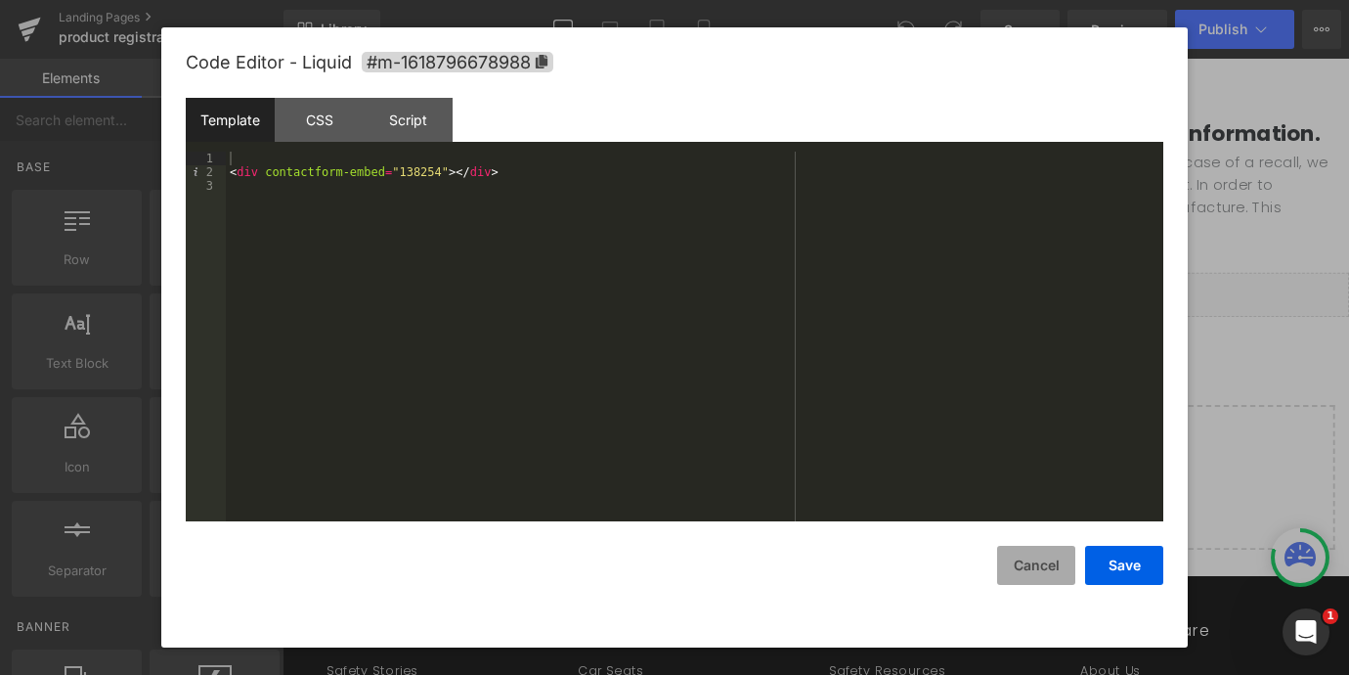
click at [1043, 559] on button "Cancel" at bounding box center [1036, 565] width 78 height 39
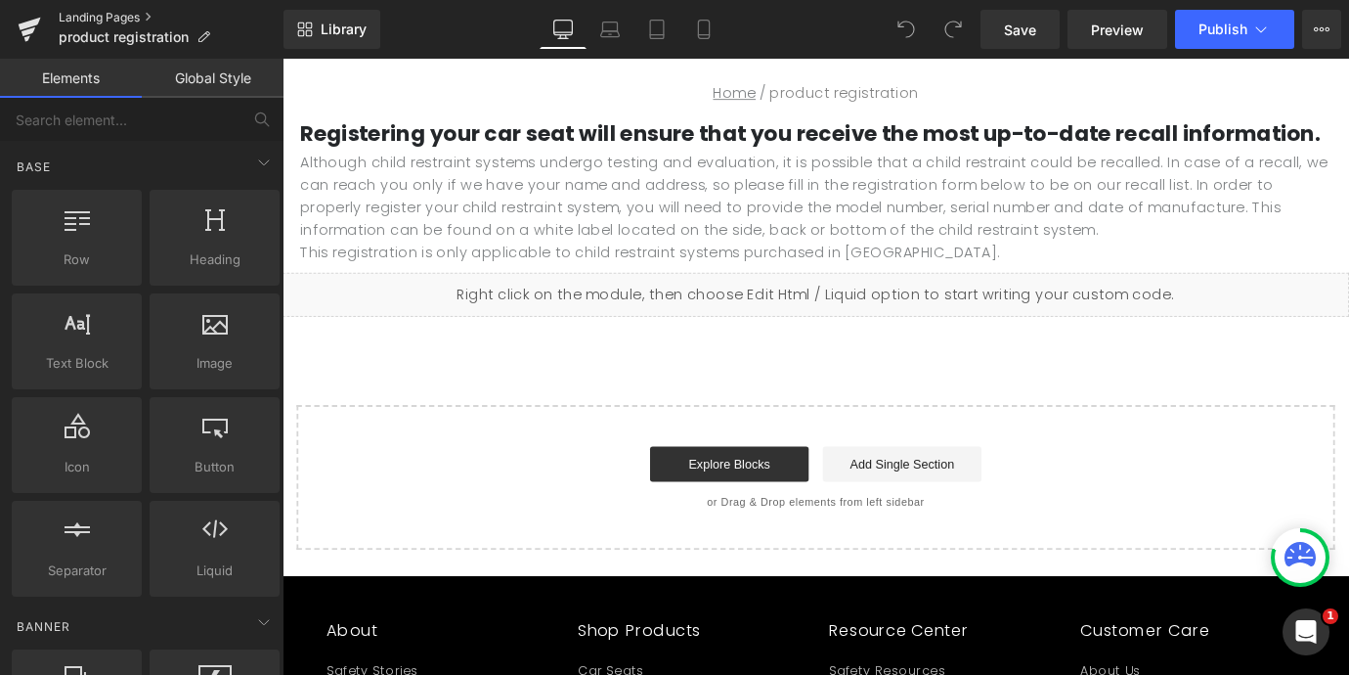
click at [94, 18] on link "Landing Pages" at bounding box center [171, 18] width 225 height 16
